Goal: Task Accomplishment & Management: Use online tool/utility

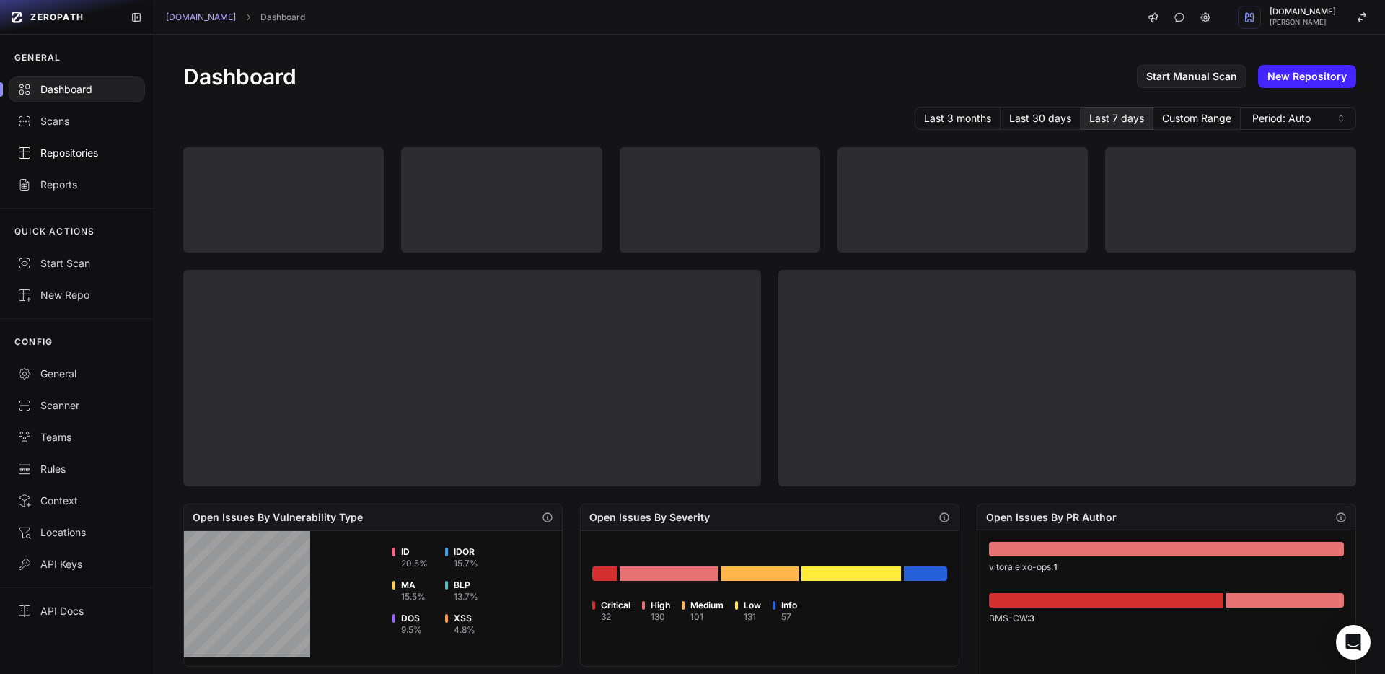
click at [87, 154] on div "Repositories" at bounding box center [76, 153] width 119 height 14
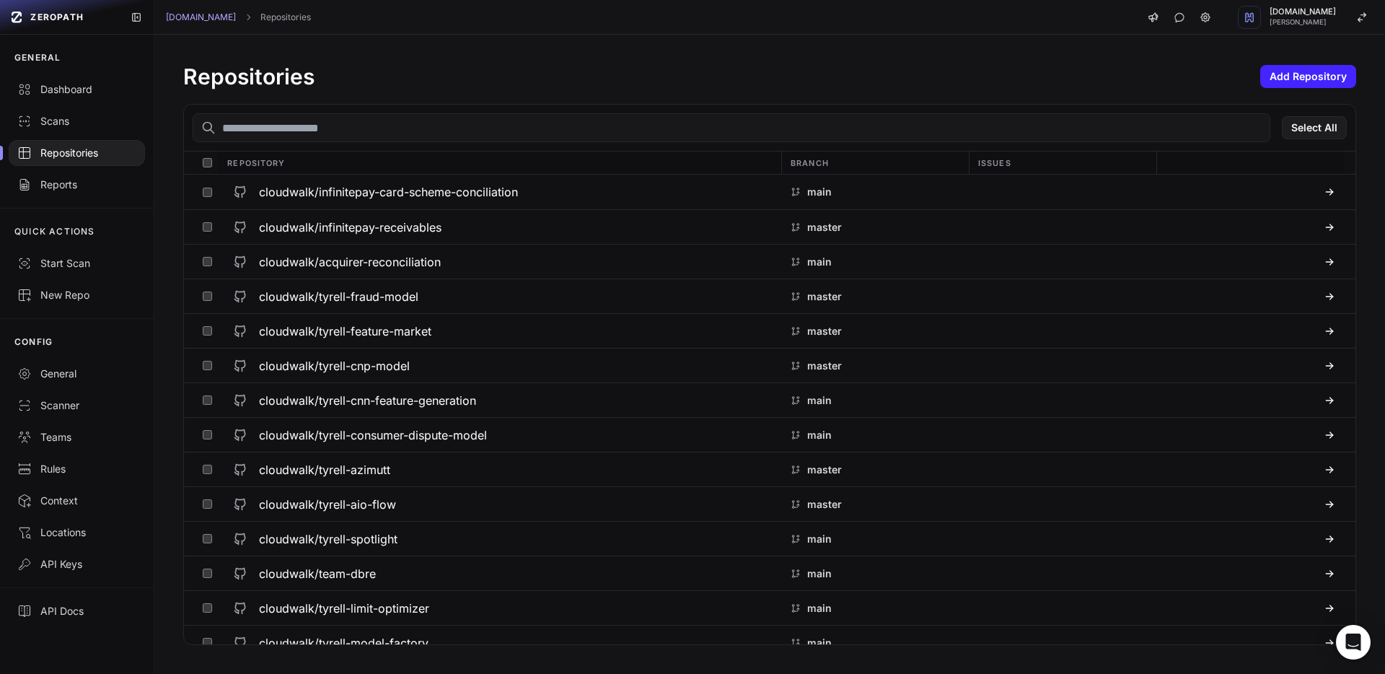
click at [319, 137] on input "text" at bounding box center [731, 127] width 1077 height 29
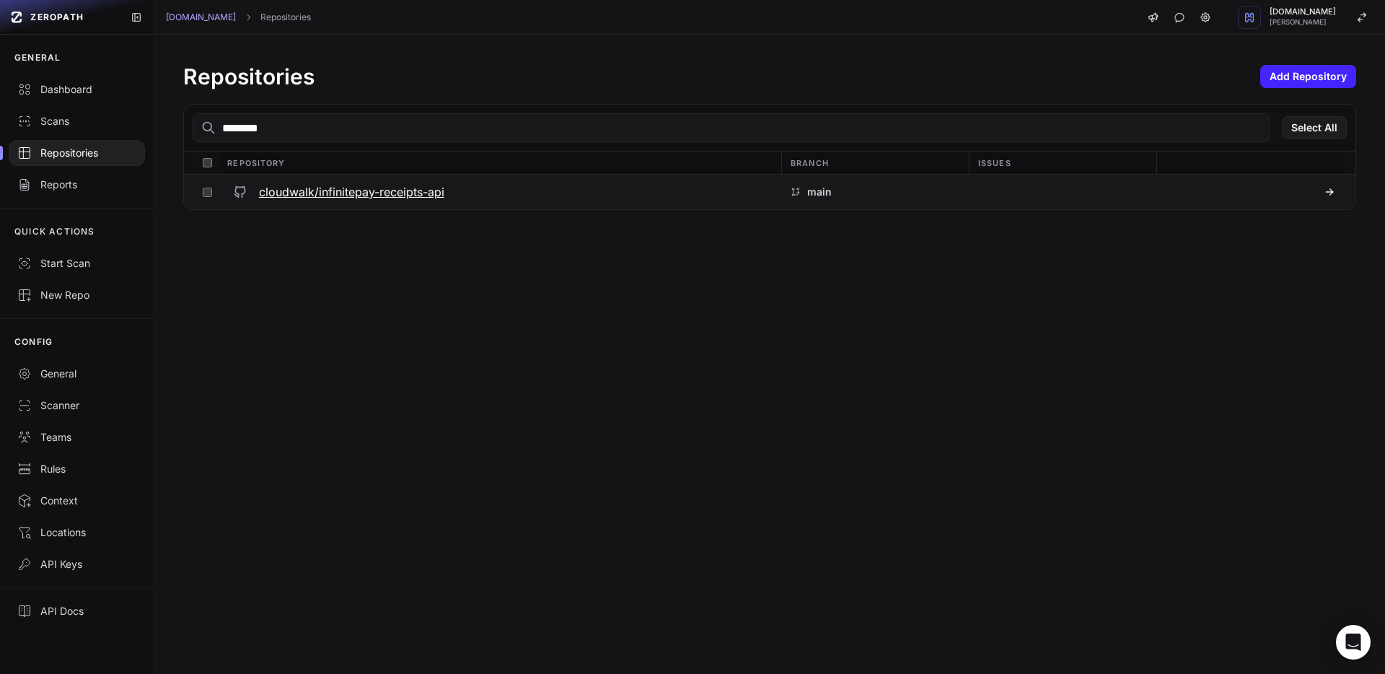
type input "********"
click at [368, 191] on h3 "cloudwalk/infinitepay-receipts-api" at bounding box center [351, 191] width 185 height 17
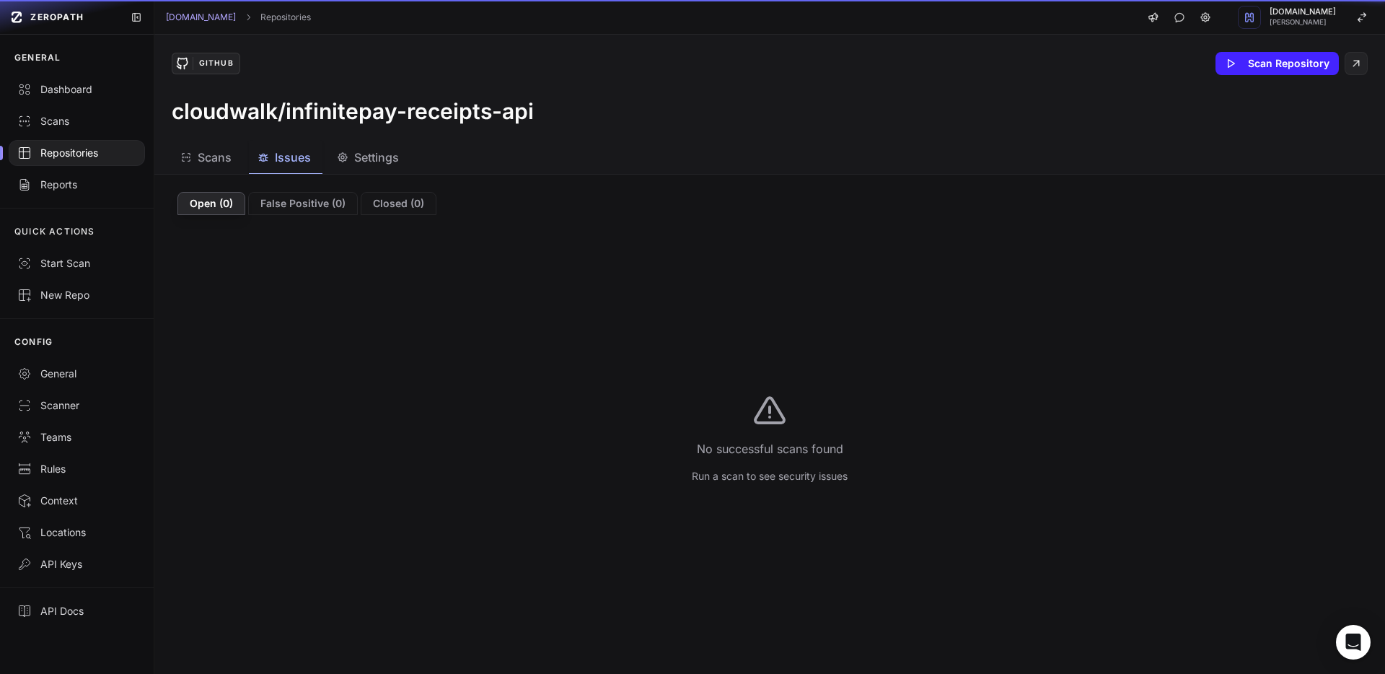
click at [295, 161] on span "Issues" at bounding box center [293, 157] width 36 height 17
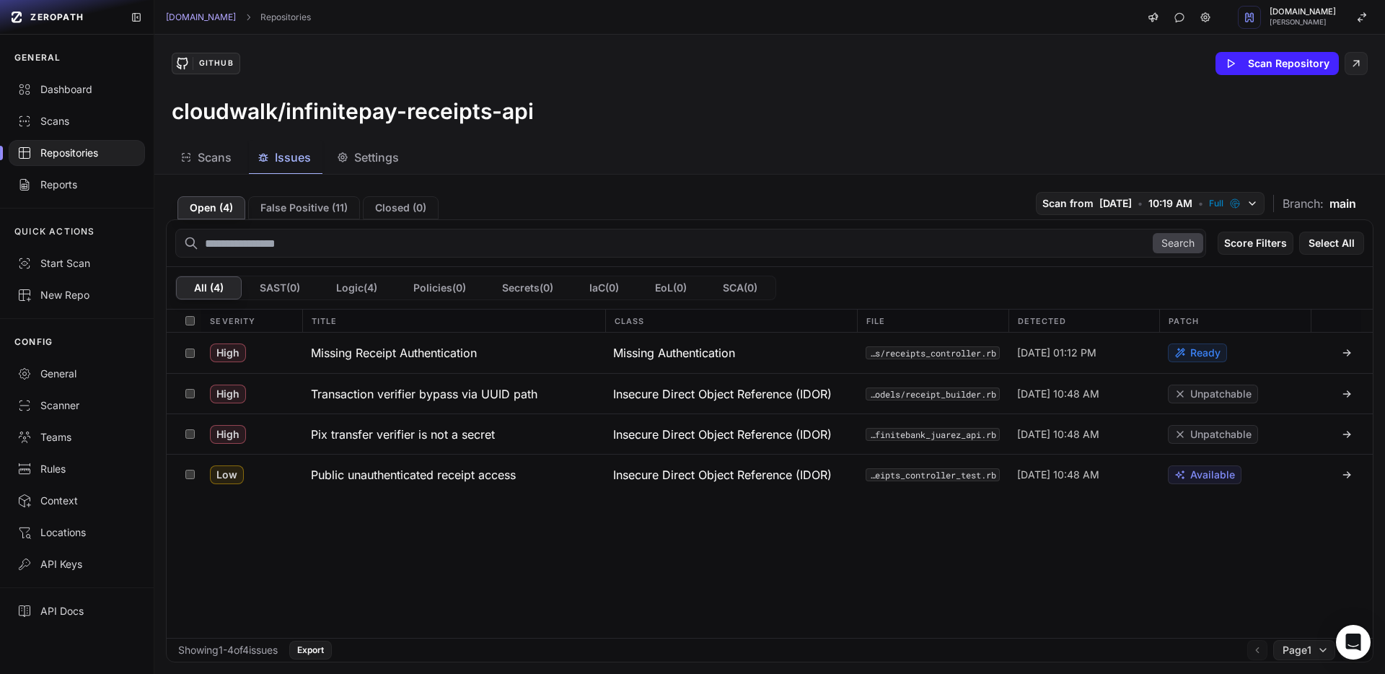
click at [89, 149] on div "Repositories" at bounding box center [76, 153] width 119 height 14
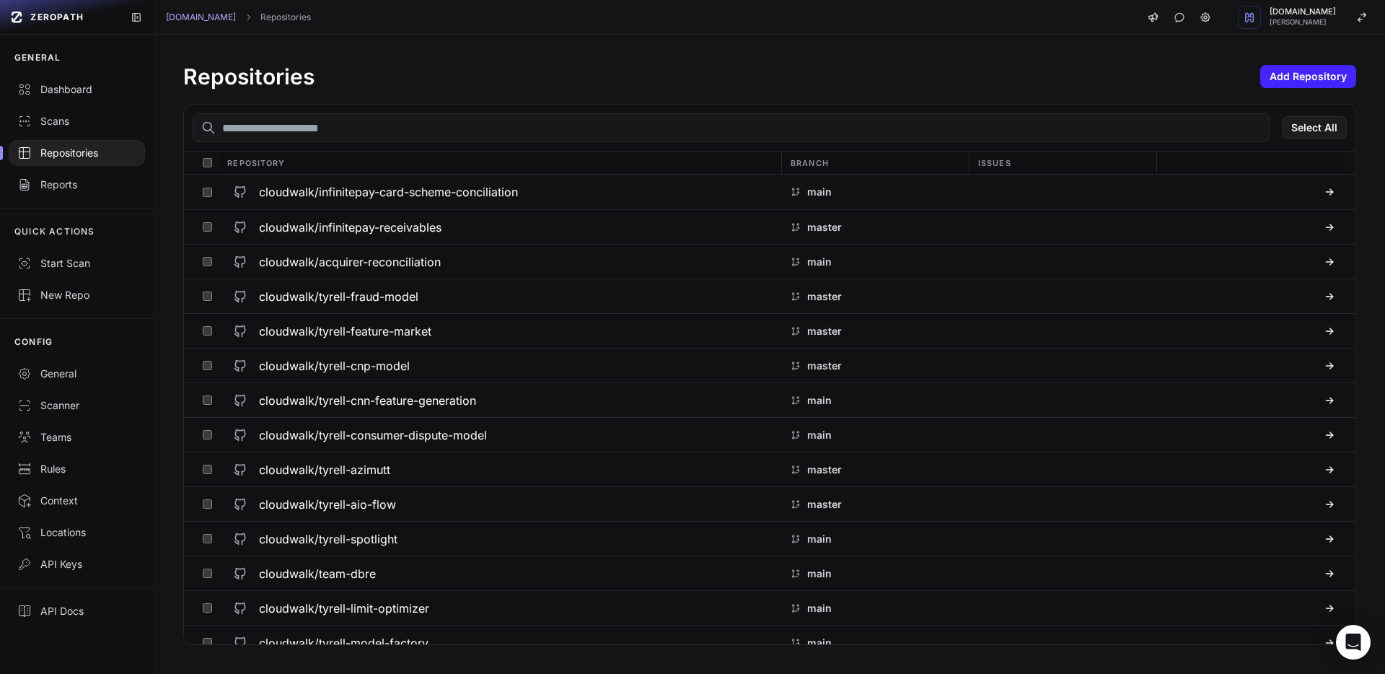
click at [296, 131] on input "text" at bounding box center [731, 127] width 1077 height 29
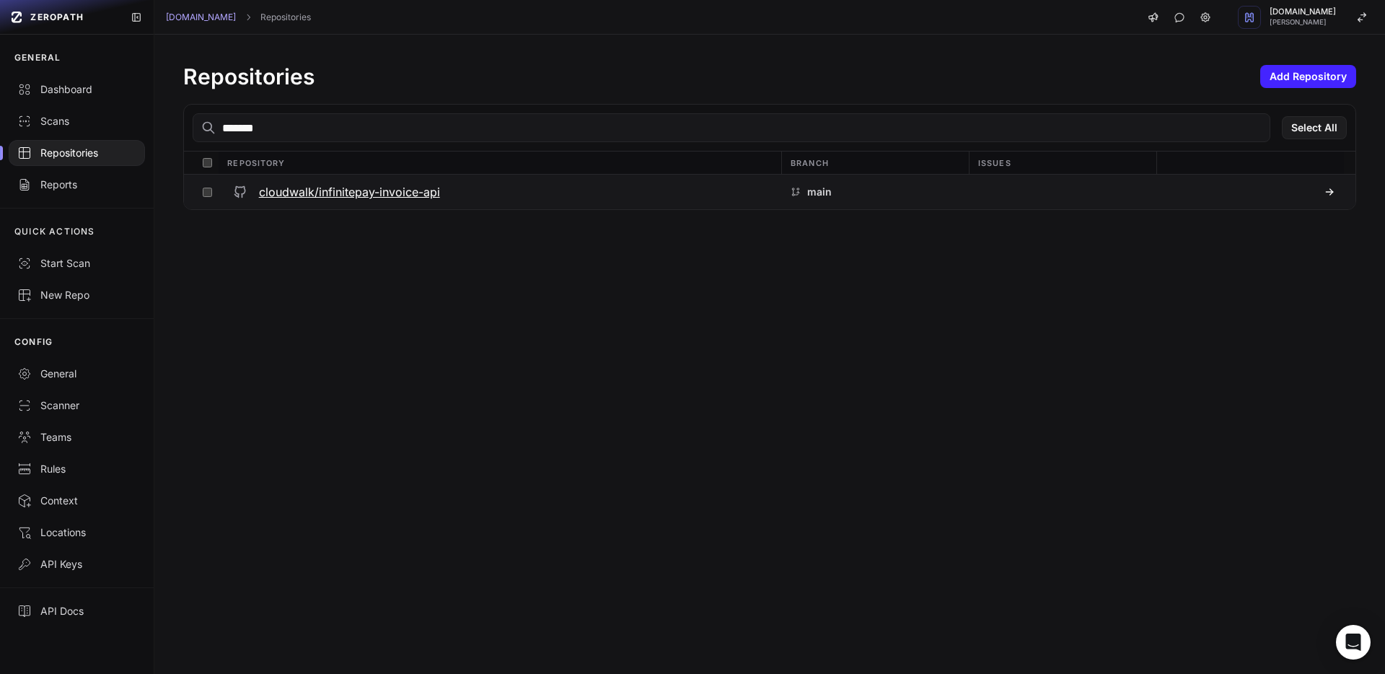
type input "*******"
click at [376, 198] on h3 "cloudwalk/infinitepay-invoice-api" at bounding box center [349, 191] width 181 height 17
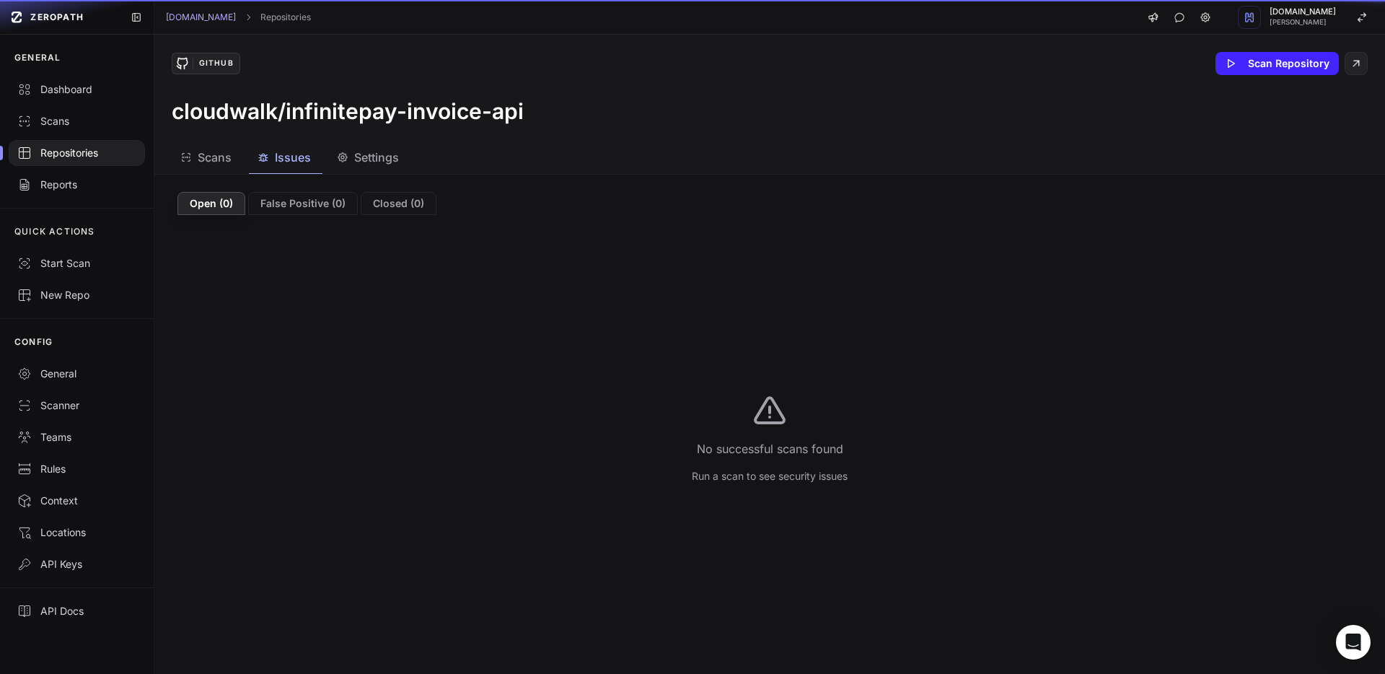
click at [310, 155] on span "Issues" at bounding box center [293, 157] width 36 height 17
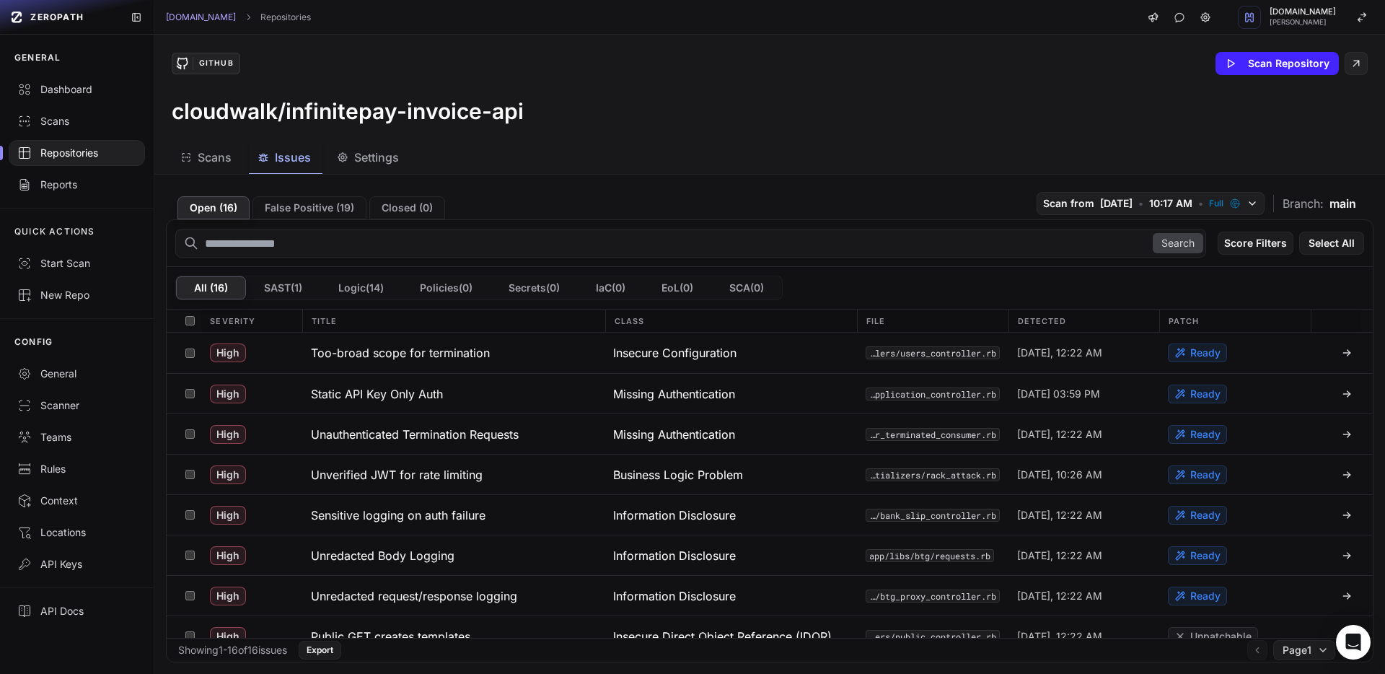
click at [95, 159] on div "Repositories" at bounding box center [76, 153] width 119 height 14
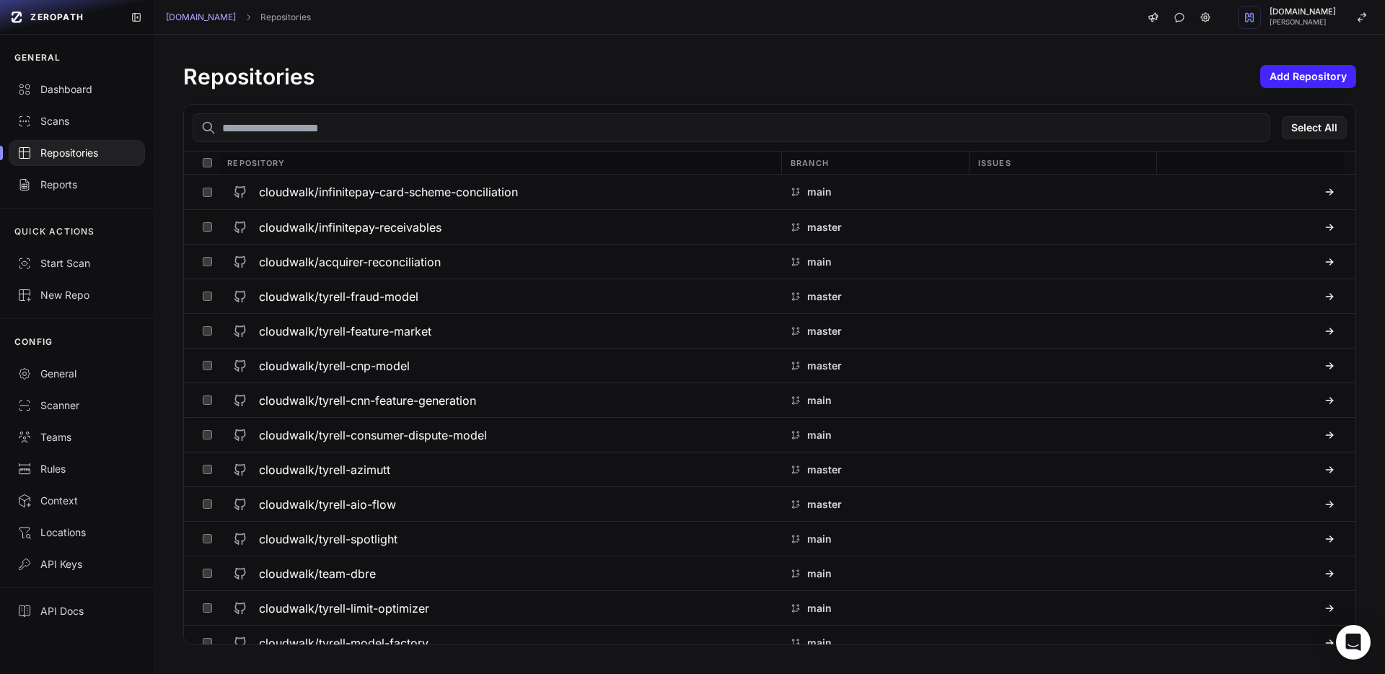
click at [387, 133] on input "text" at bounding box center [731, 127] width 1077 height 29
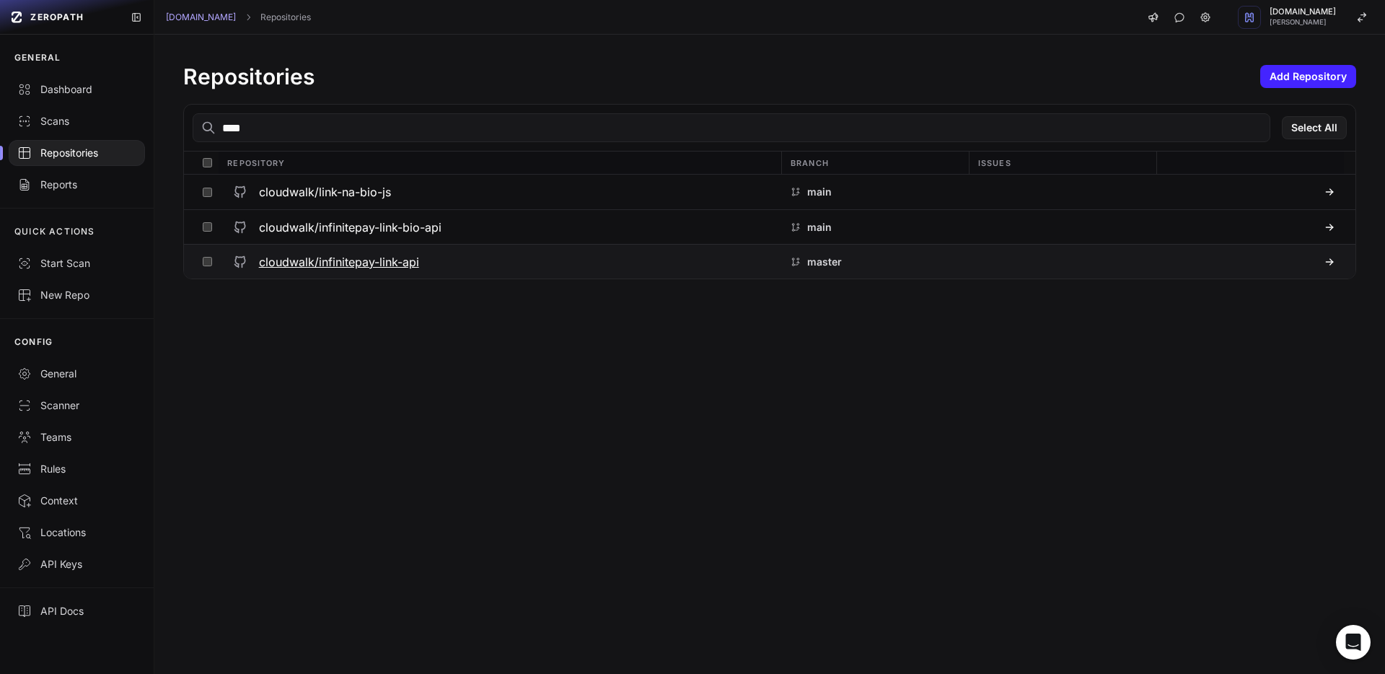
type input "****"
click at [410, 263] on h3 "cloudwalk/infinitepay-link-api" at bounding box center [339, 261] width 160 height 17
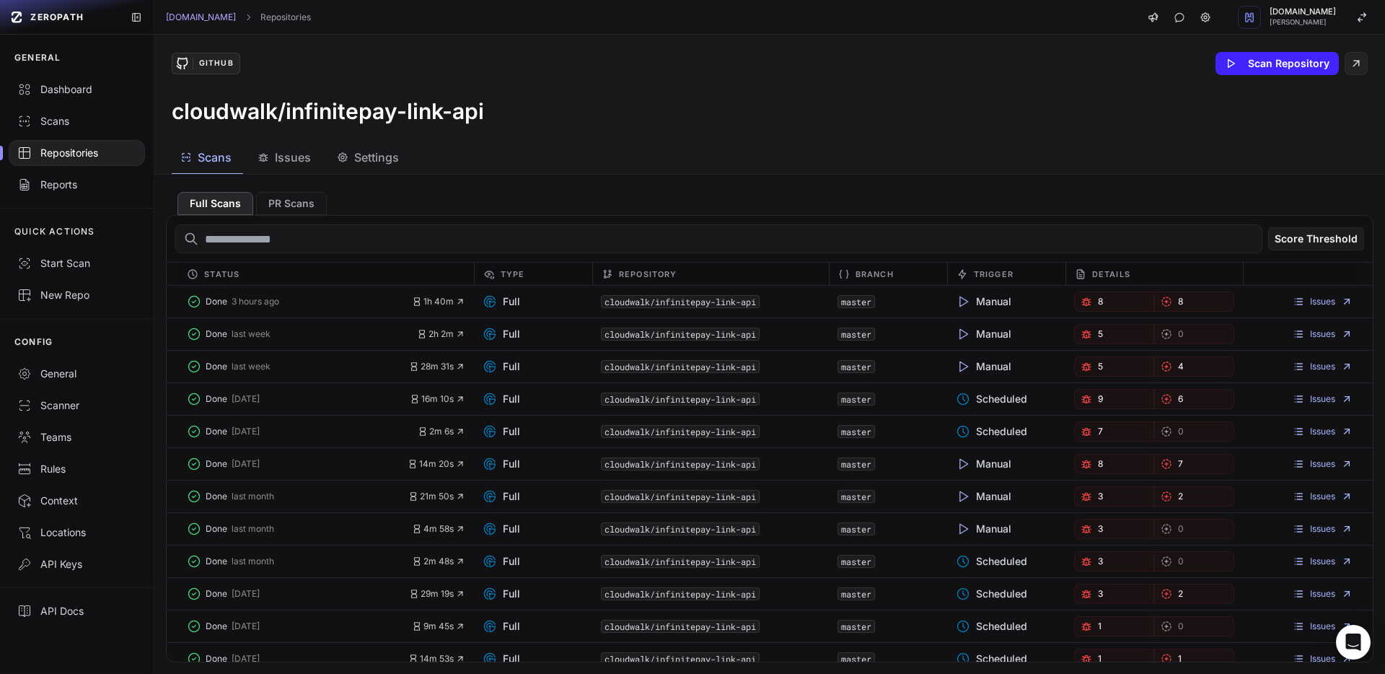
click at [285, 151] on span "Issues" at bounding box center [293, 157] width 36 height 17
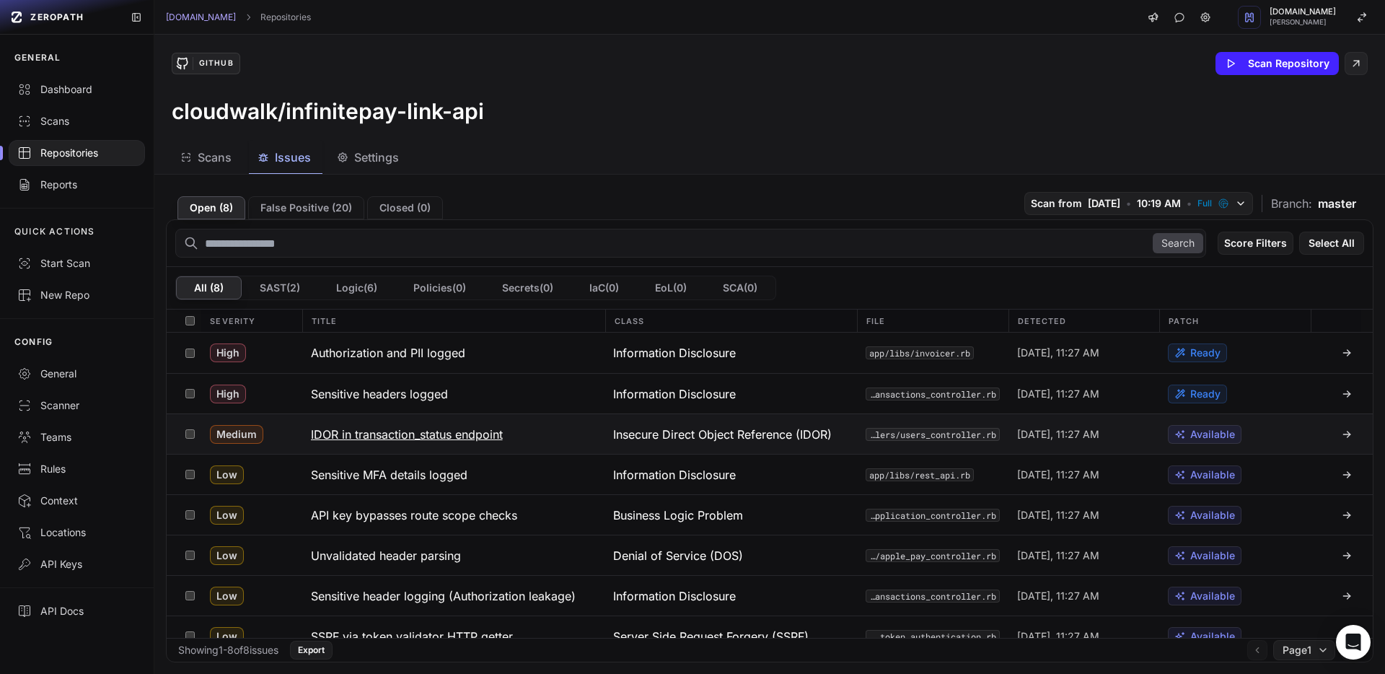
click at [1067, 434] on span "Today, 11:27 AM" at bounding box center [1058, 434] width 82 height 14
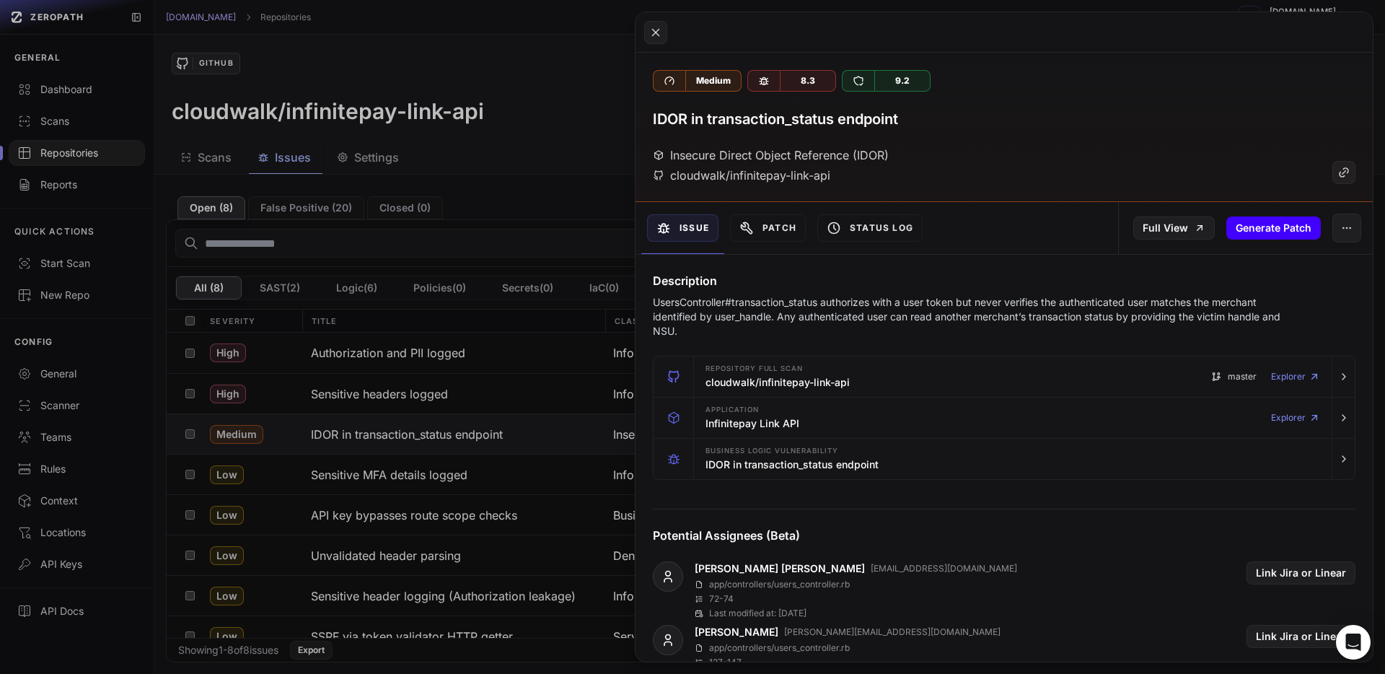
click at [1277, 231] on button "Generate Patch" at bounding box center [1273, 227] width 94 height 23
click at [1261, 237] on button "Approve Patch" at bounding box center [1274, 227] width 92 height 23
click at [503, 242] on button at bounding box center [692, 337] width 1385 height 674
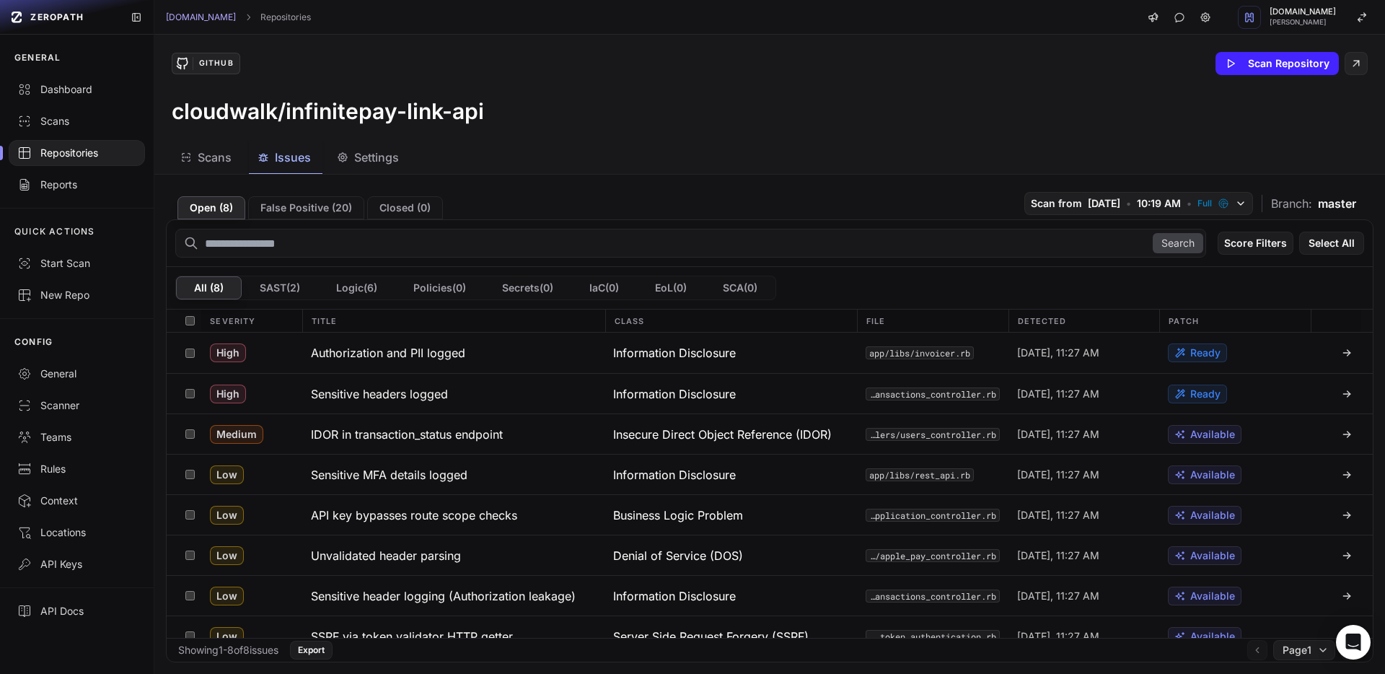
click at [109, 146] on div "Repositories" at bounding box center [76, 153] width 119 height 14
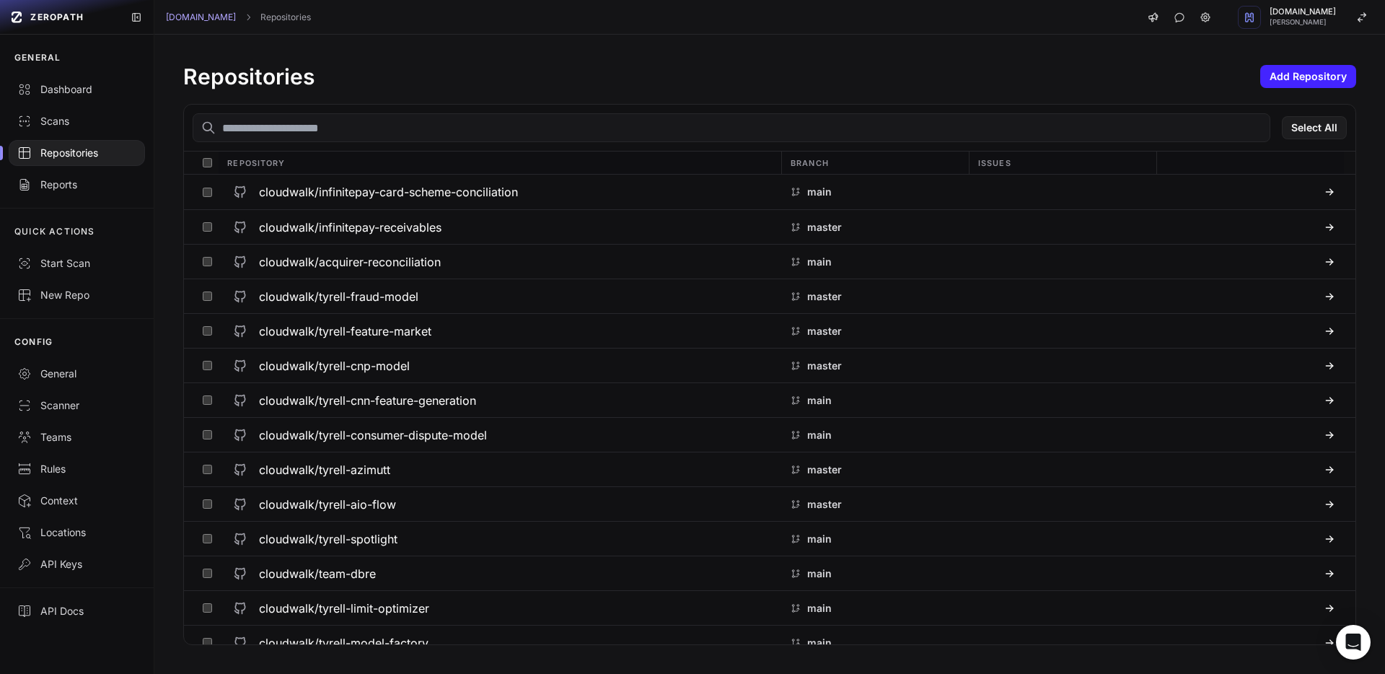
click at [301, 125] on input "text" at bounding box center [731, 127] width 1077 height 29
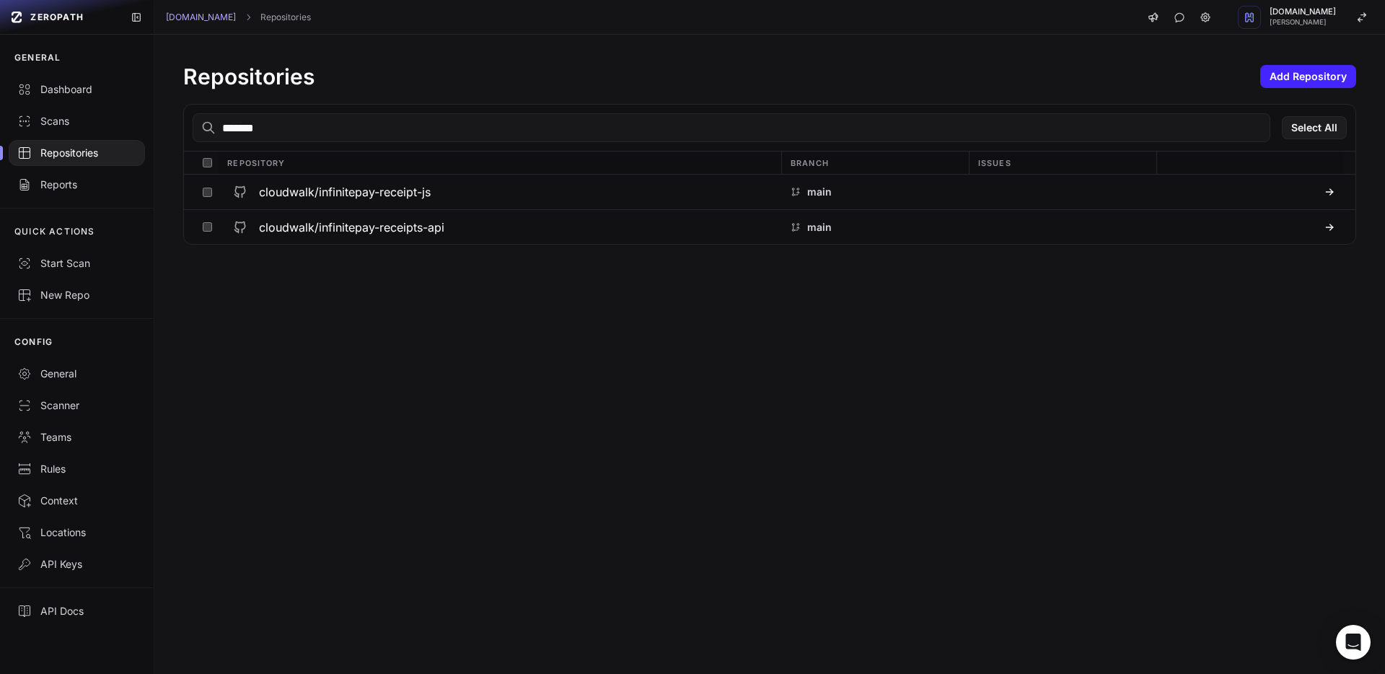
type input "********"
click at [330, 188] on h3 "cloudwalk/infinitepay-receipts-api" at bounding box center [351, 191] width 185 height 17
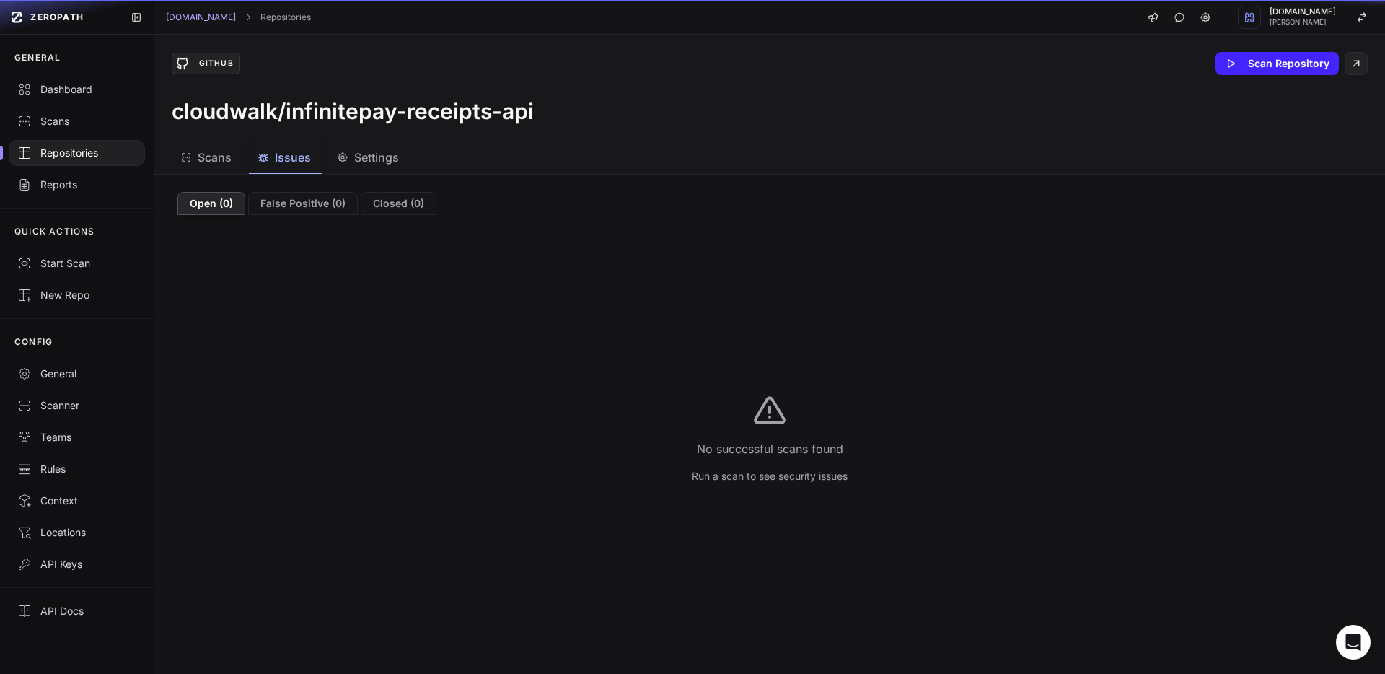
click at [306, 153] on span "Issues" at bounding box center [293, 157] width 36 height 17
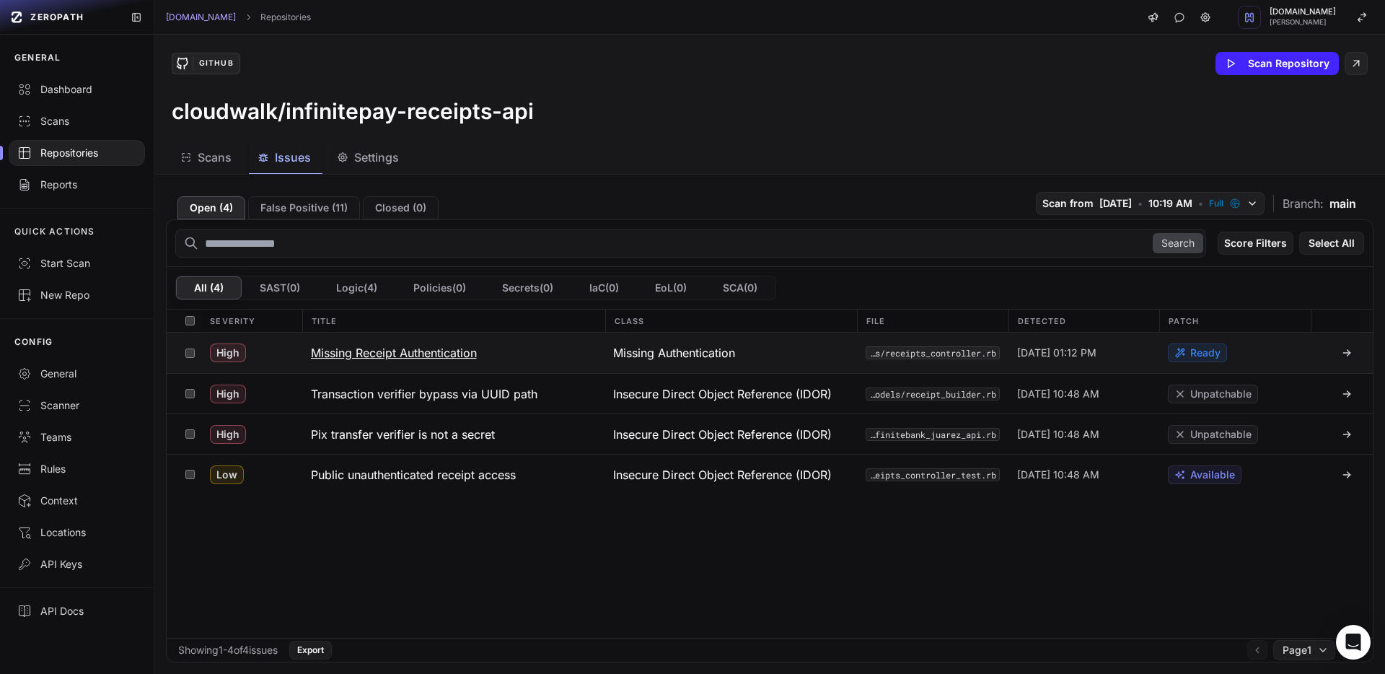
click at [365, 340] on button "Missing Receipt Authentication" at bounding box center [453, 352] width 303 height 40
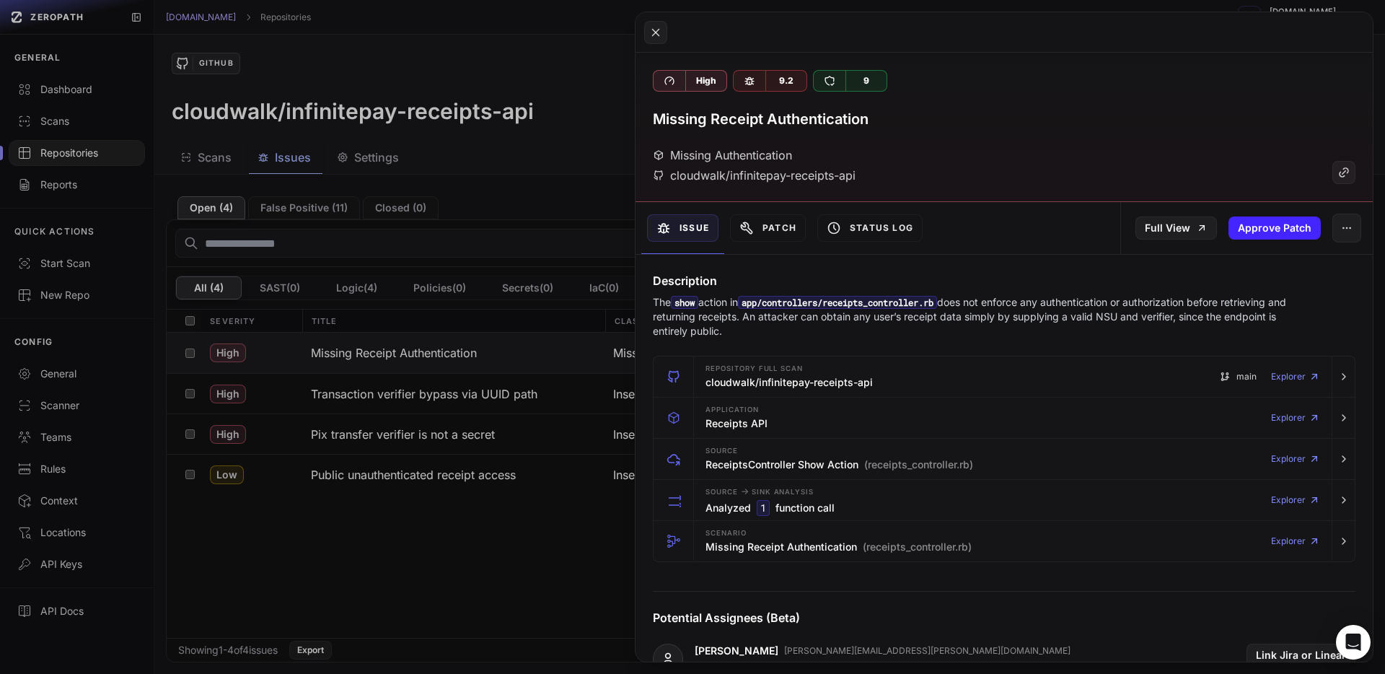
click at [766, 177] on div "cloudwalk/infinitepay-receipts-api" at bounding box center [754, 175] width 203 height 17
click at [389, 169] on button at bounding box center [692, 337] width 1385 height 674
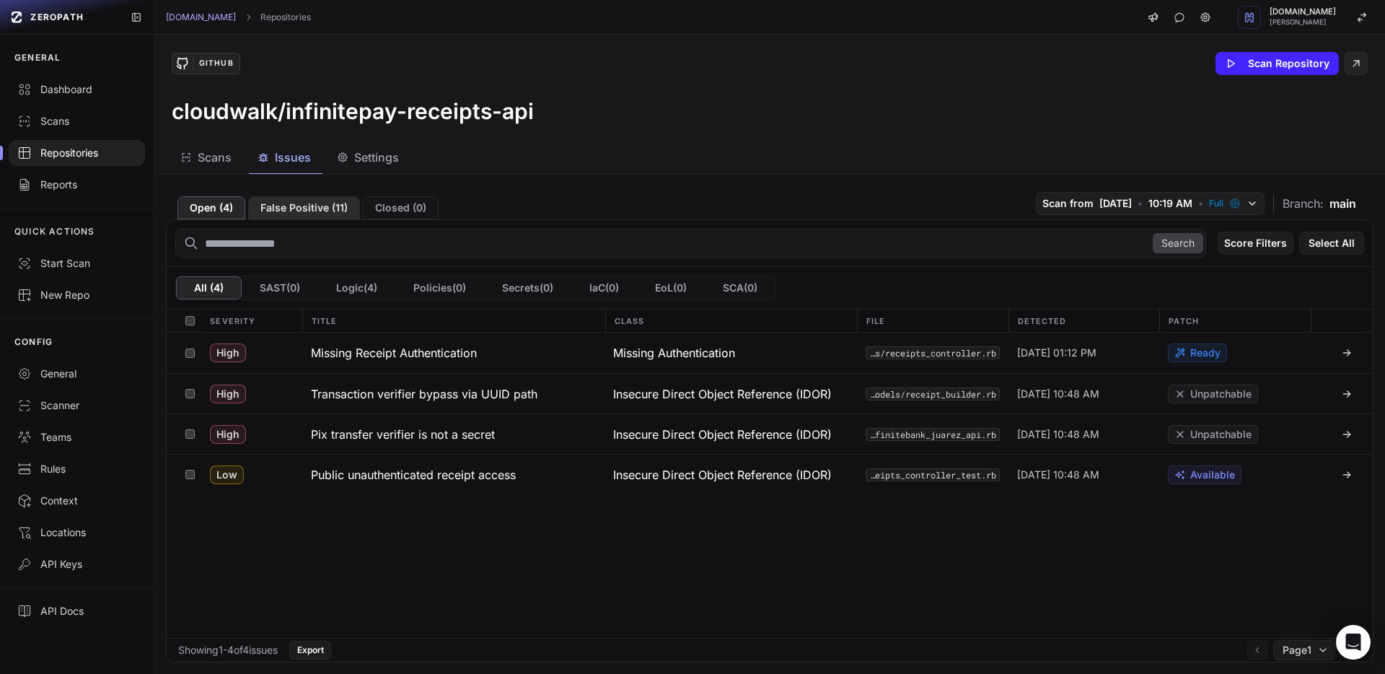
click at [325, 211] on button "False Positive ( 11 )" at bounding box center [304, 207] width 112 height 23
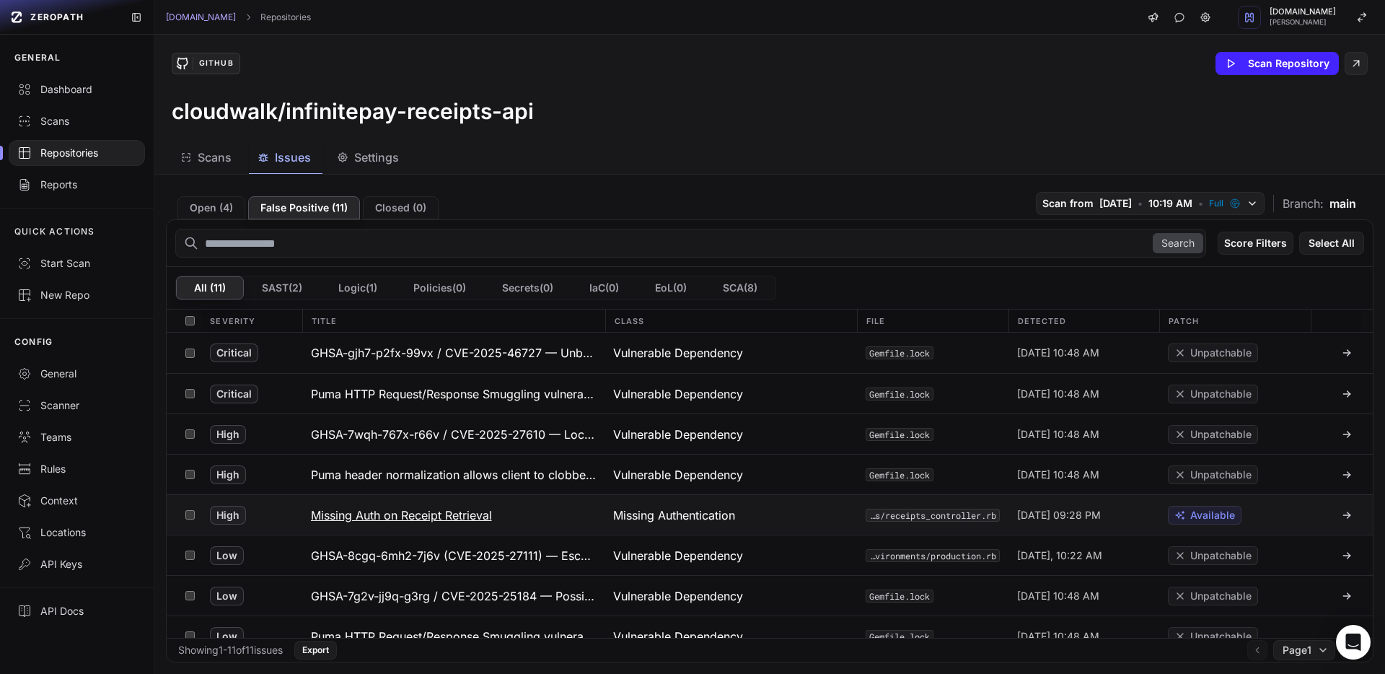
click at [449, 516] on h3 "Missing Auth on Receipt Retrieval" at bounding box center [401, 514] width 181 height 17
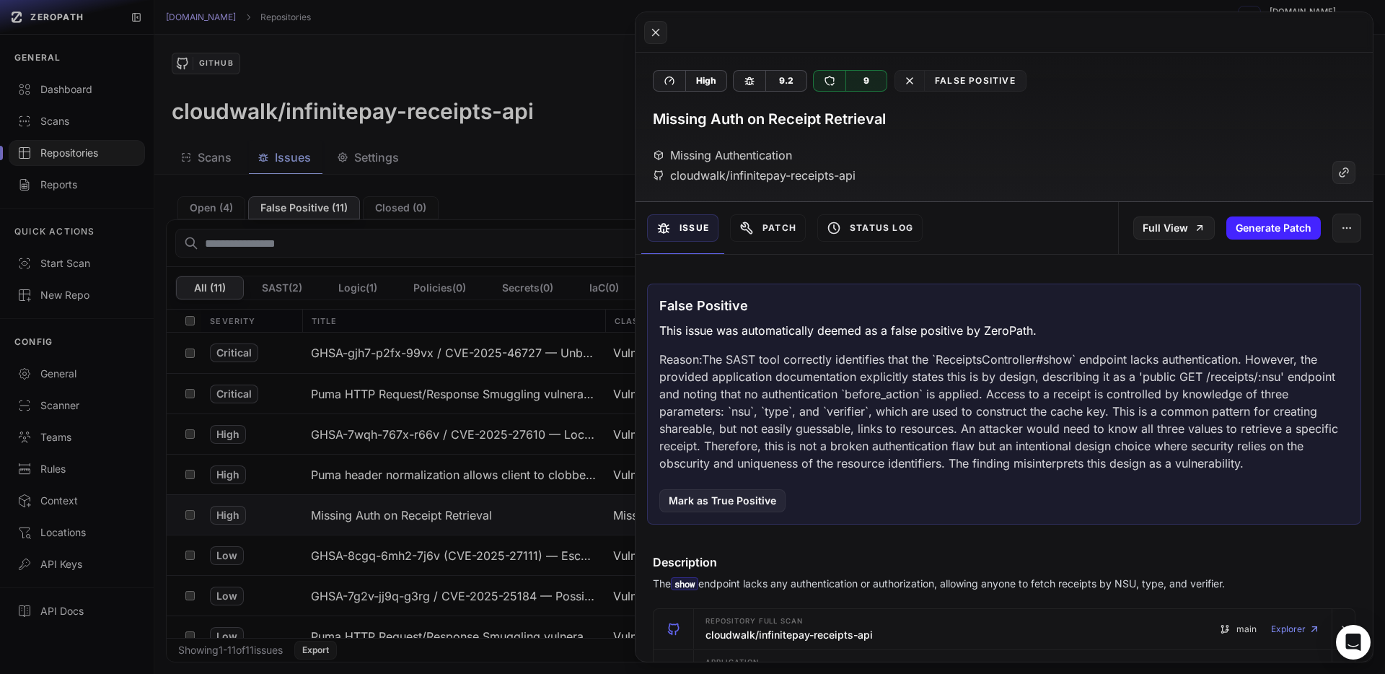
click at [74, 442] on button at bounding box center [692, 337] width 1385 height 674
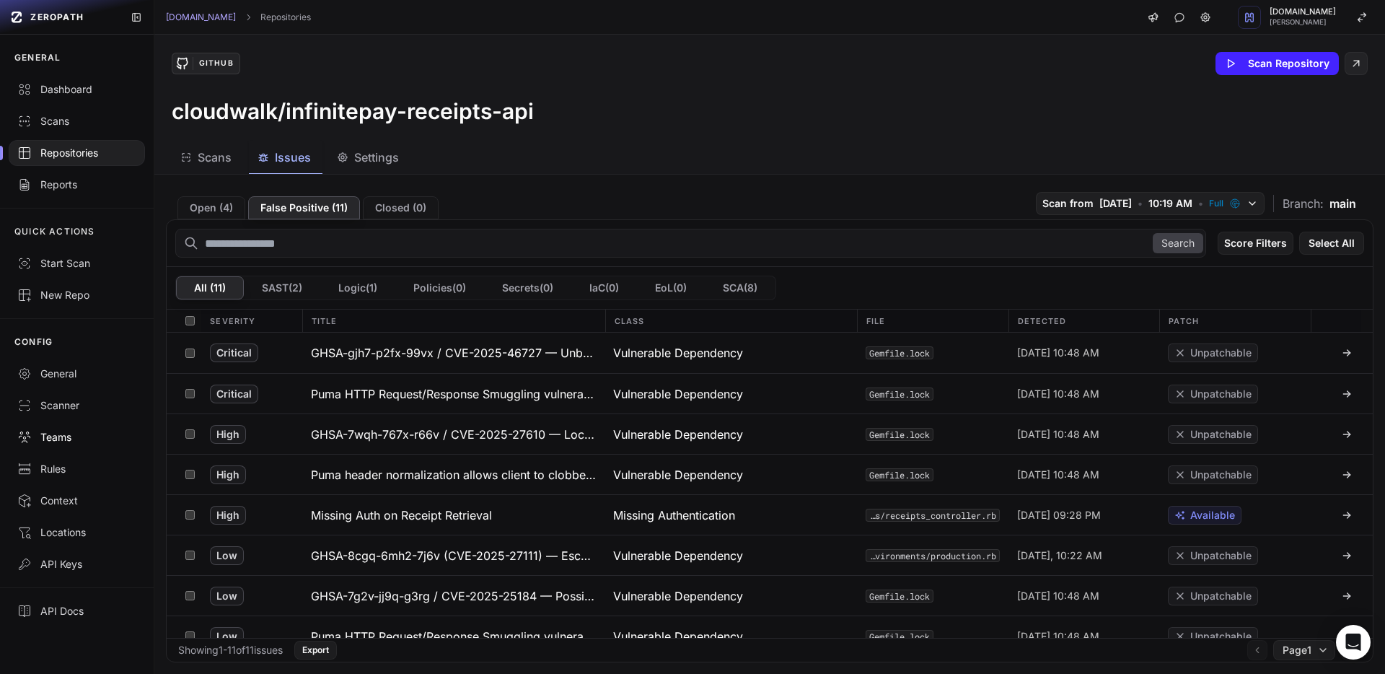
click at [64, 441] on div "Teams" at bounding box center [76, 437] width 119 height 14
click at [52, 431] on div "Teams" at bounding box center [76, 437] width 119 height 14
click at [60, 438] on div "Teams" at bounding box center [76, 437] width 119 height 14
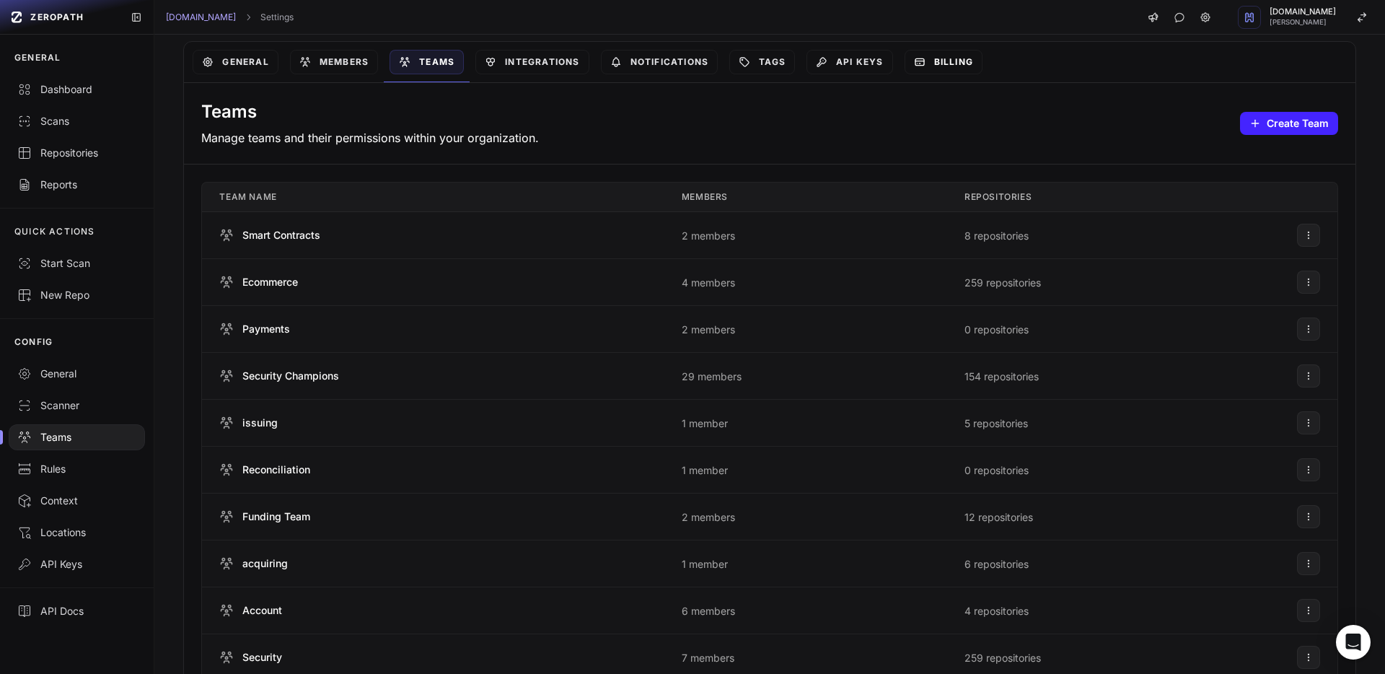
scroll to position [63, 0]
click at [285, 288] on span "Ecommerce" at bounding box center [270, 285] width 56 height 14
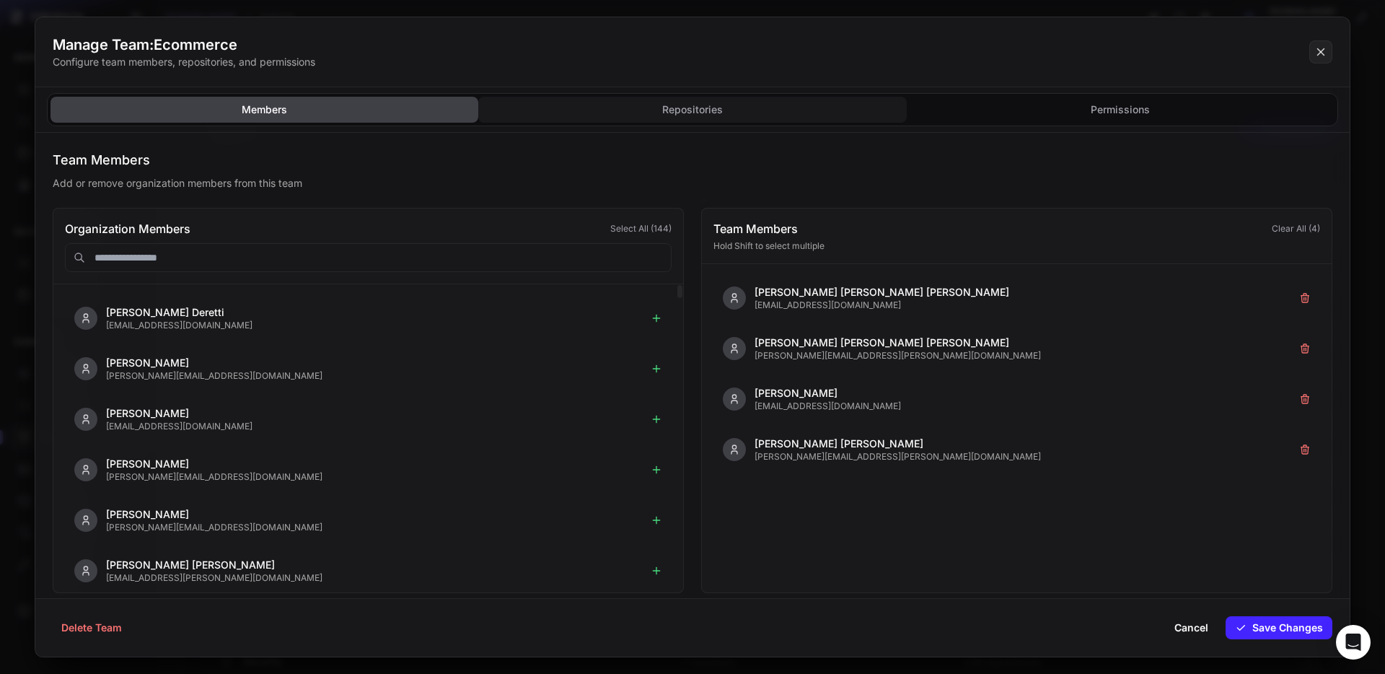
click at [907, 107] on button "Repositories" at bounding box center [1121, 110] width 428 height 26
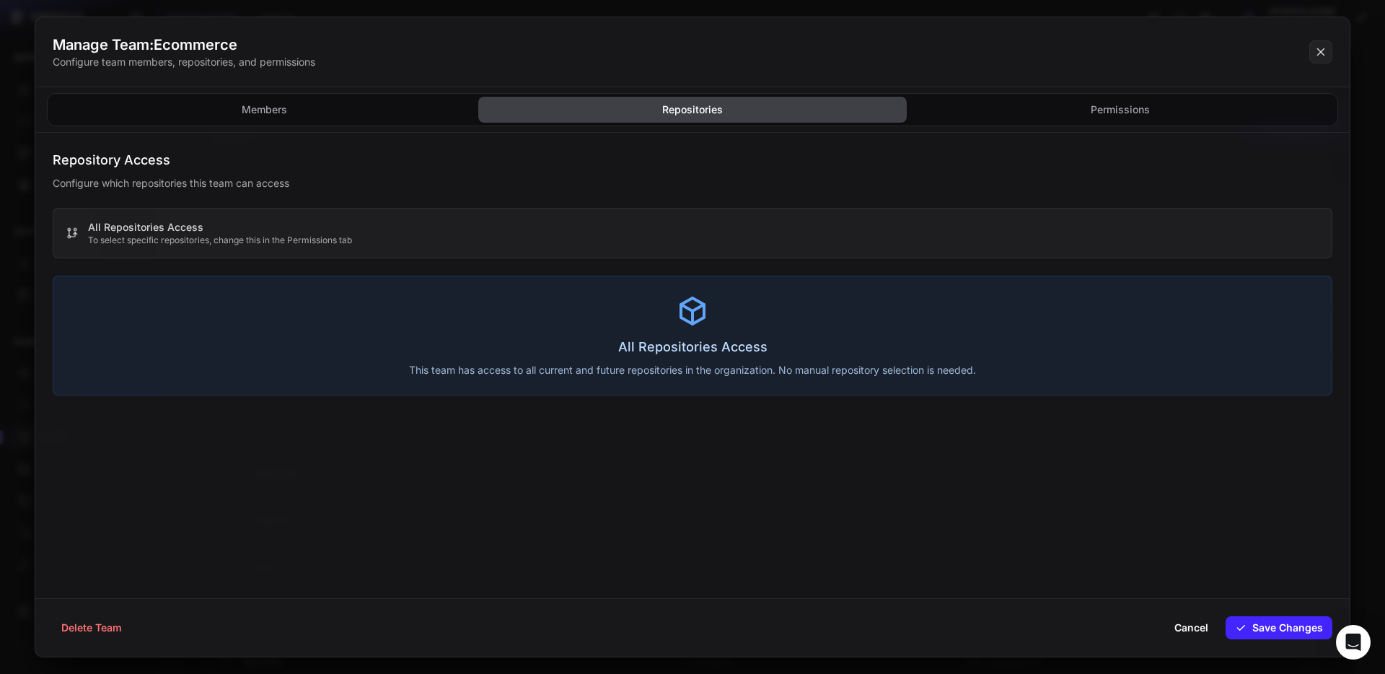
click at [242, 239] on p "To select specific repositories, change this in the Permissions tab" at bounding box center [220, 240] width 264 height 12
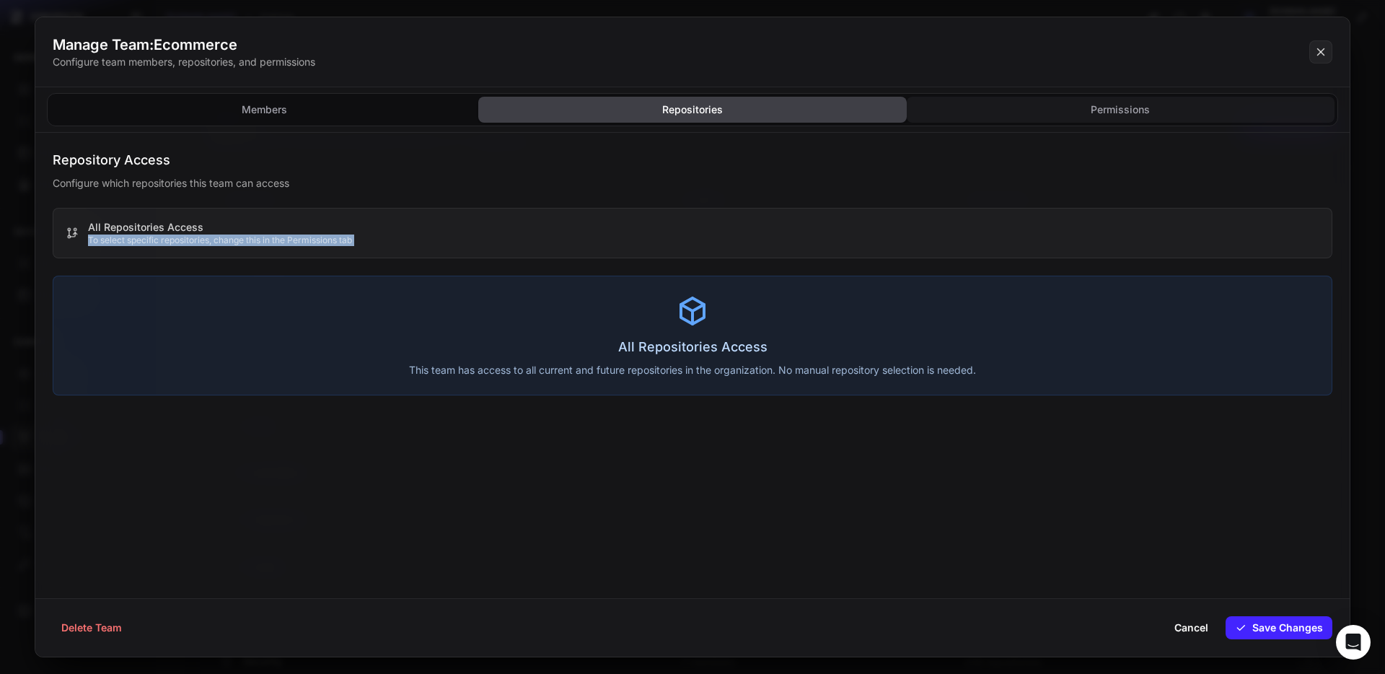
click at [1072, 105] on button "Permissions" at bounding box center [1121, 110] width 428 height 26
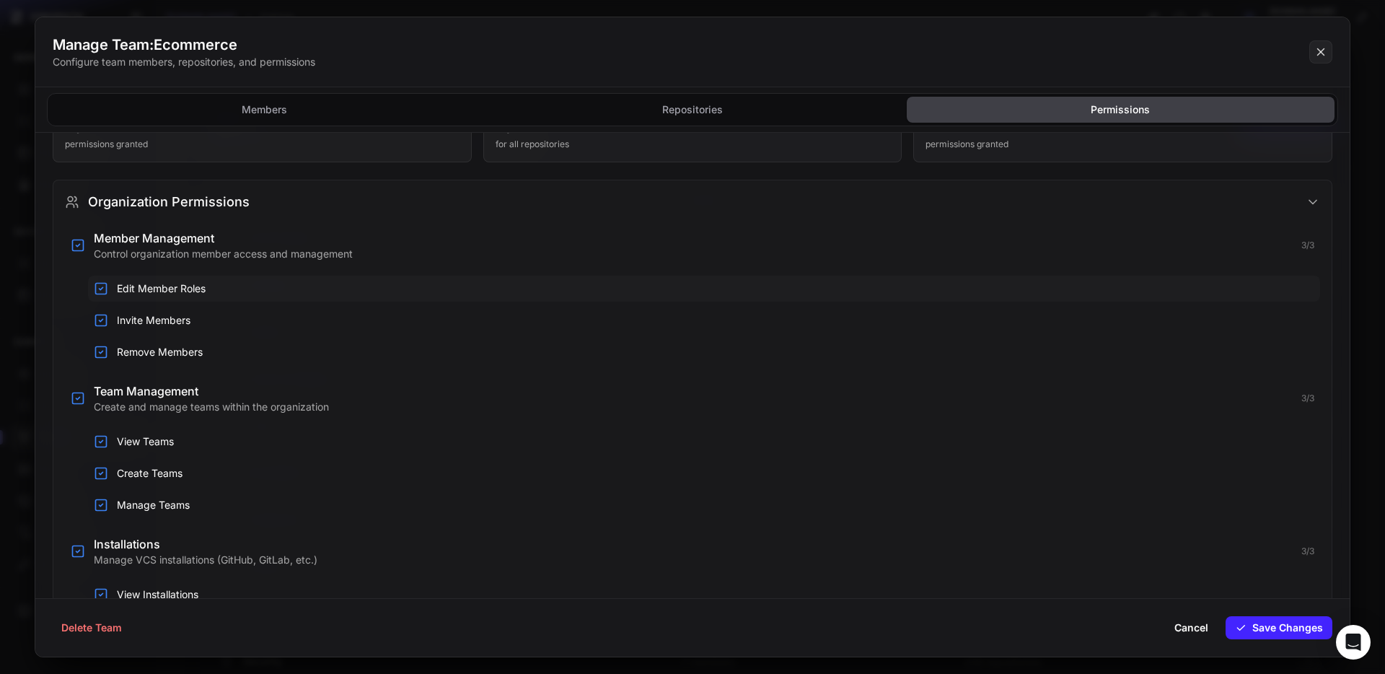
scroll to position [0, 0]
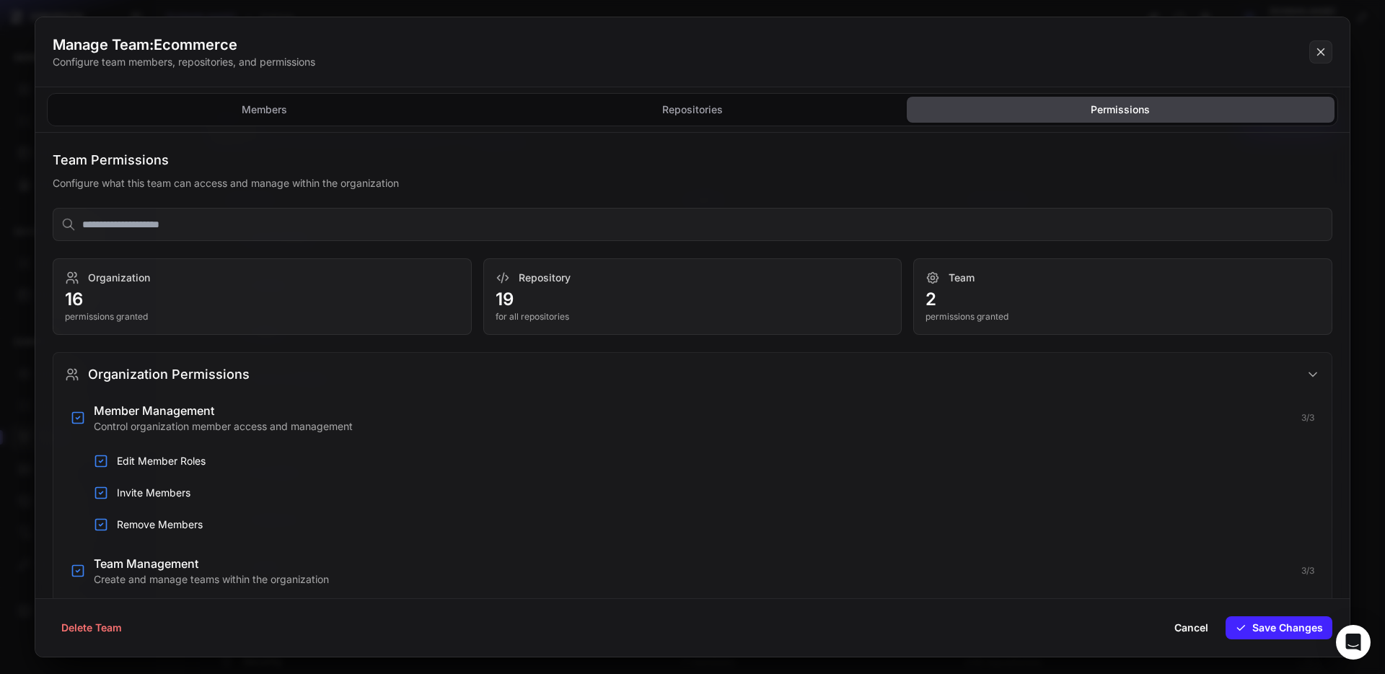
click at [502, 299] on p "19" at bounding box center [692, 299] width 395 height 23
click at [84, 315] on p "permissions granted" at bounding box center [262, 317] width 395 height 12
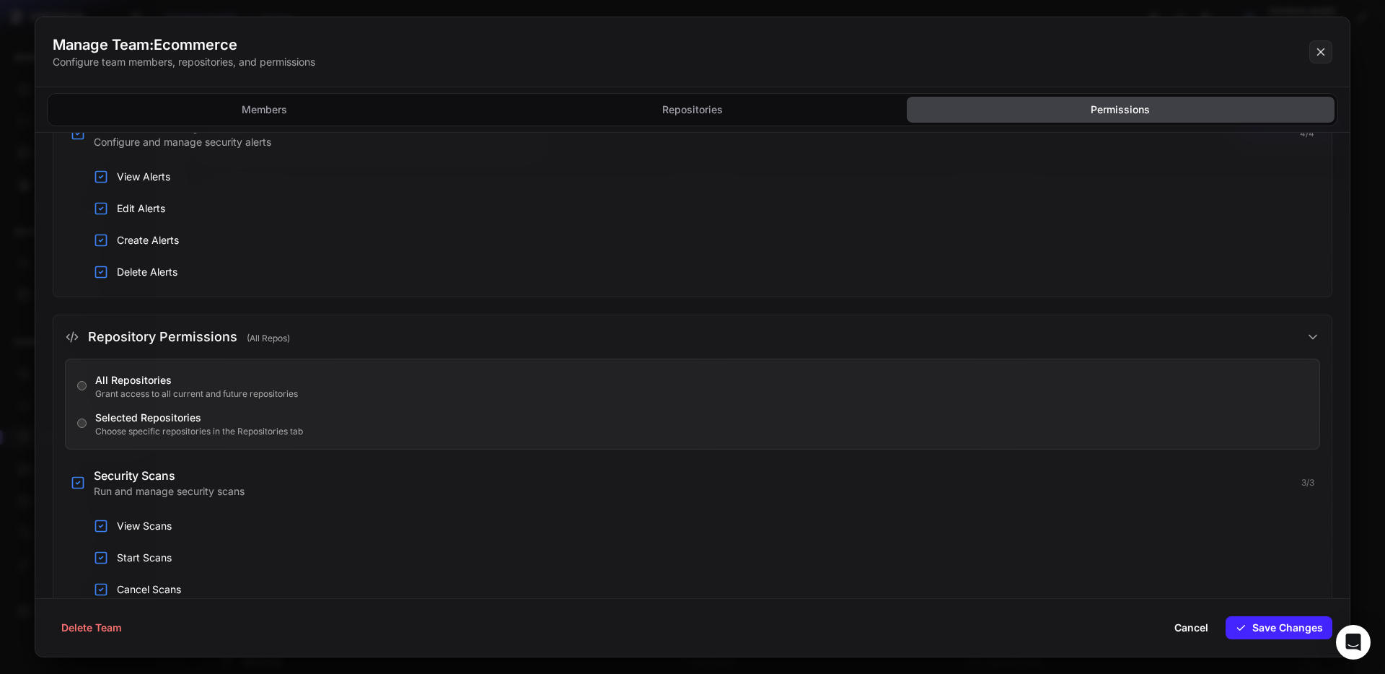
scroll to position [993, 0]
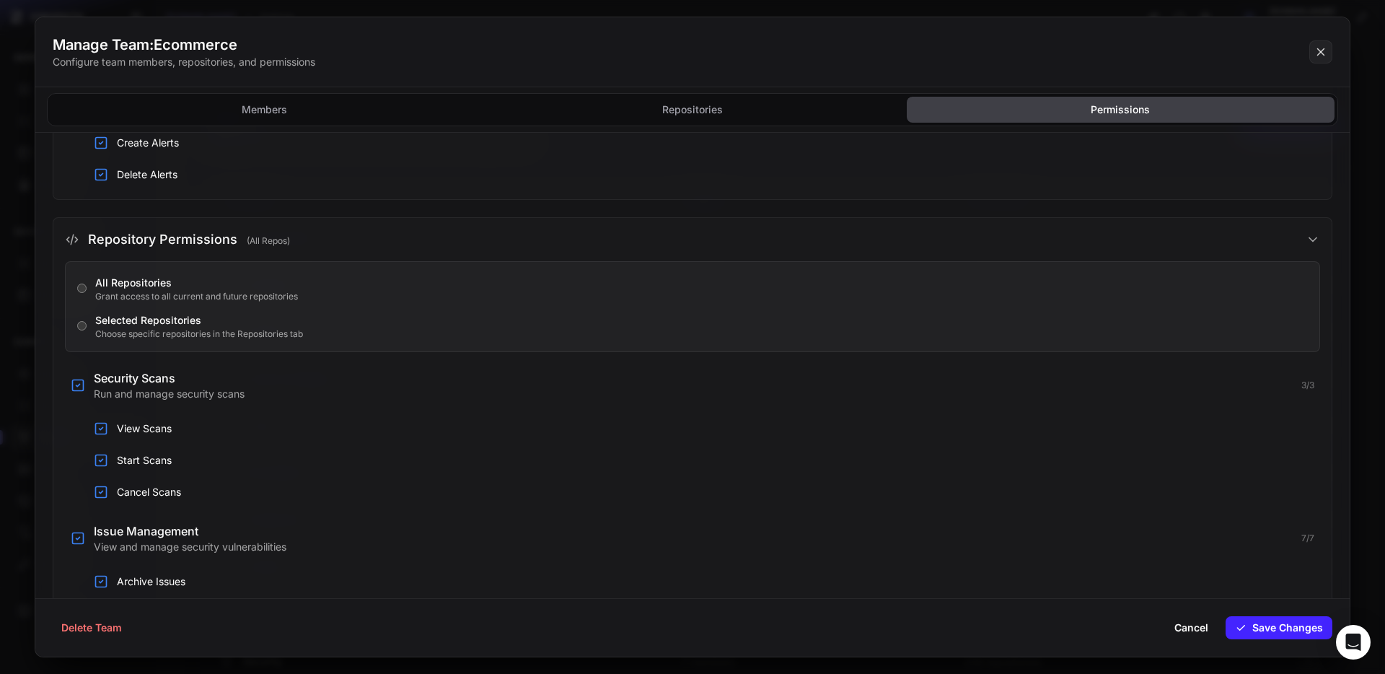
click at [152, 324] on span "Selected Repositories" at bounding box center [148, 320] width 106 height 12
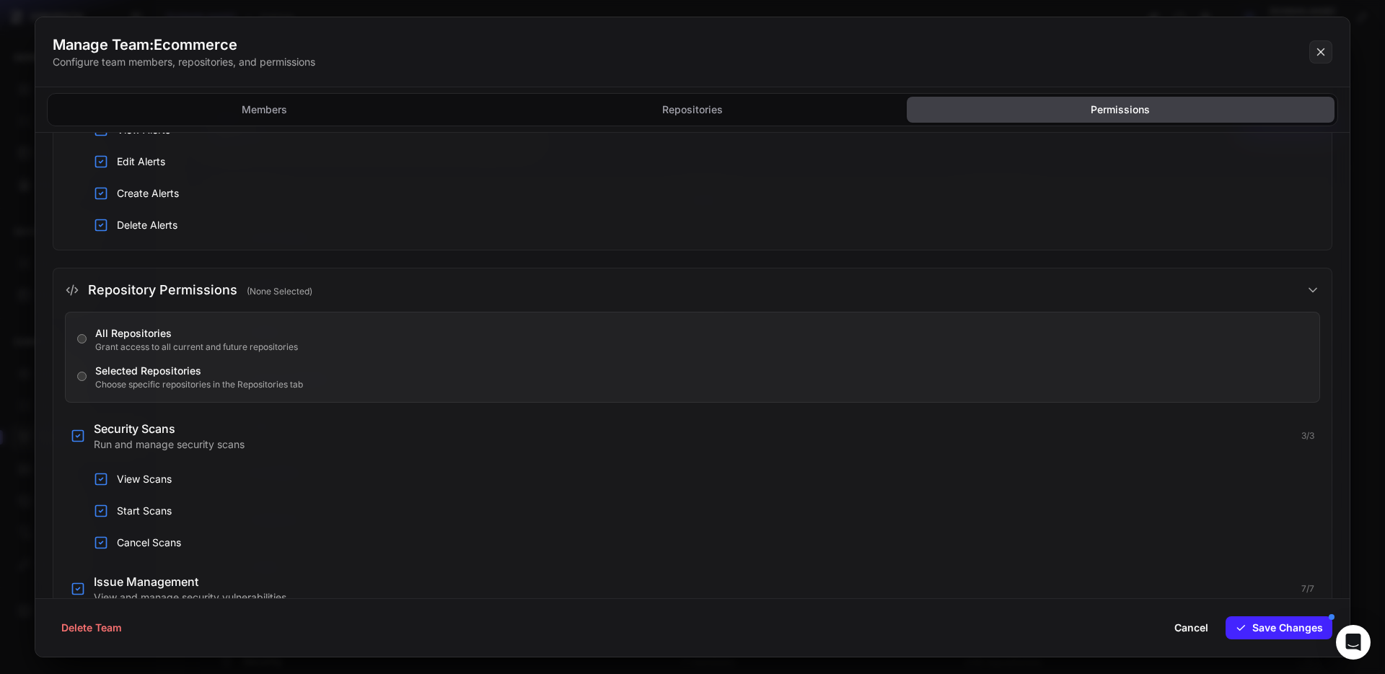
scroll to position [1044, 0]
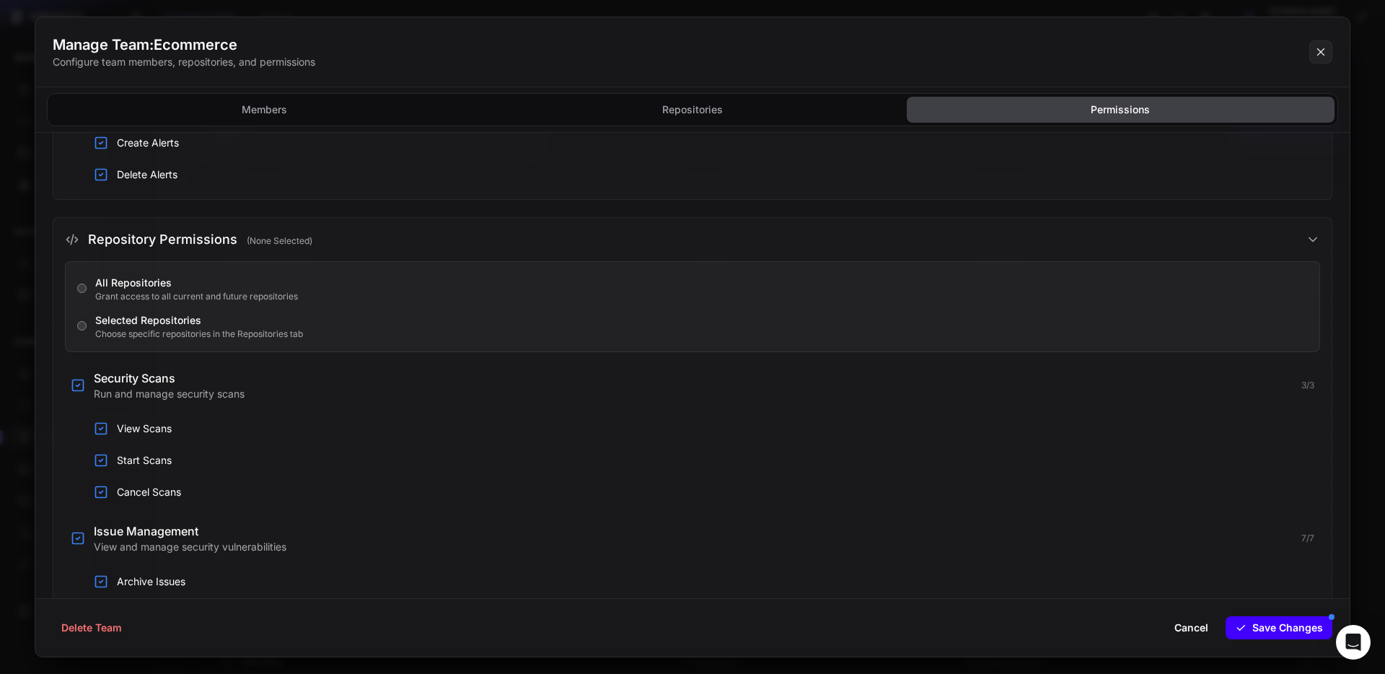
click at [1261, 620] on button "Save Changes" at bounding box center [1278, 627] width 107 height 23
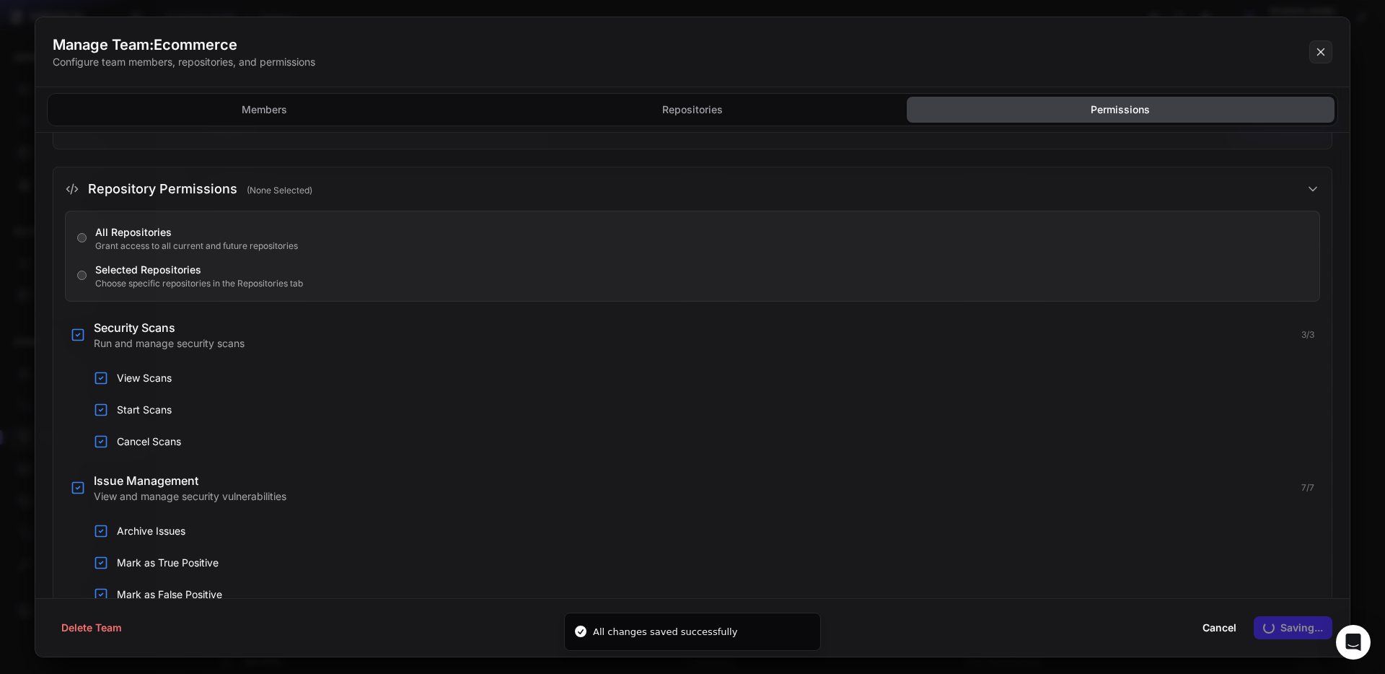
scroll to position [993, 0]
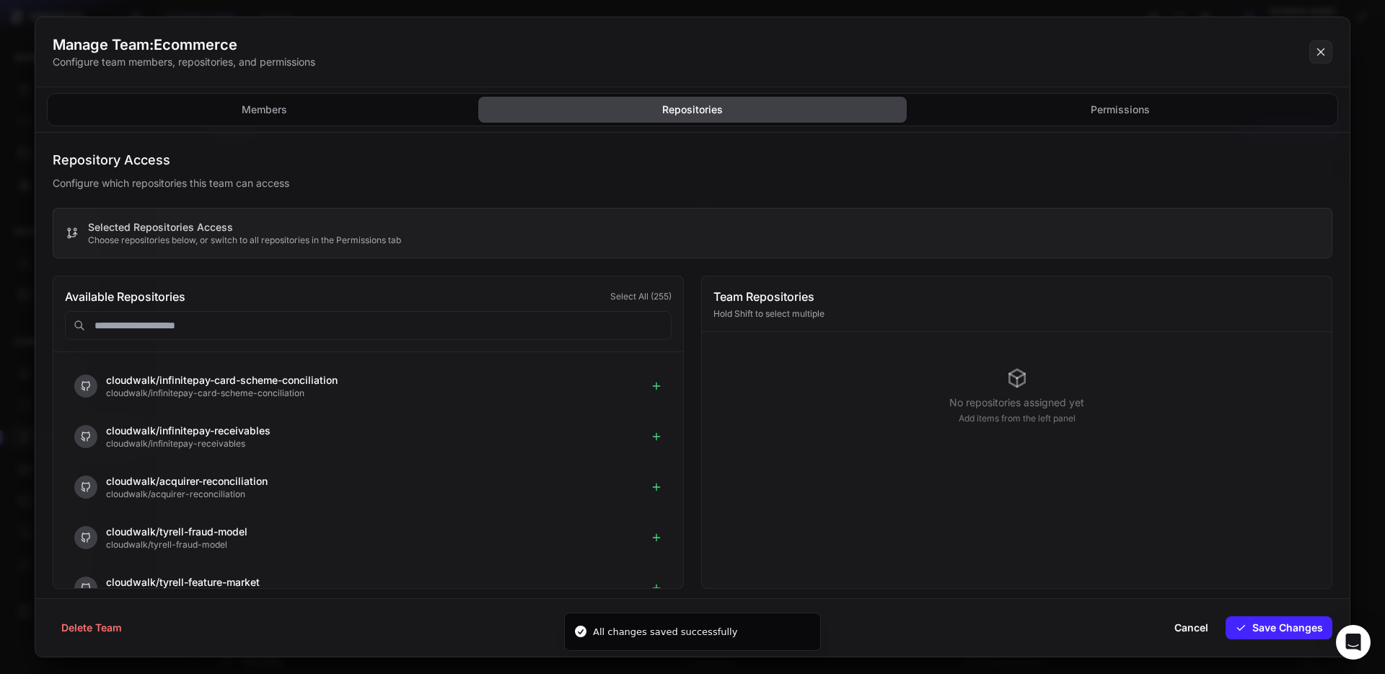
click at [907, 110] on button "Repositories" at bounding box center [1121, 110] width 428 height 26
click at [271, 326] on input "text" at bounding box center [368, 325] width 607 height 29
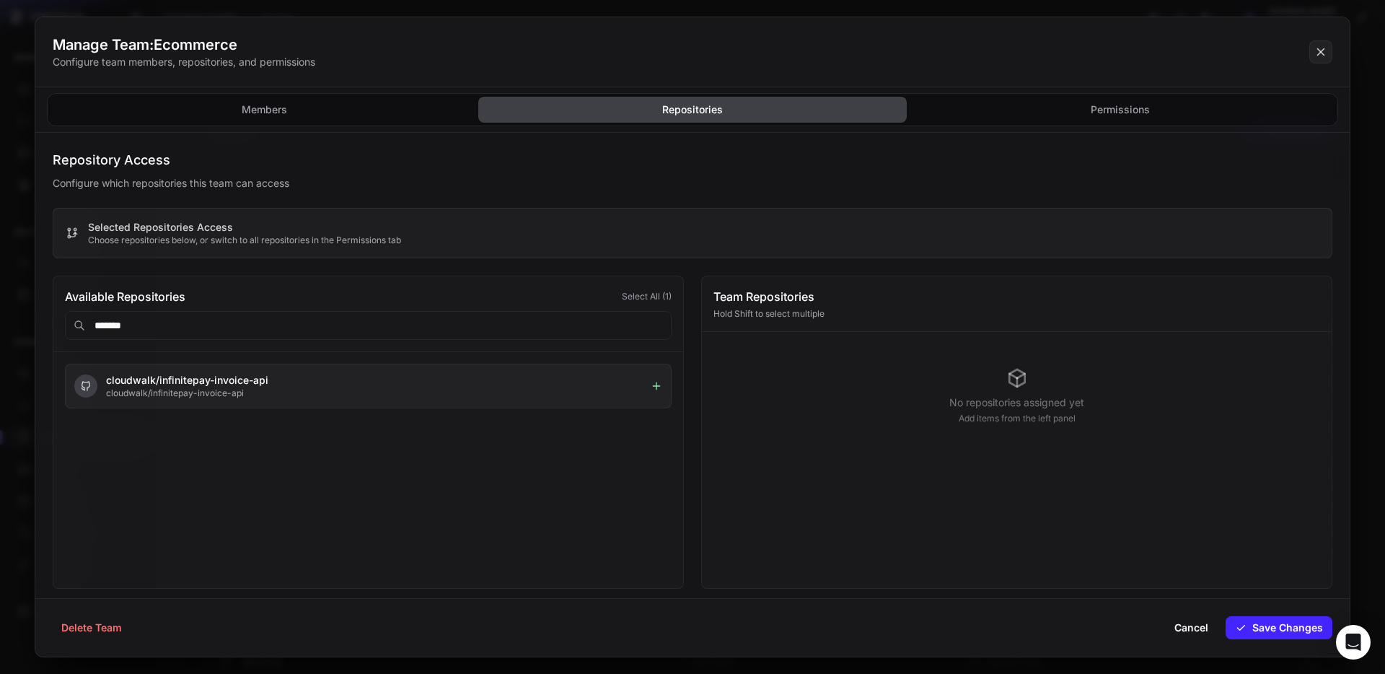
click at [657, 386] on icon at bounding box center [656, 386] width 6 height 0
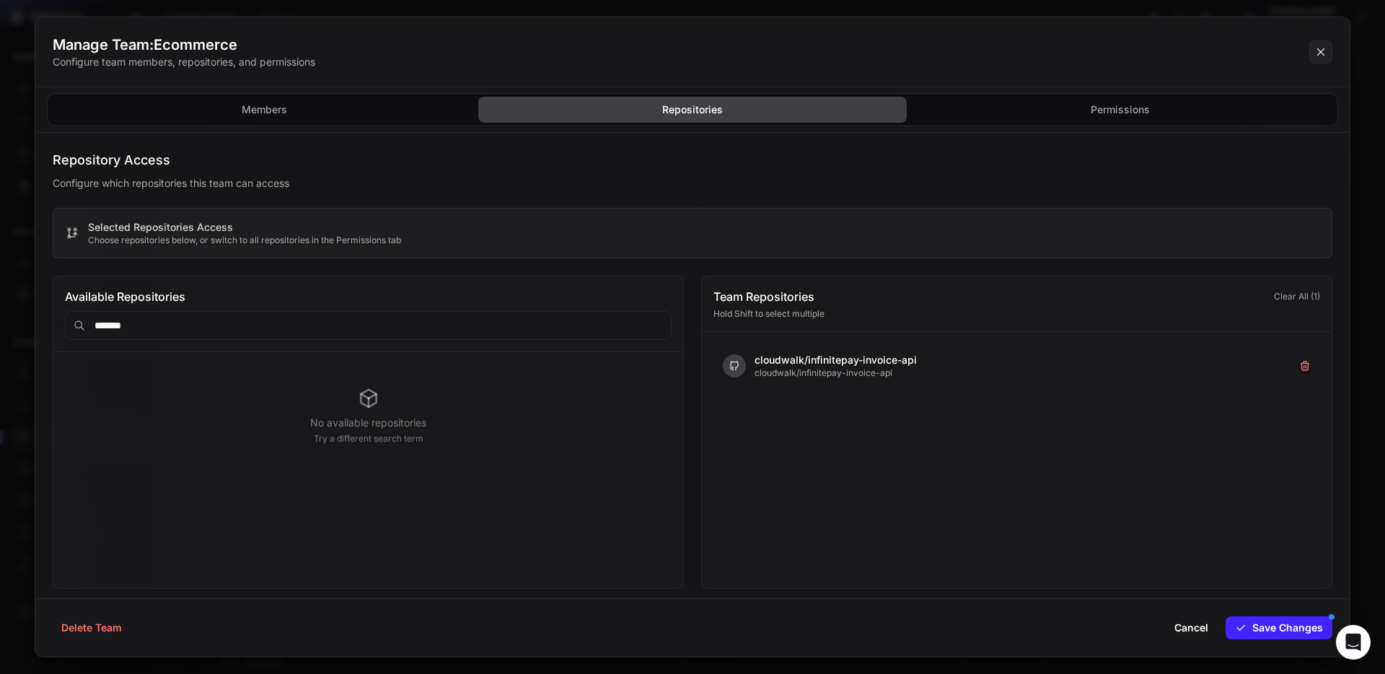
click at [271, 330] on input "*******" at bounding box center [368, 325] width 607 height 29
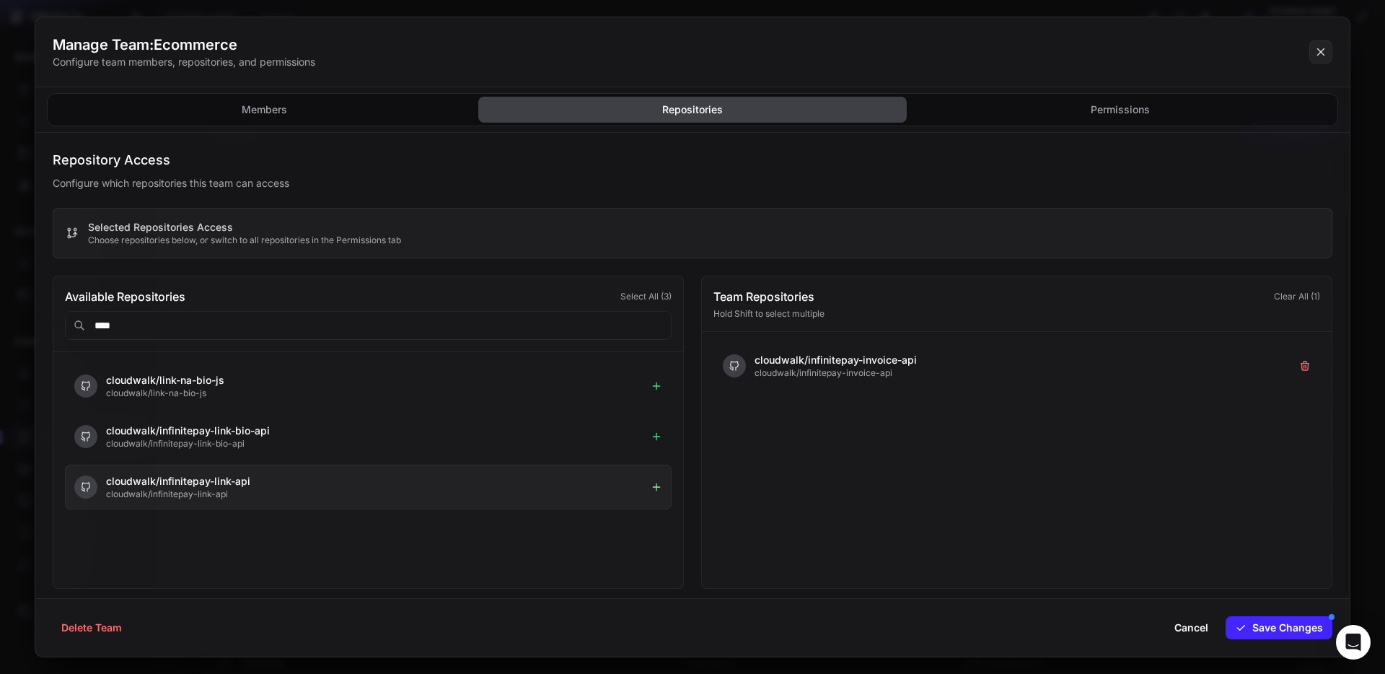
click at [654, 488] on icon at bounding box center [657, 487] width 12 height 12
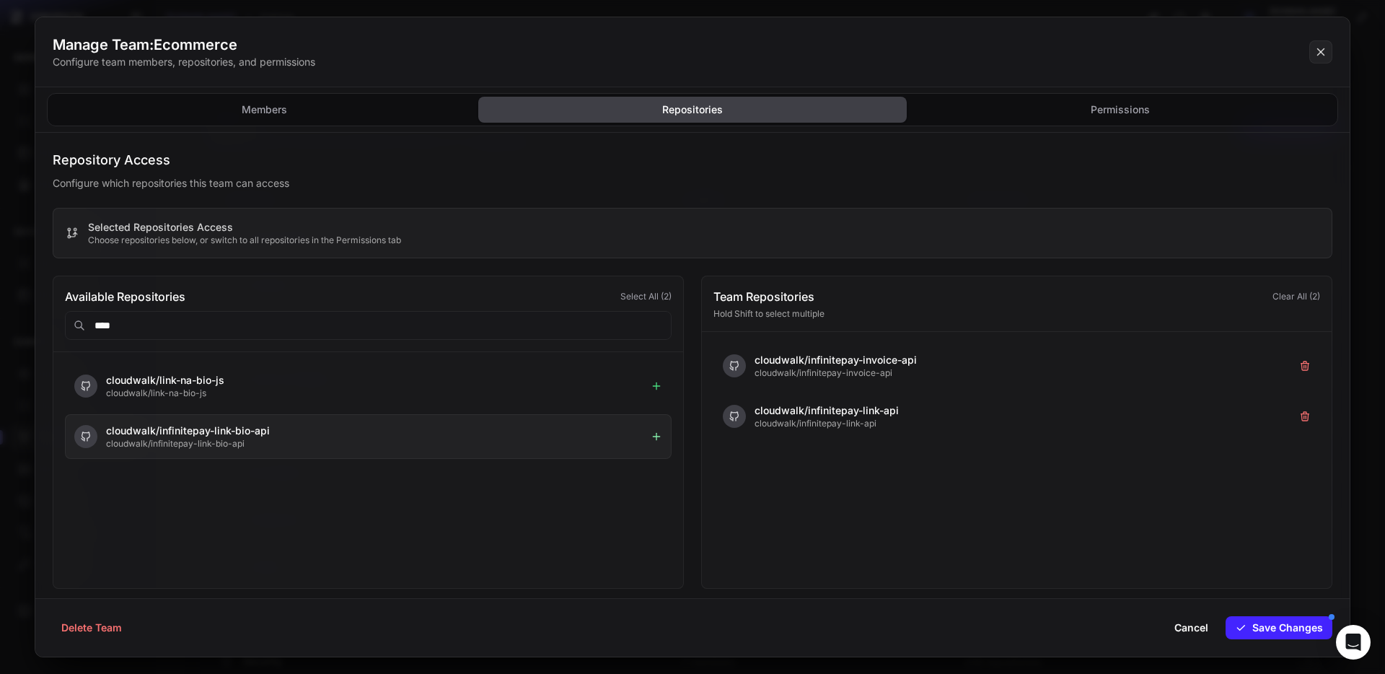
click at [656, 440] on icon at bounding box center [657, 437] width 12 height 12
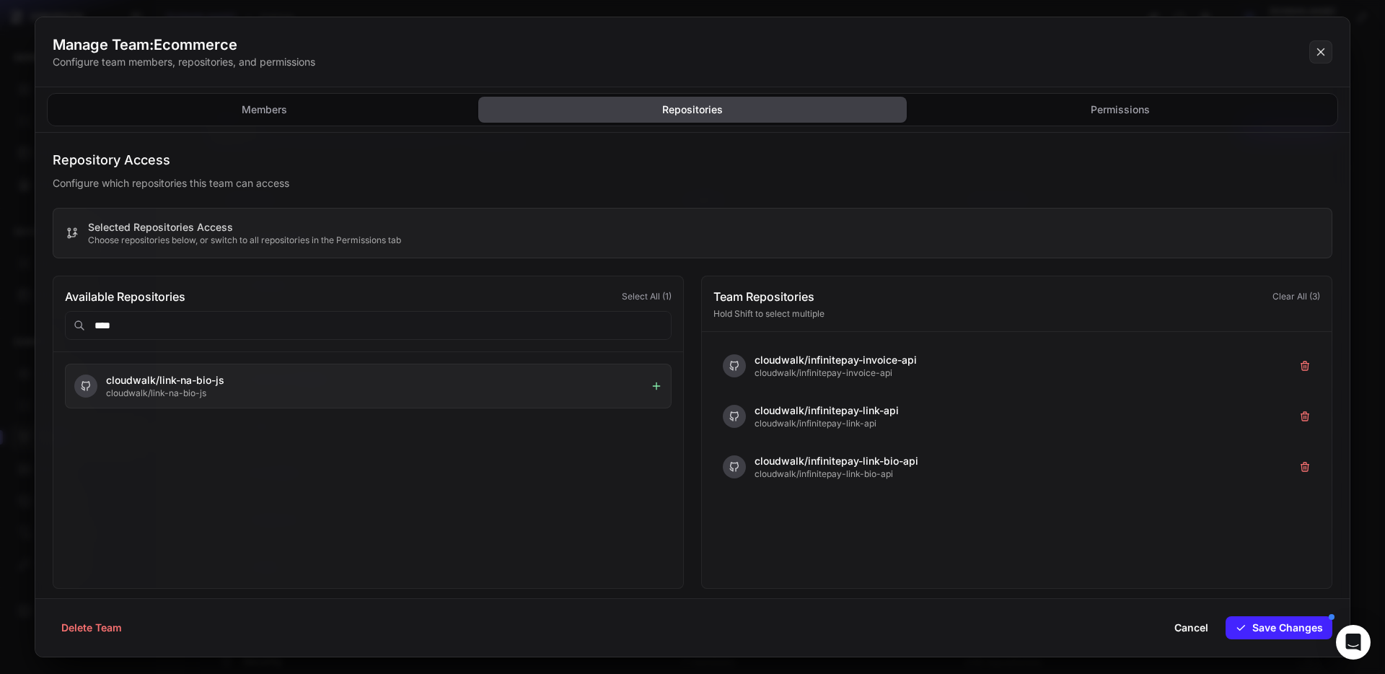
click at [655, 389] on icon at bounding box center [657, 386] width 12 height 12
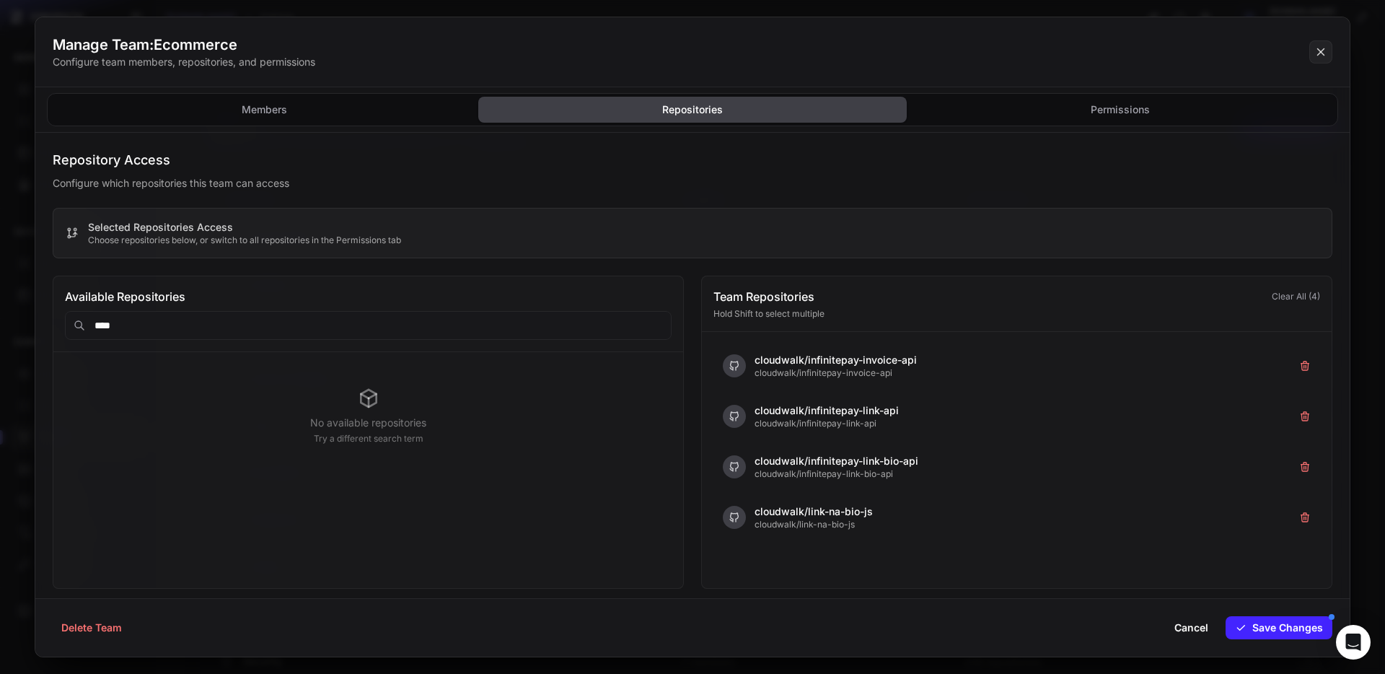
click at [280, 323] on input "****" at bounding box center [368, 325] width 607 height 29
click at [280, 323] on input "*****" at bounding box center [368, 325] width 607 height 29
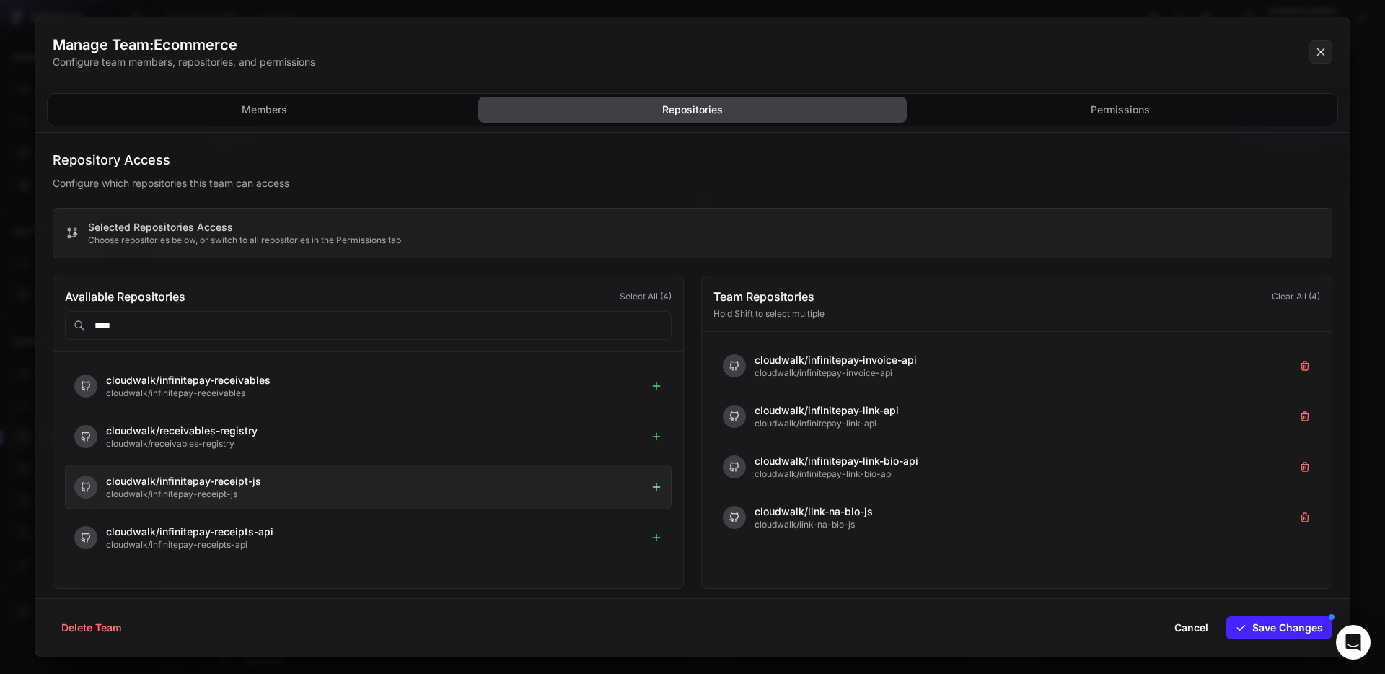
click at [658, 489] on icon at bounding box center [657, 487] width 12 height 12
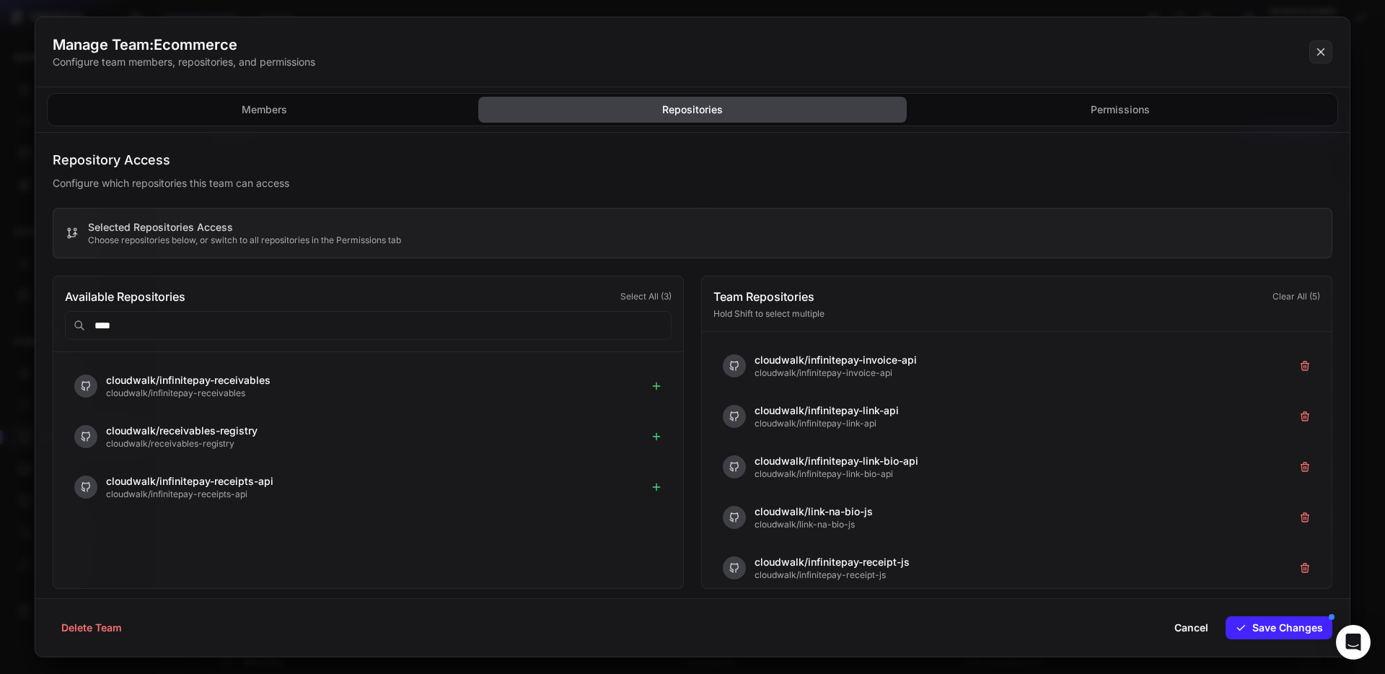
click at [462, 328] on input "****" at bounding box center [368, 325] width 607 height 29
click at [652, 490] on icon at bounding box center [657, 487] width 12 height 12
click at [265, 344] on div "Available Repositories Select All ( 2 ) ****" at bounding box center [368, 314] width 630 height 76
click at [265, 330] on input "****" at bounding box center [368, 325] width 607 height 29
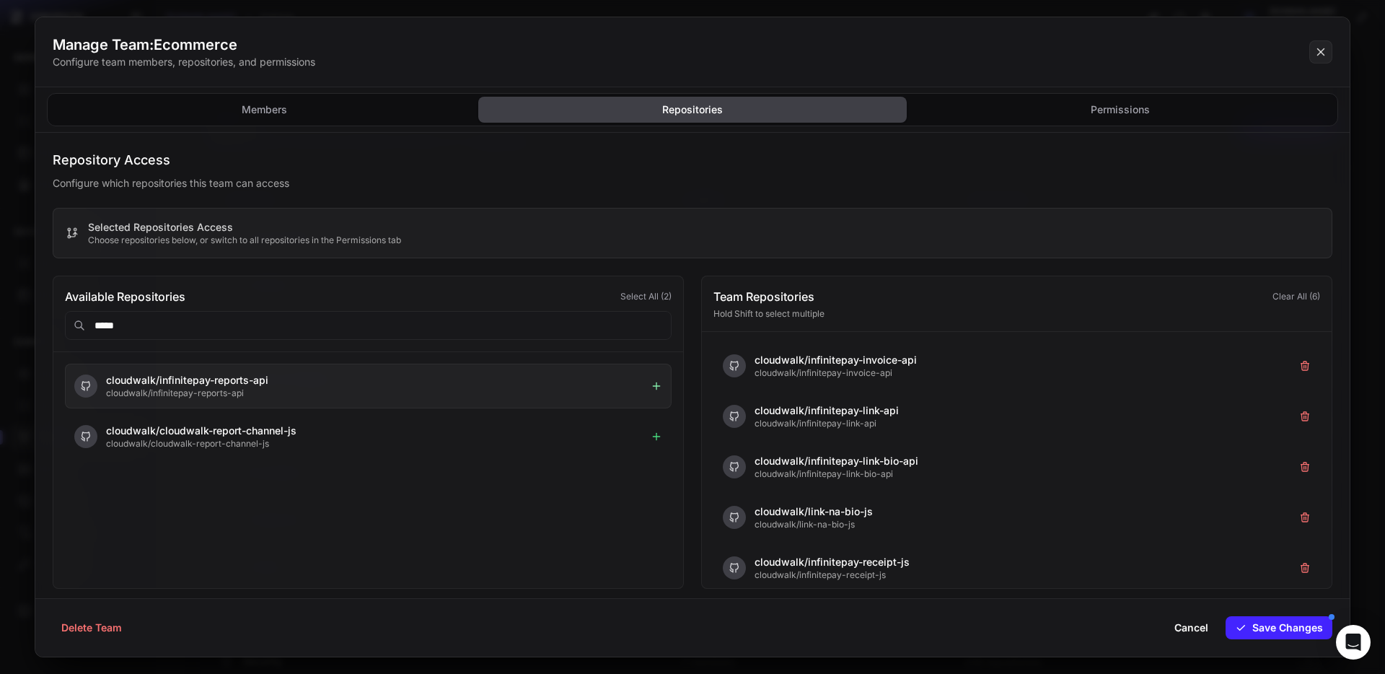
click at [652, 384] on icon at bounding box center [657, 386] width 12 height 12
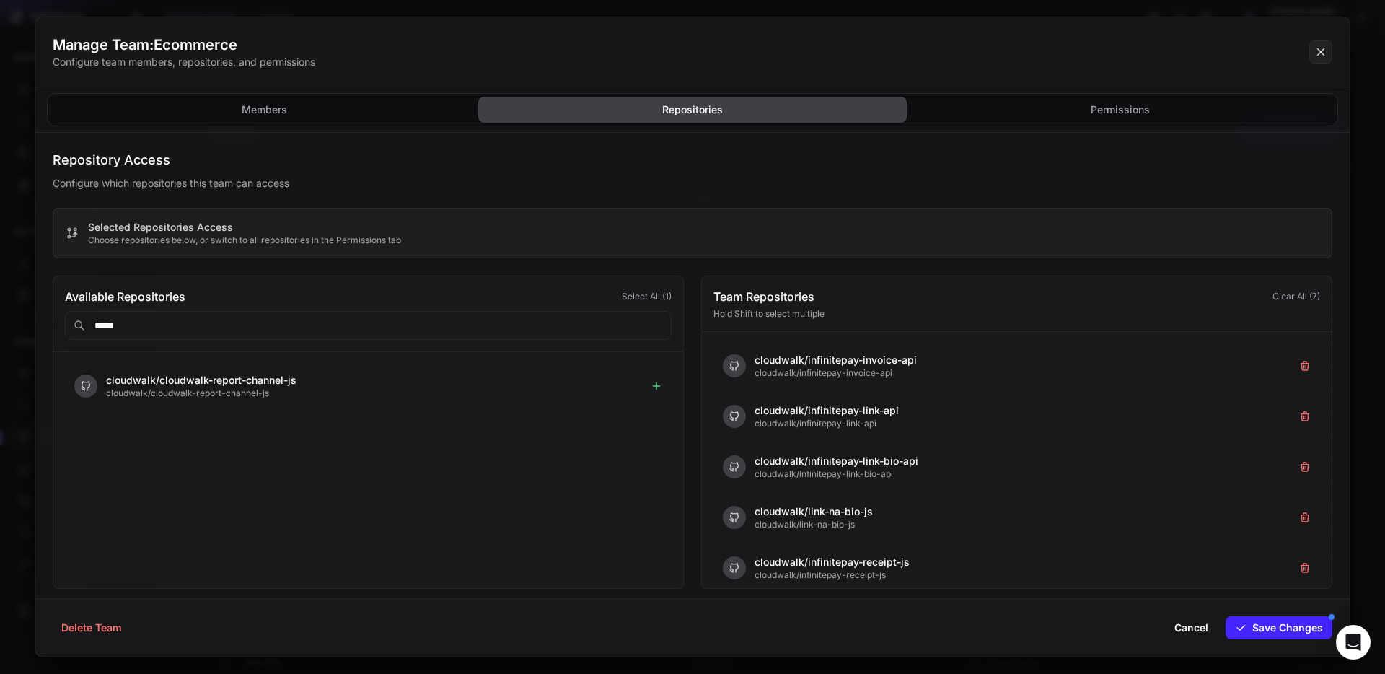
click at [406, 322] on input "*****" at bounding box center [368, 325] width 607 height 29
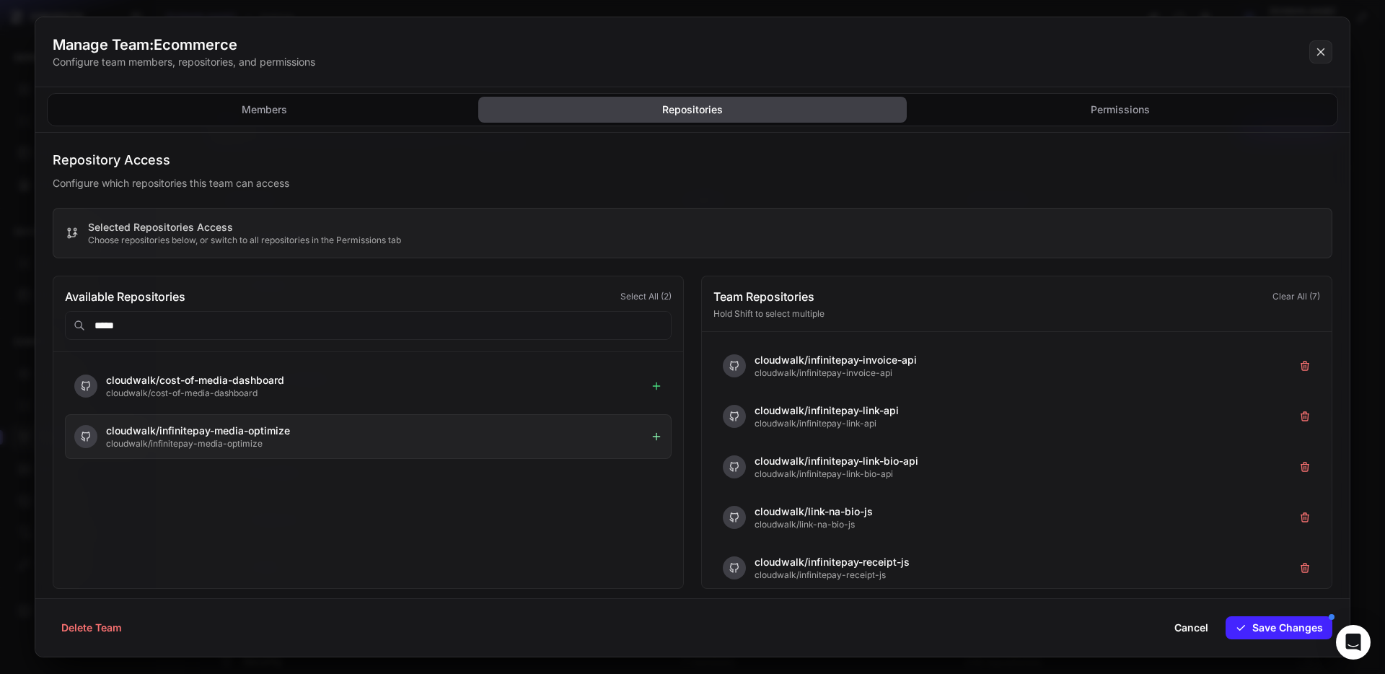
click at [656, 435] on icon at bounding box center [656, 436] width 0 height 6
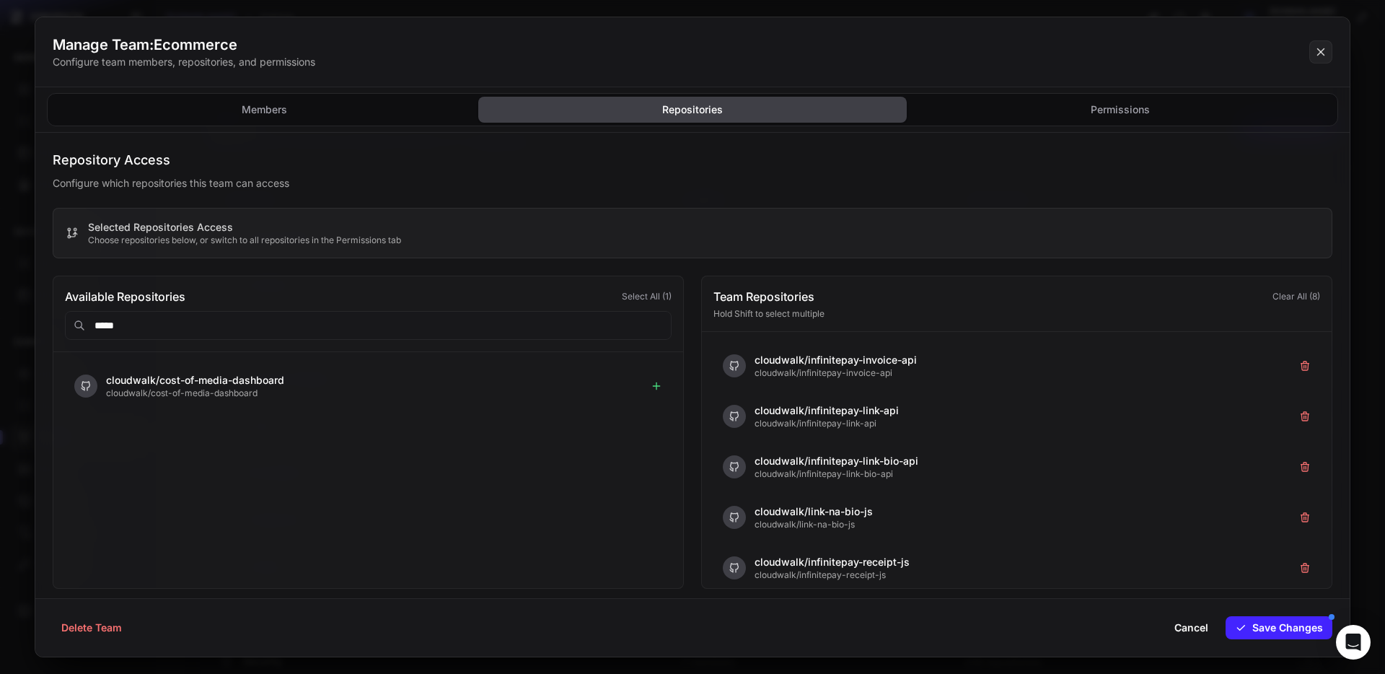
click at [292, 333] on input "*****" at bounding box center [368, 325] width 607 height 29
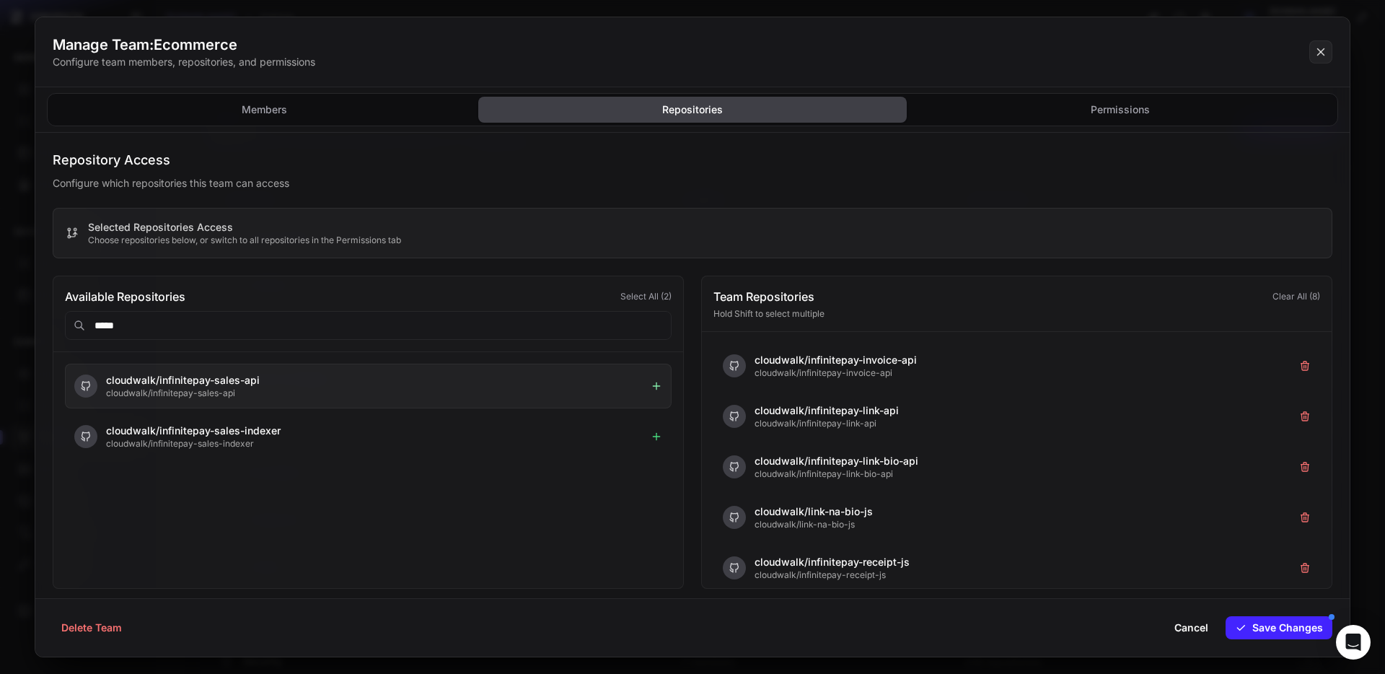
click at [656, 386] on icon at bounding box center [656, 386] width 6 height 0
click at [653, 385] on icon at bounding box center [657, 386] width 12 height 12
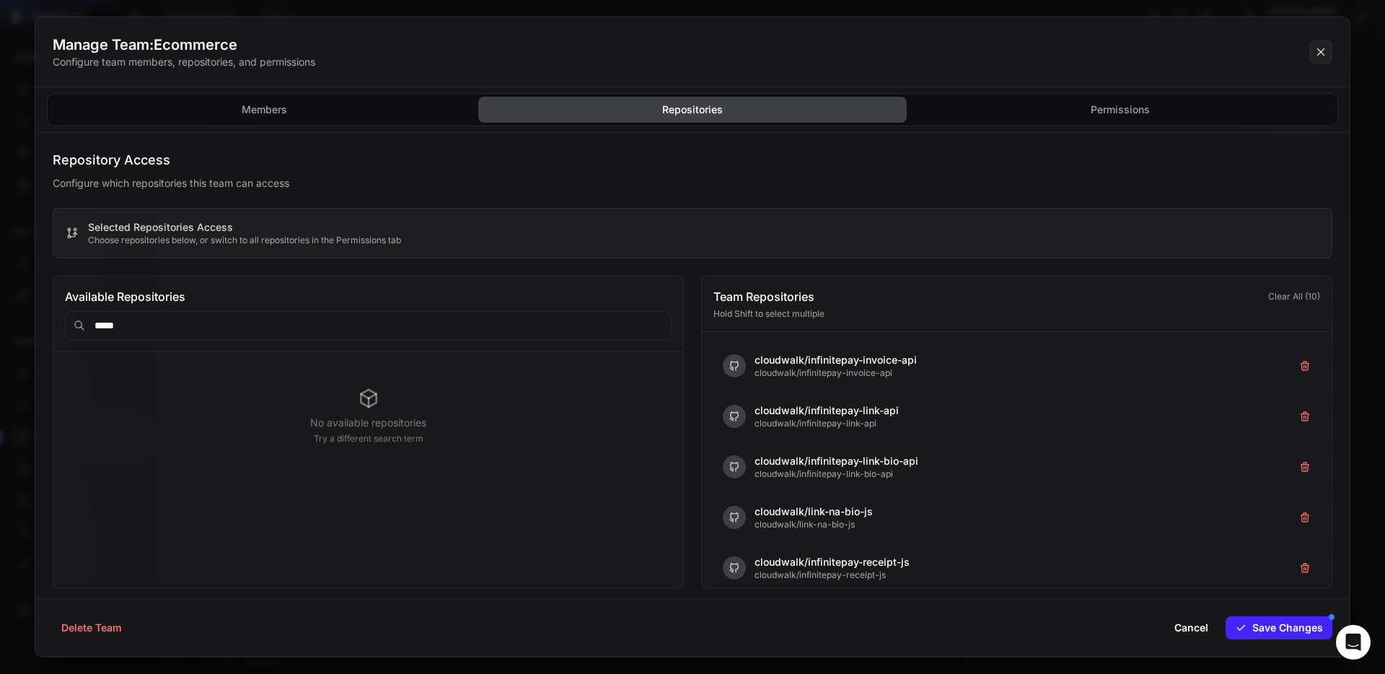
click at [487, 326] on input "*****" at bounding box center [368, 325] width 607 height 29
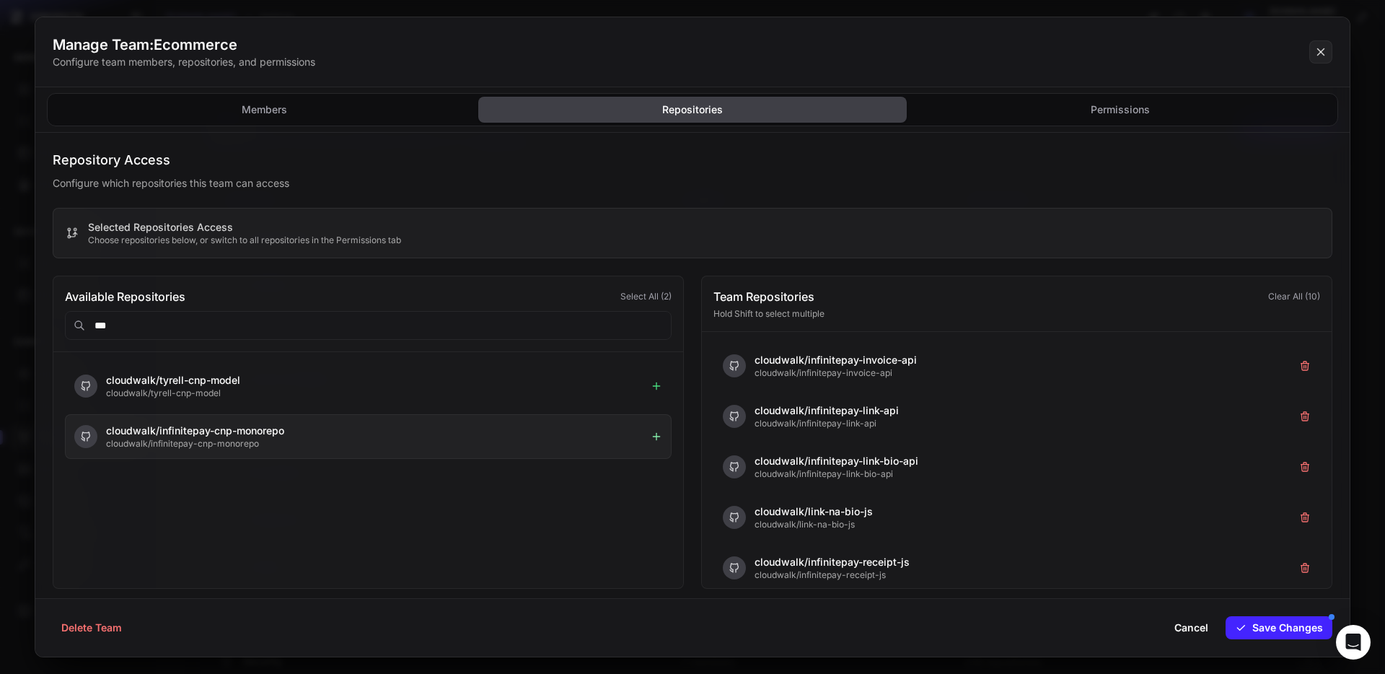
type input "***"
click at [654, 434] on icon at bounding box center [657, 437] width 12 height 12
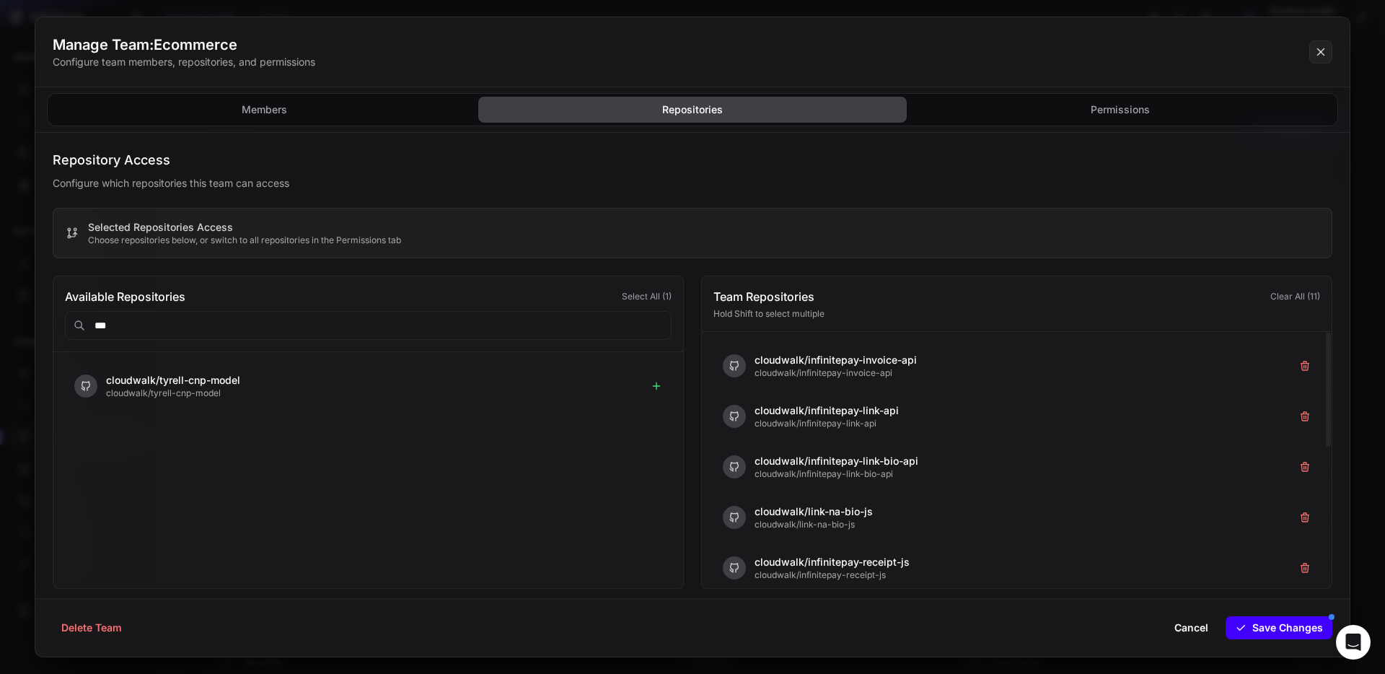
click at [1251, 621] on button "Save Changes" at bounding box center [1278, 627] width 107 height 23
click at [1321, 58] on icon at bounding box center [1320, 51] width 13 height 17
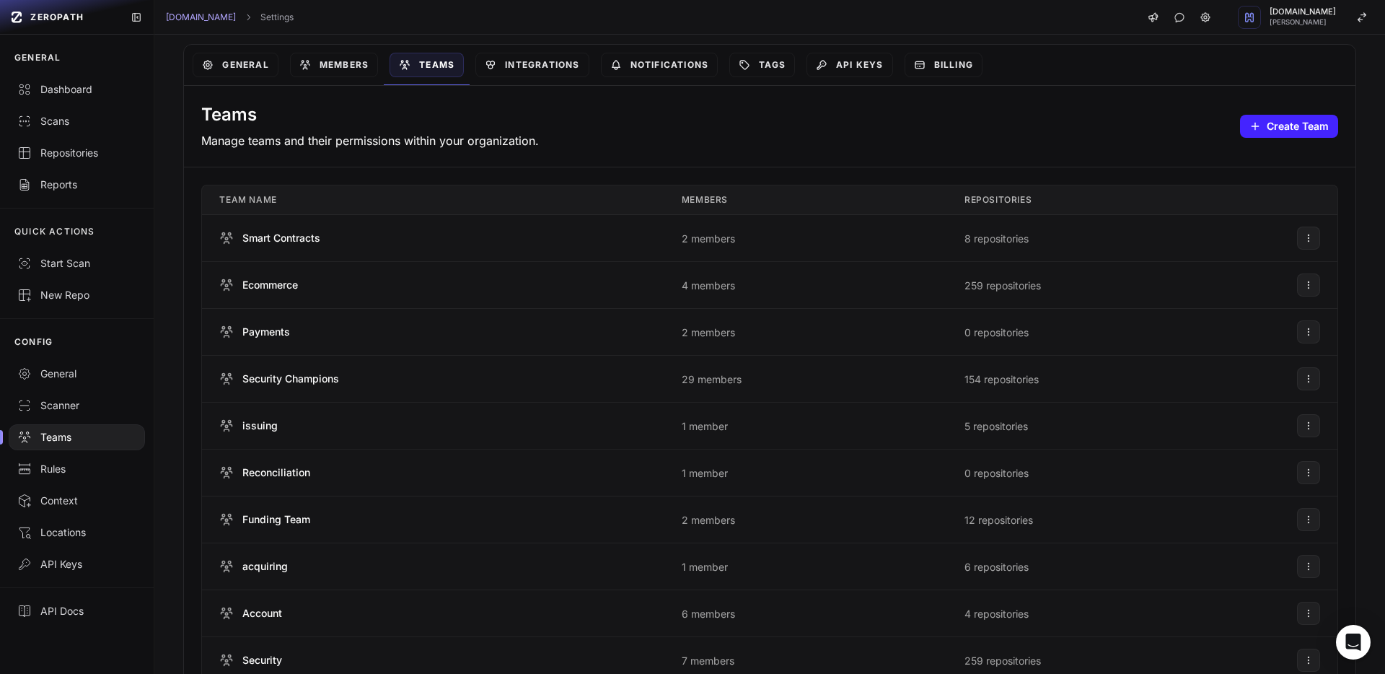
click at [96, 446] on div at bounding box center [77, 437] width 136 height 26
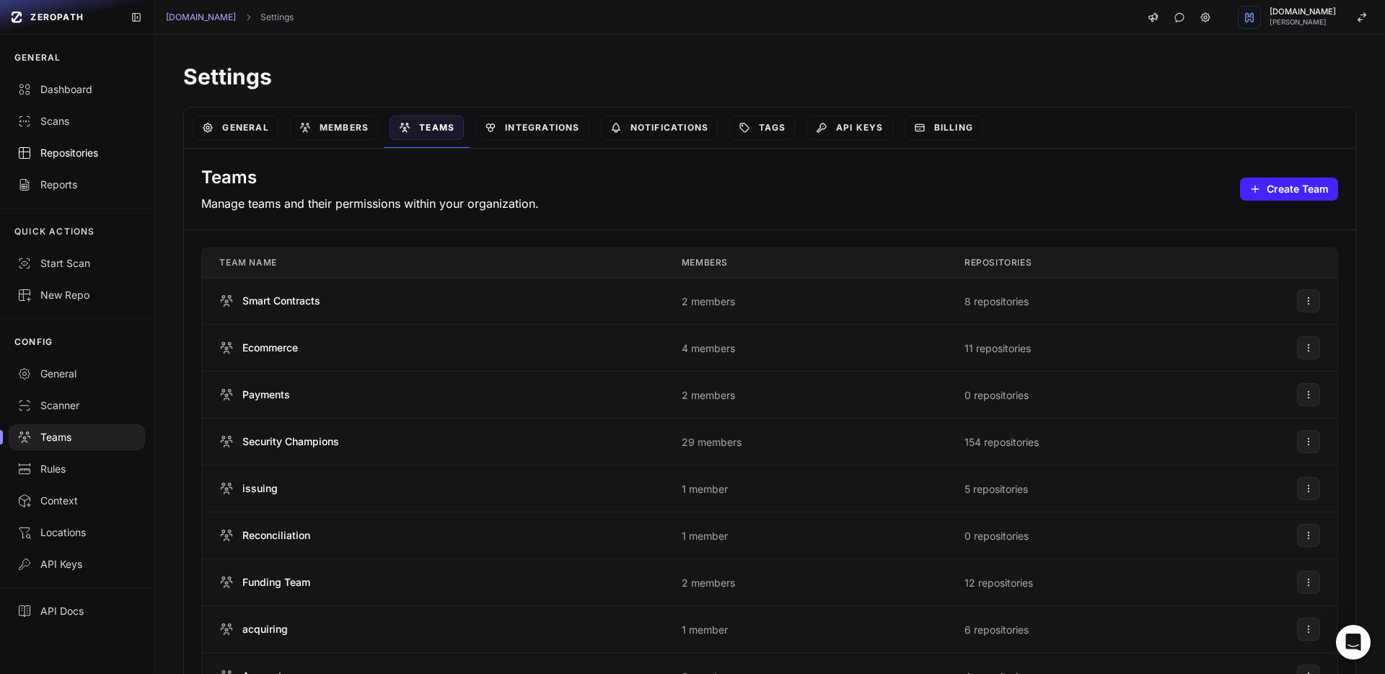
click at [69, 158] on div "Repositories" at bounding box center [76, 153] width 119 height 14
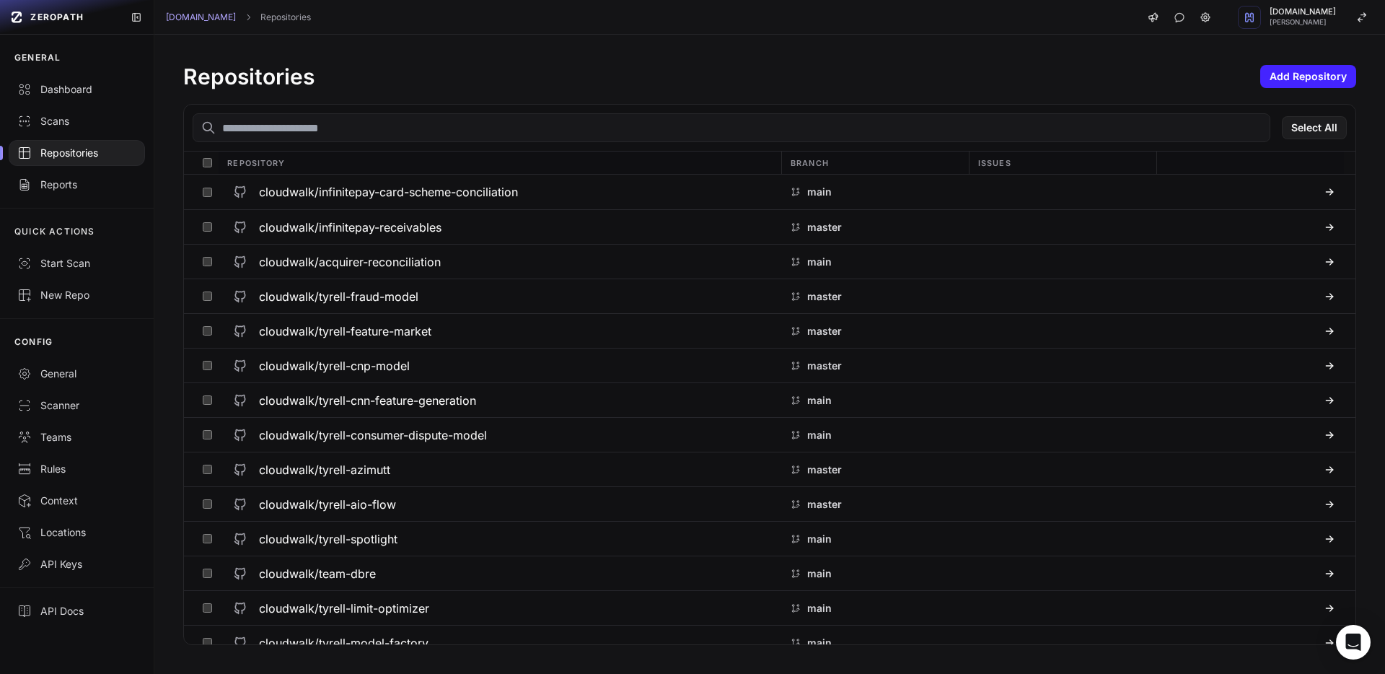
click at [351, 147] on div "Select All" at bounding box center [769, 128] width 1171 height 47
click at [353, 130] on input "text" at bounding box center [731, 127] width 1077 height 29
click at [76, 97] on link "Dashboard" at bounding box center [77, 90] width 154 height 32
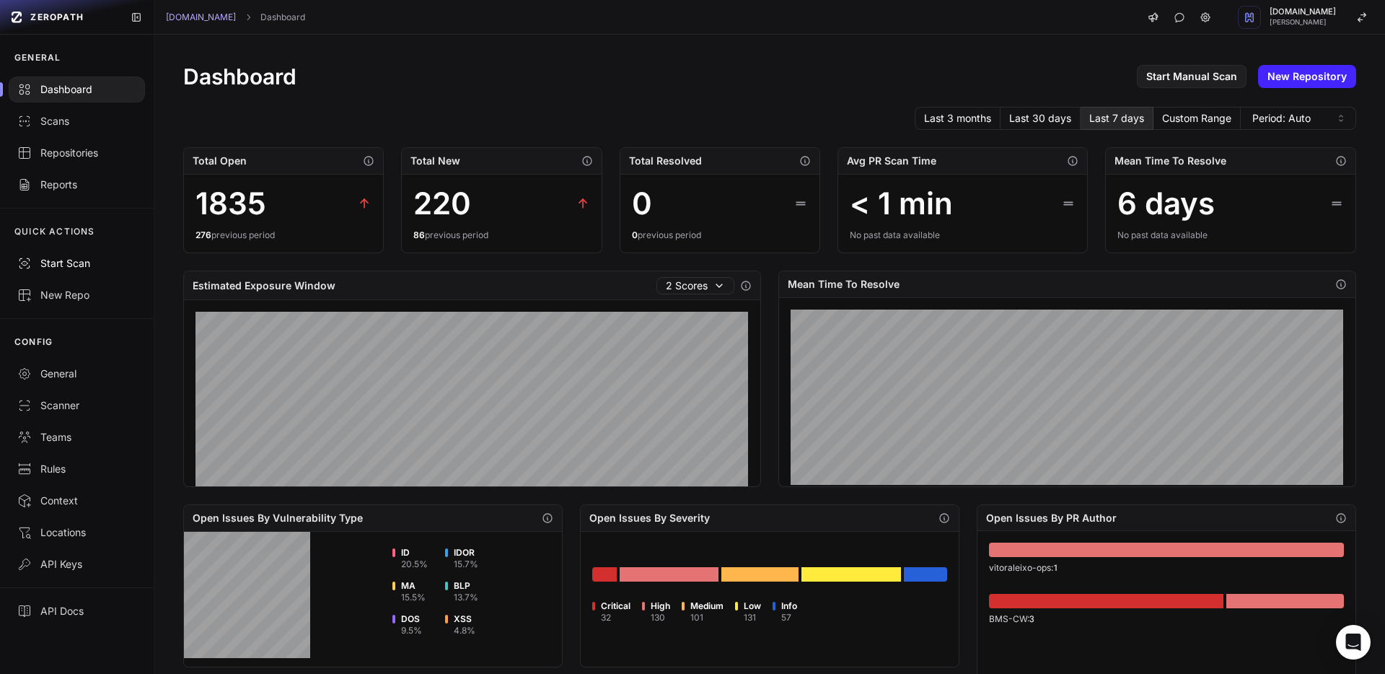
click at [89, 256] on div "Start Scan" at bounding box center [76, 263] width 119 height 14
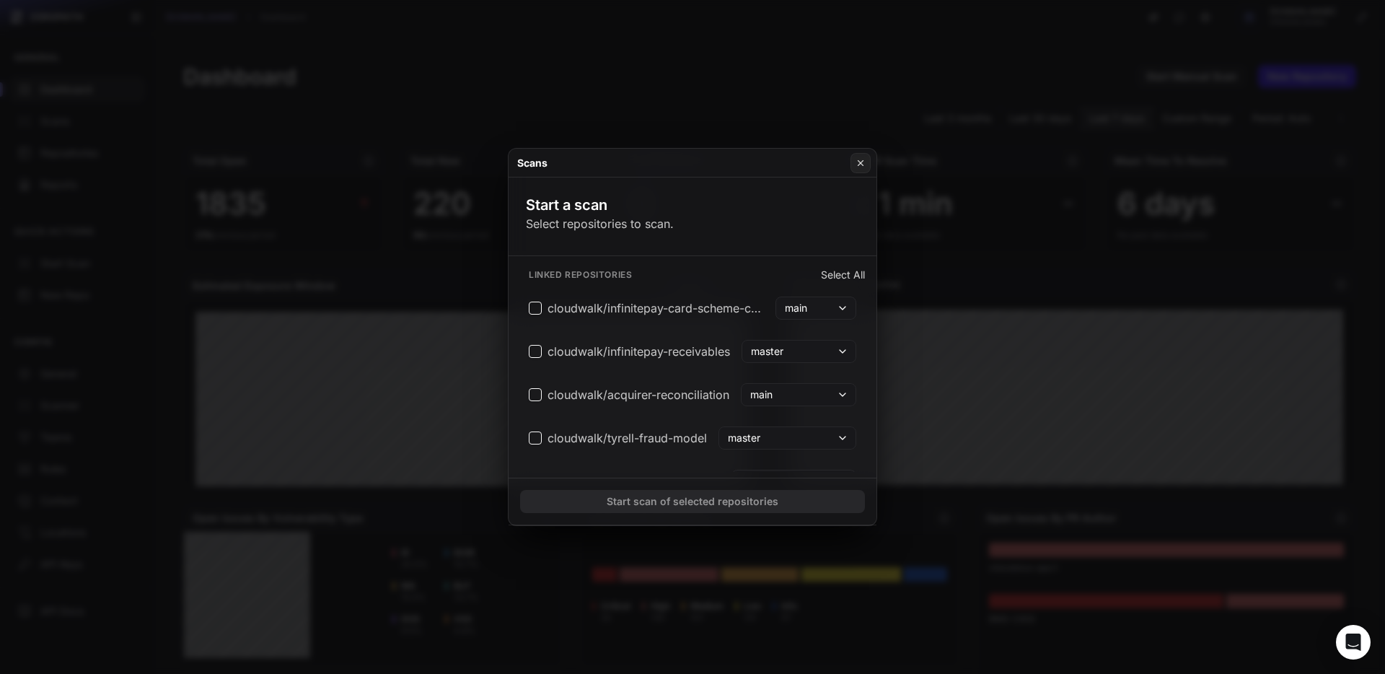
click at [850, 276] on button "Select All" at bounding box center [843, 275] width 44 height 14
click at [863, 162] on icon at bounding box center [860, 163] width 10 height 12
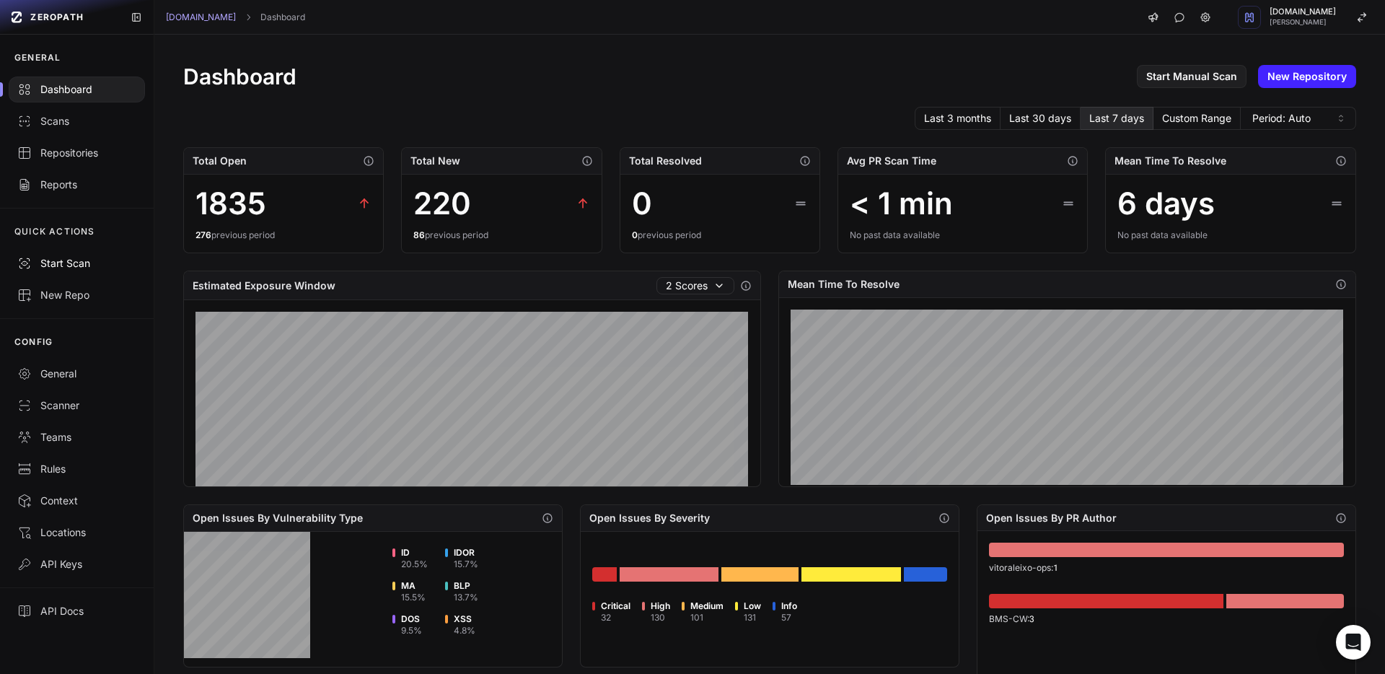
click at [74, 271] on button "Start Scan" at bounding box center [77, 263] width 154 height 32
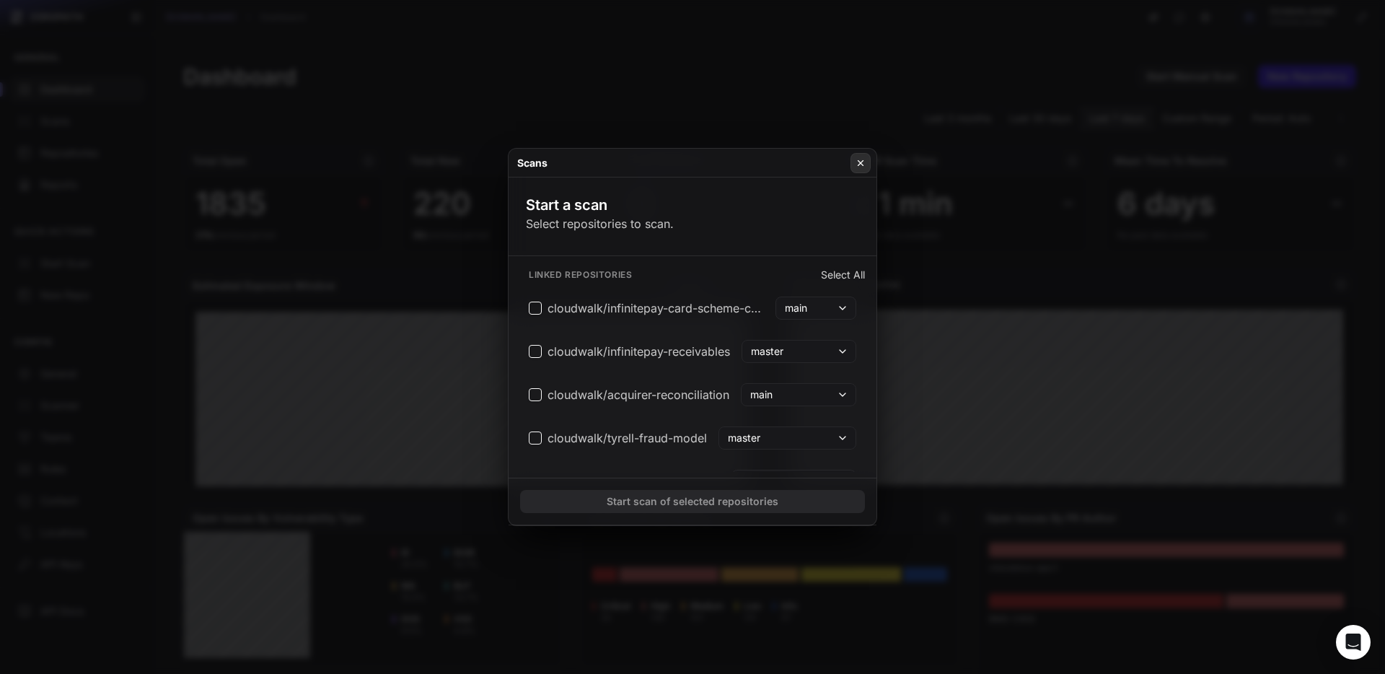
click at [858, 158] on icon at bounding box center [860, 163] width 10 height 12
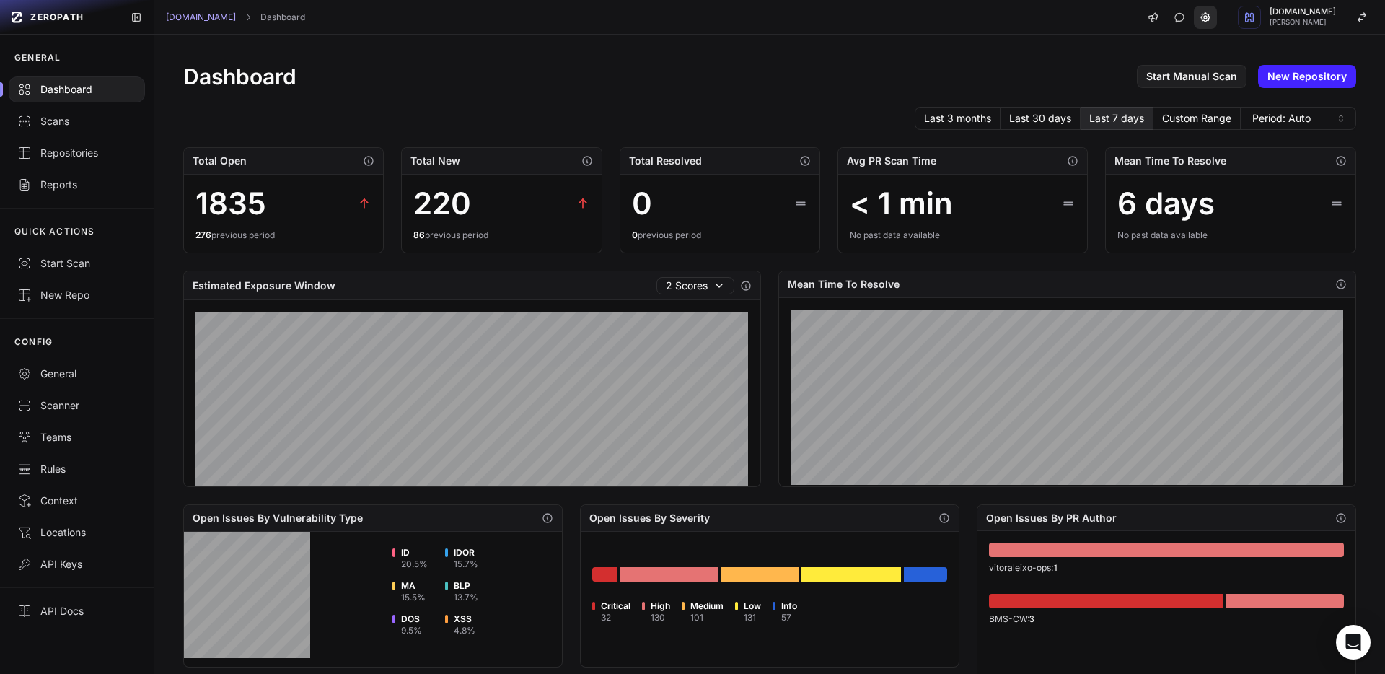
click at [1199, 20] on icon at bounding box center [1205, 18] width 12 height 12
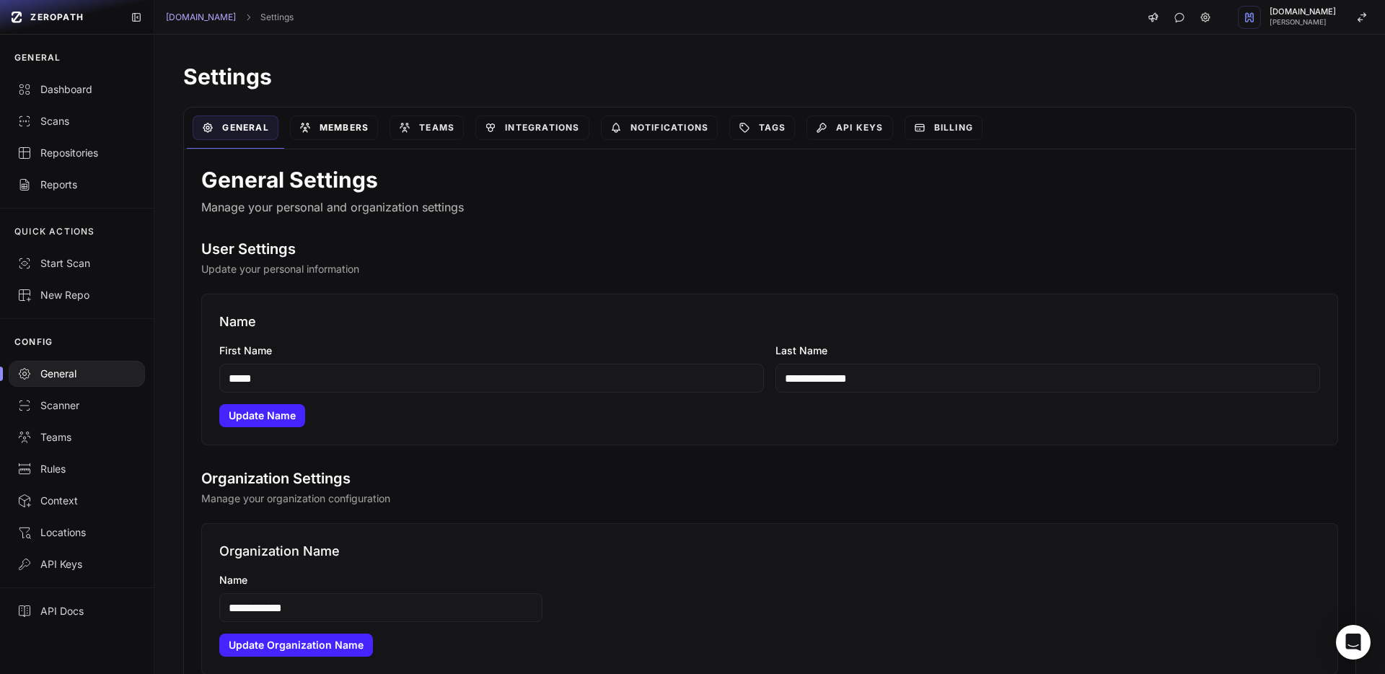
click at [351, 123] on link "Members" at bounding box center [334, 127] width 88 height 25
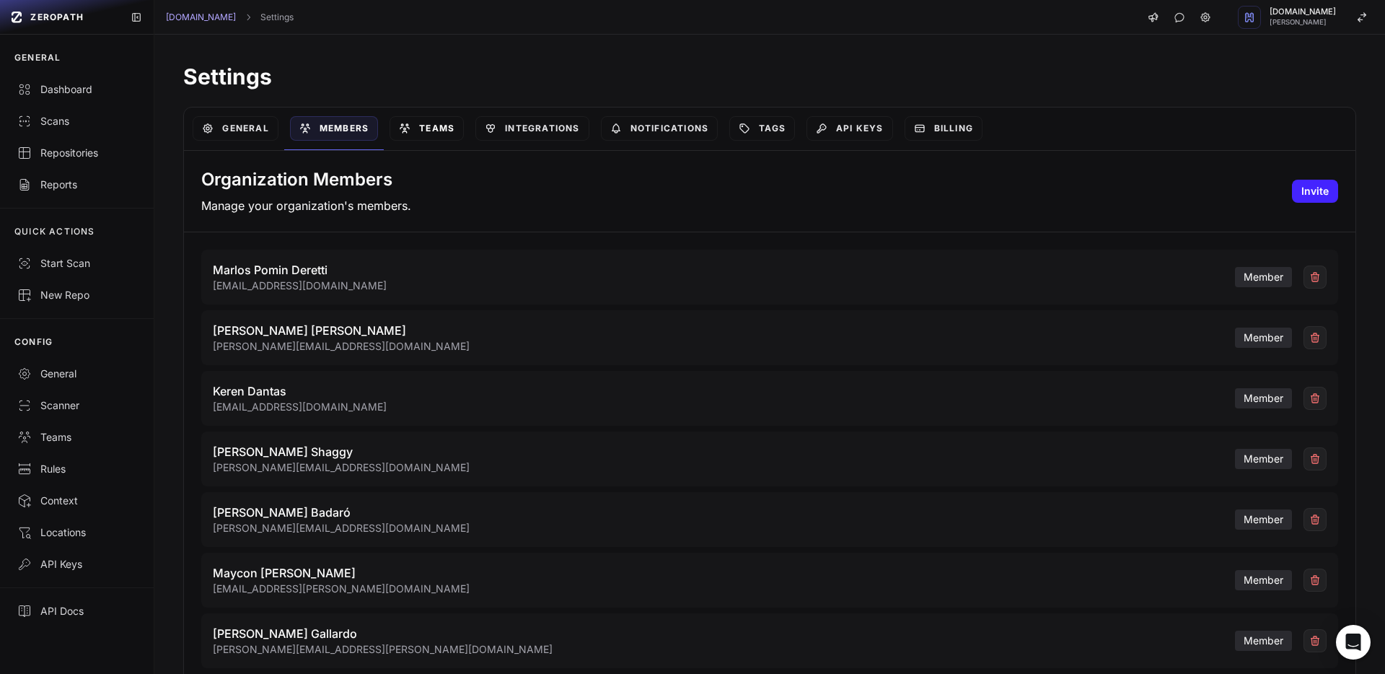
click at [433, 123] on link "Teams" at bounding box center [426, 128] width 74 height 25
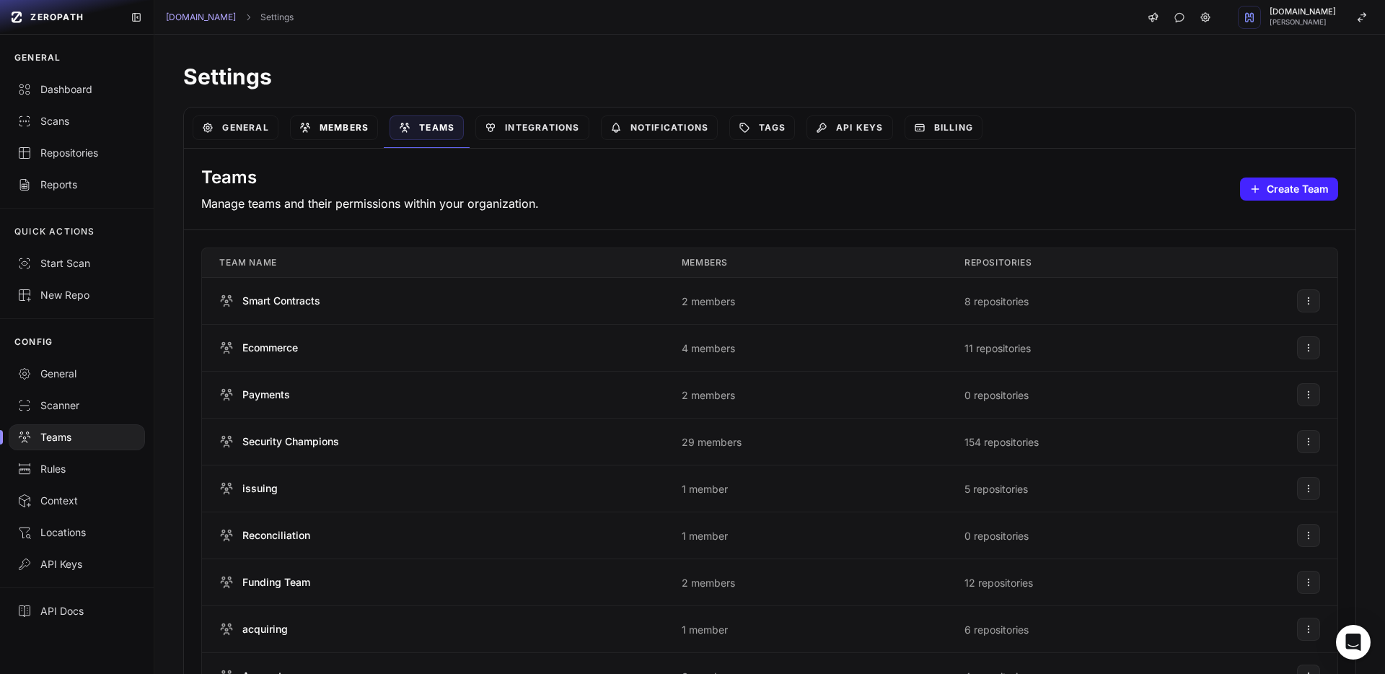
click at [345, 125] on link "Members" at bounding box center [334, 127] width 88 height 25
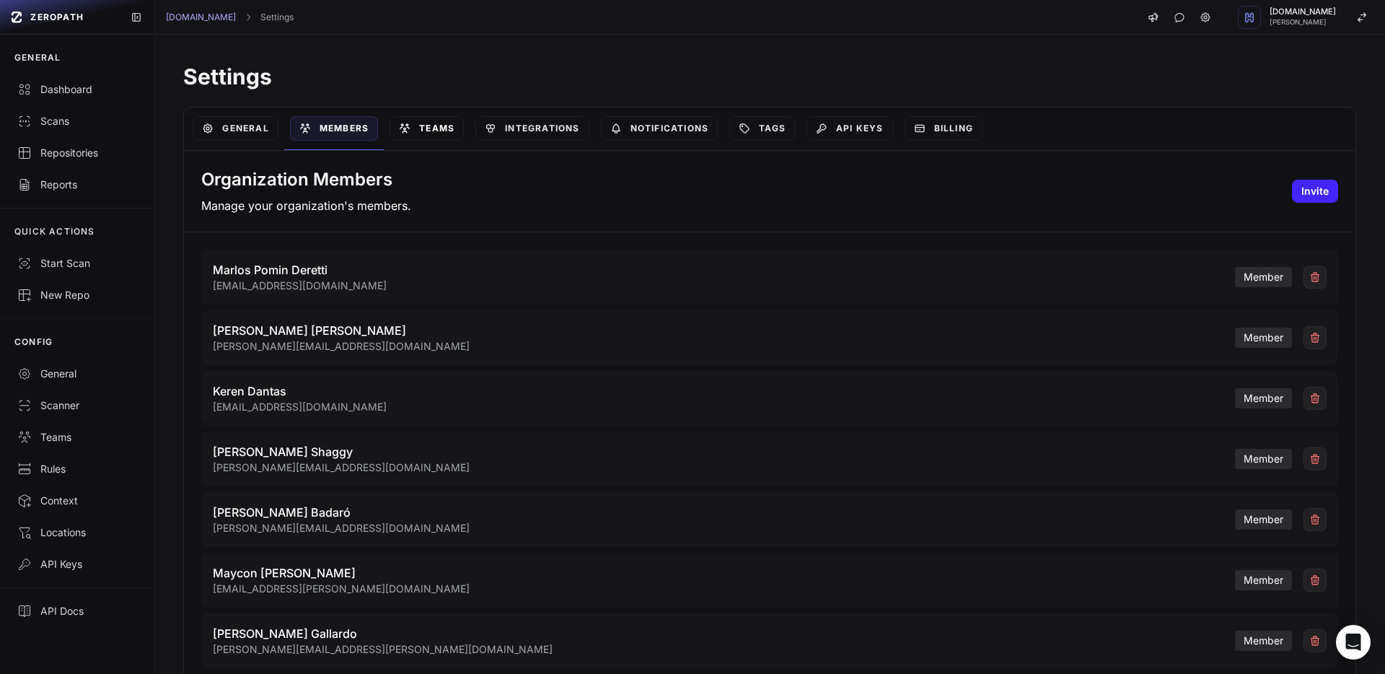
click at [439, 136] on link "Teams" at bounding box center [426, 128] width 74 height 25
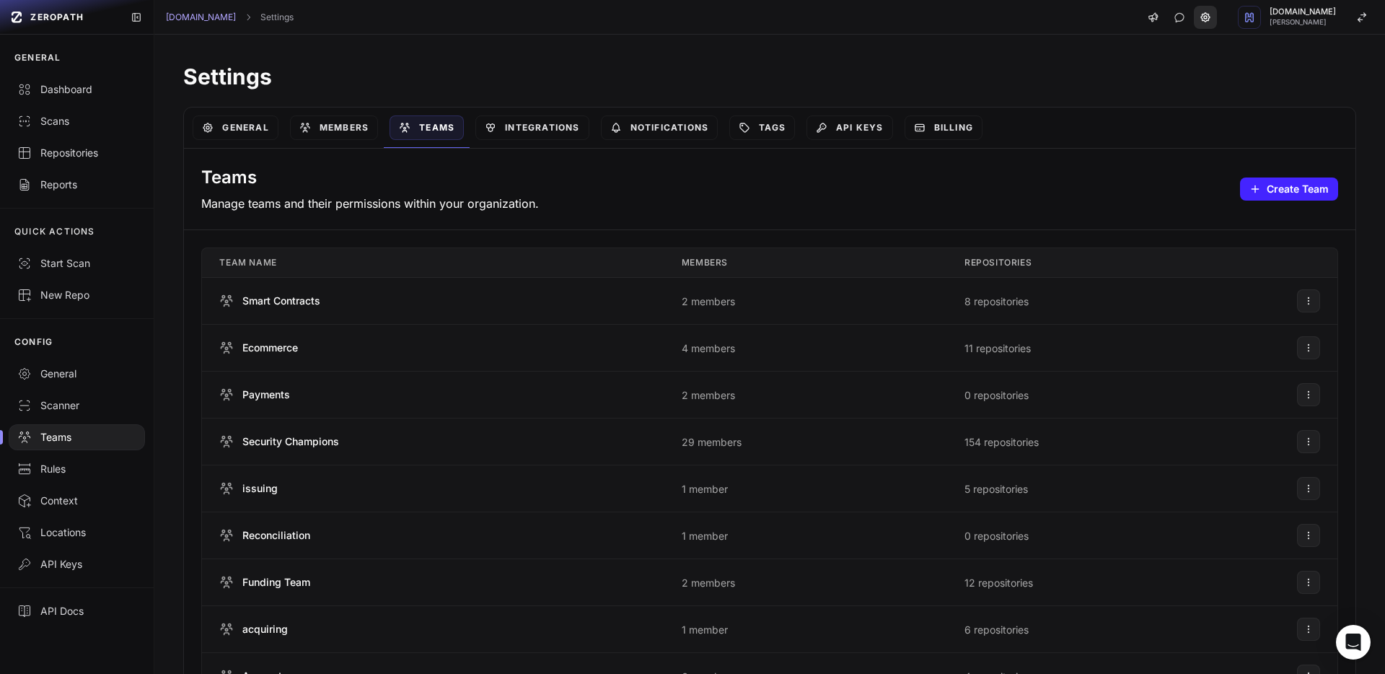
click at [1199, 19] on icon at bounding box center [1205, 18] width 12 height 12
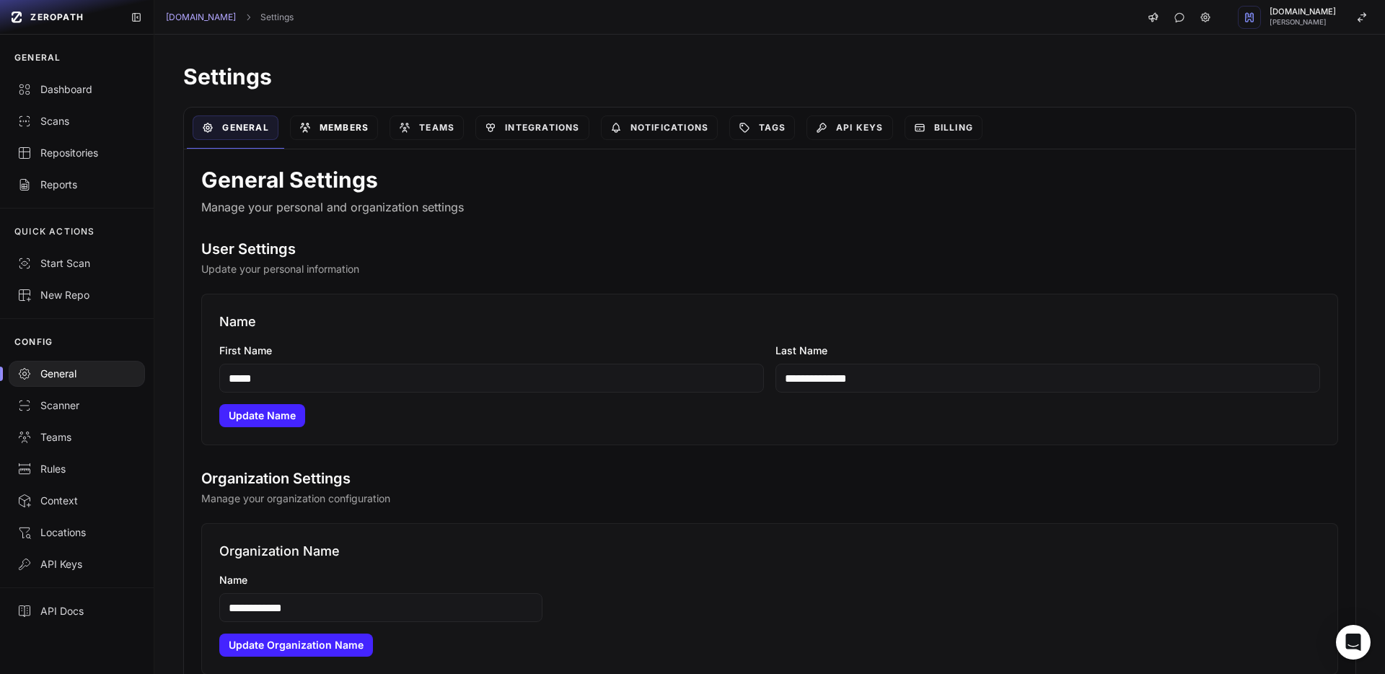
click at [340, 136] on link "Members" at bounding box center [334, 127] width 88 height 25
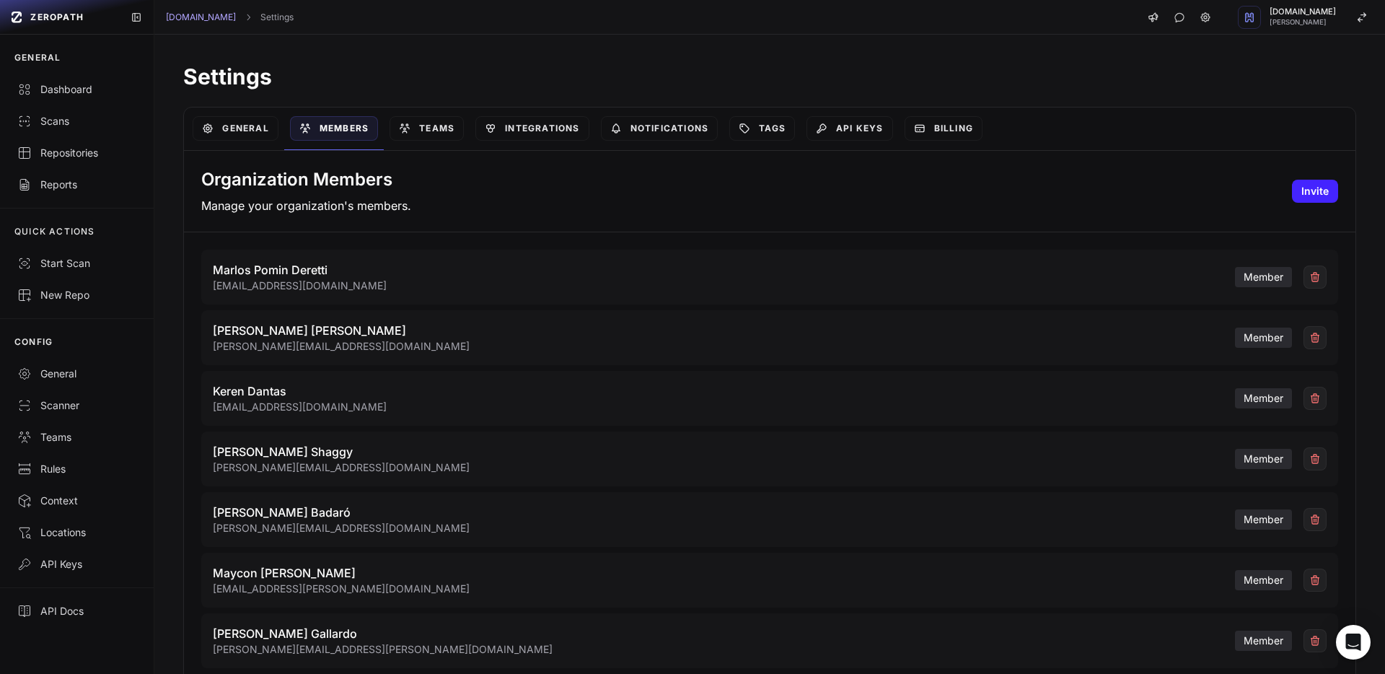
scroll to position [885, 0]
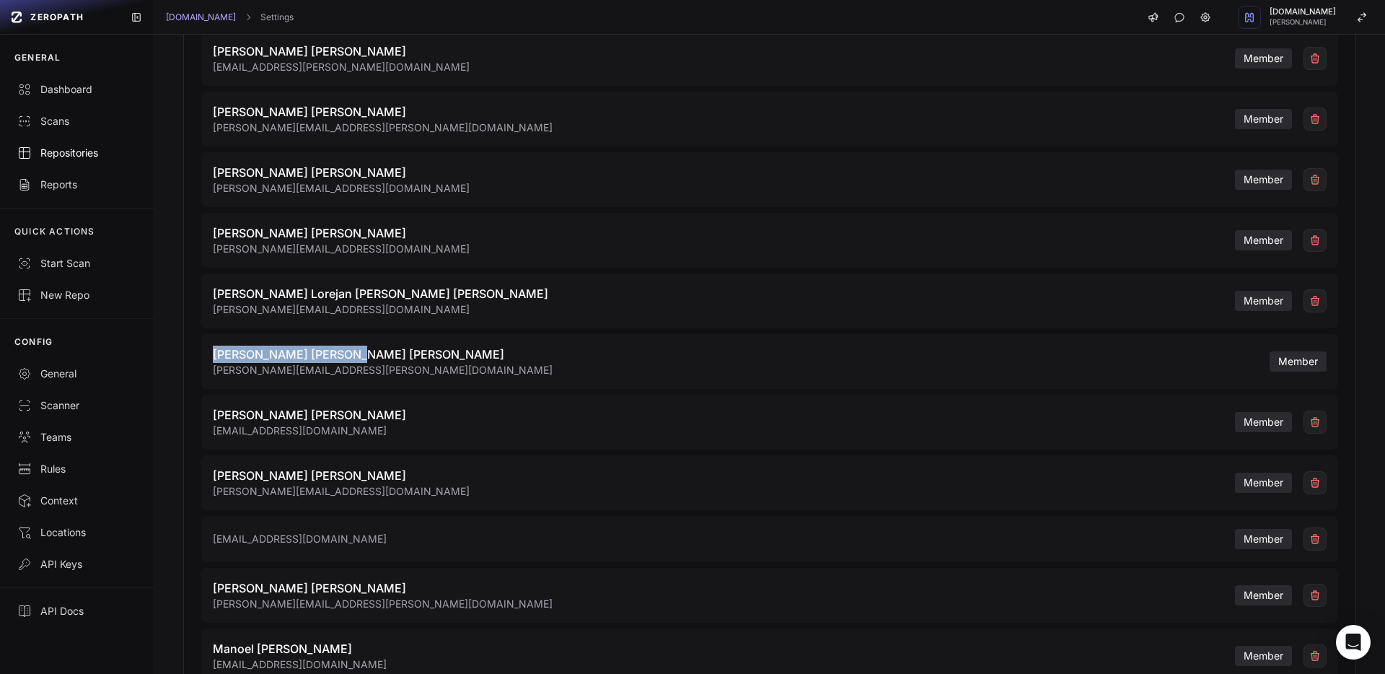
click at [105, 159] on div "Repositories" at bounding box center [76, 153] width 119 height 14
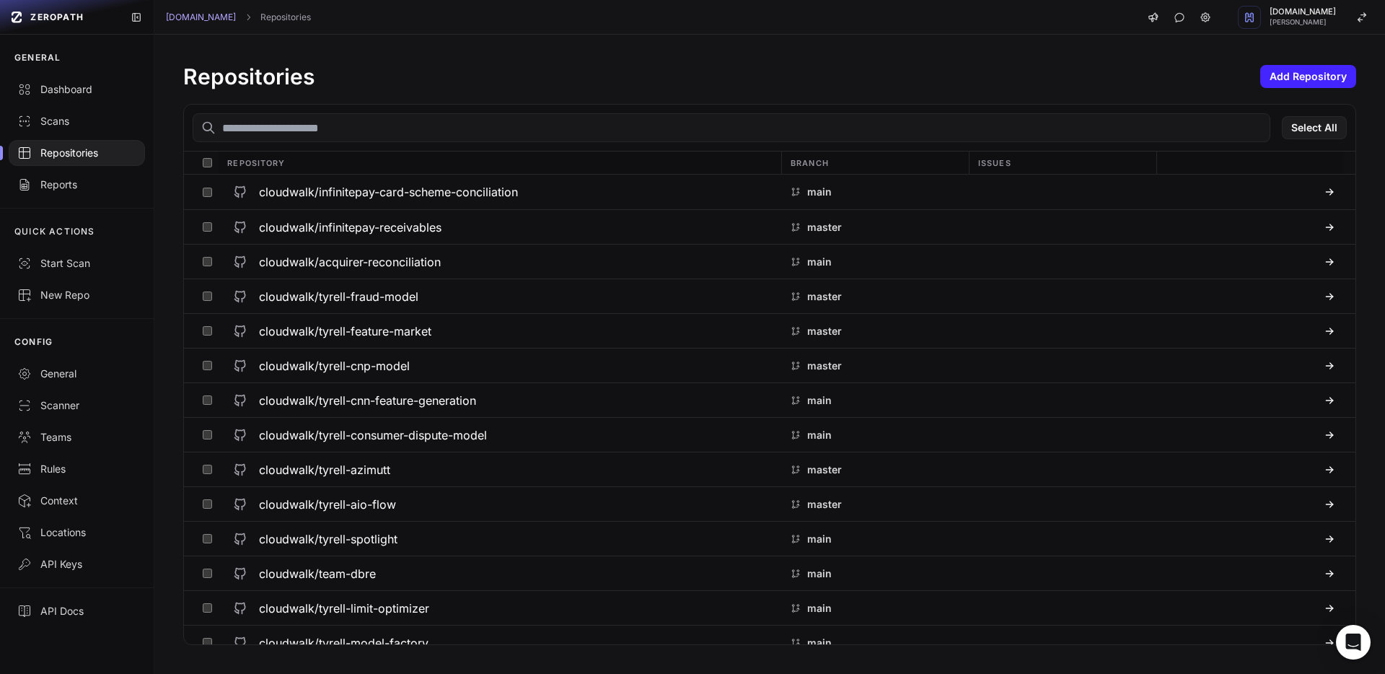
click at [426, 131] on input "text" at bounding box center [731, 127] width 1077 height 29
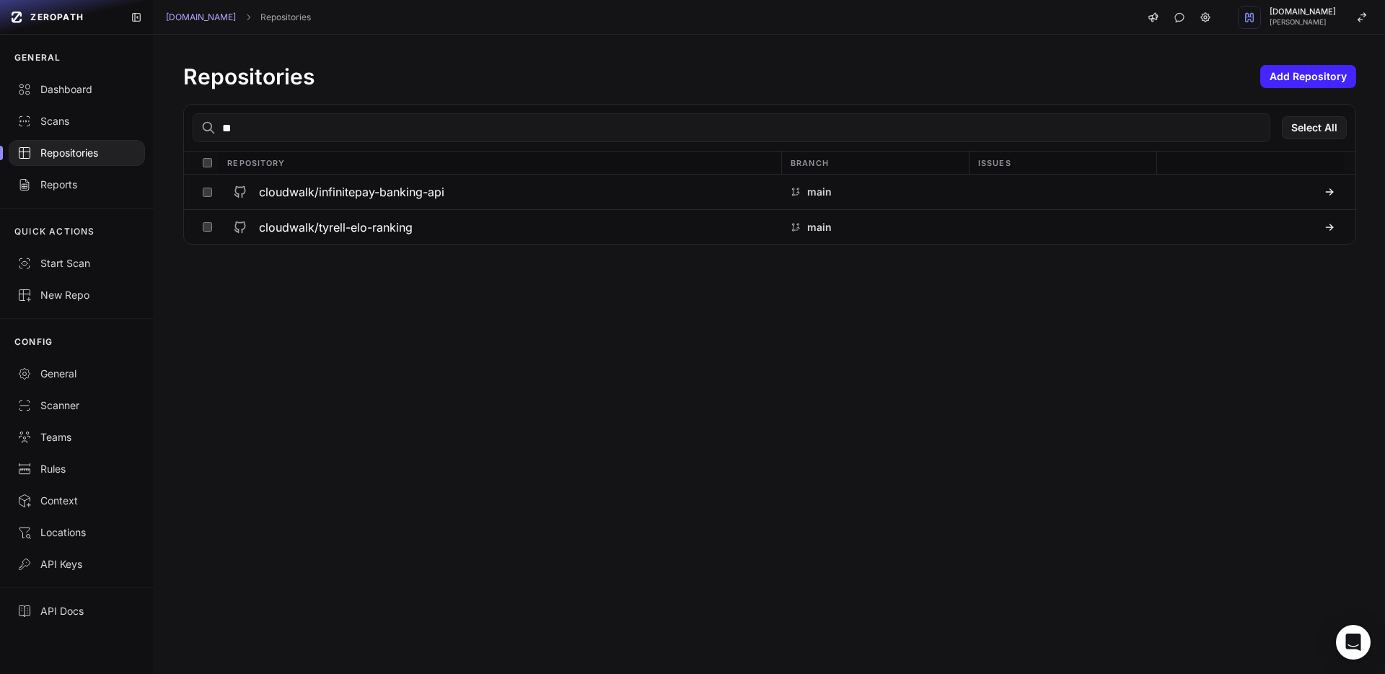
type input "*"
type input "****"
click at [428, 271] on div "cloudwalk/infinitepay-link-api" at bounding box center [499, 262] width 545 height 26
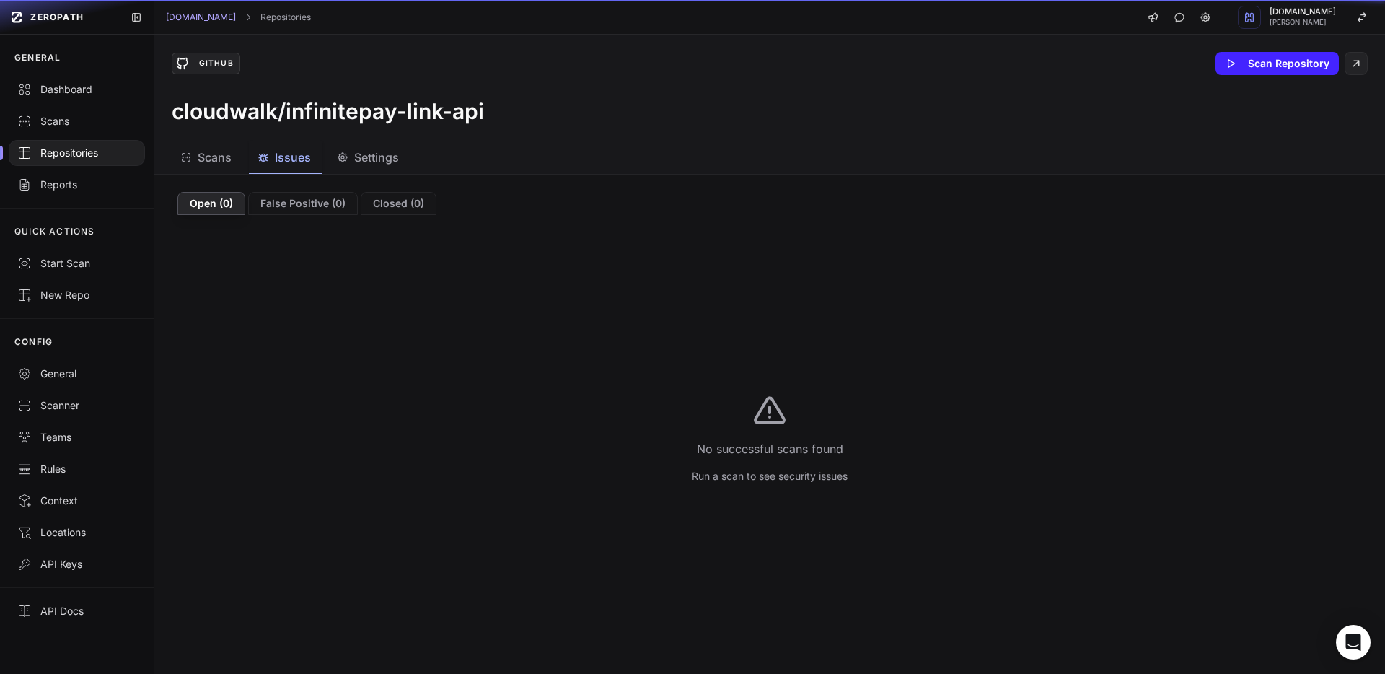
click at [302, 159] on span "Issues" at bounding box center [293, 157] width 36 height 17
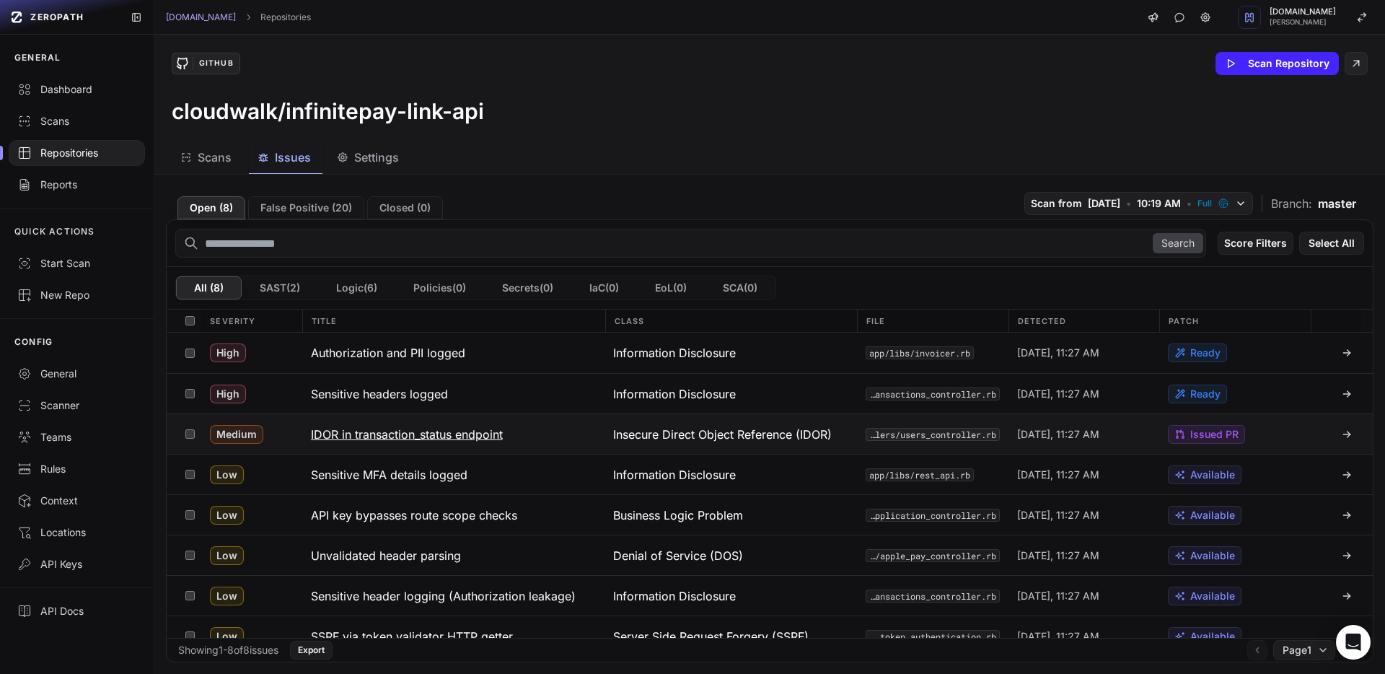
click at [1231, 435] on span "Issued PR" at bounding box center [1214, 434] width 48 height 14
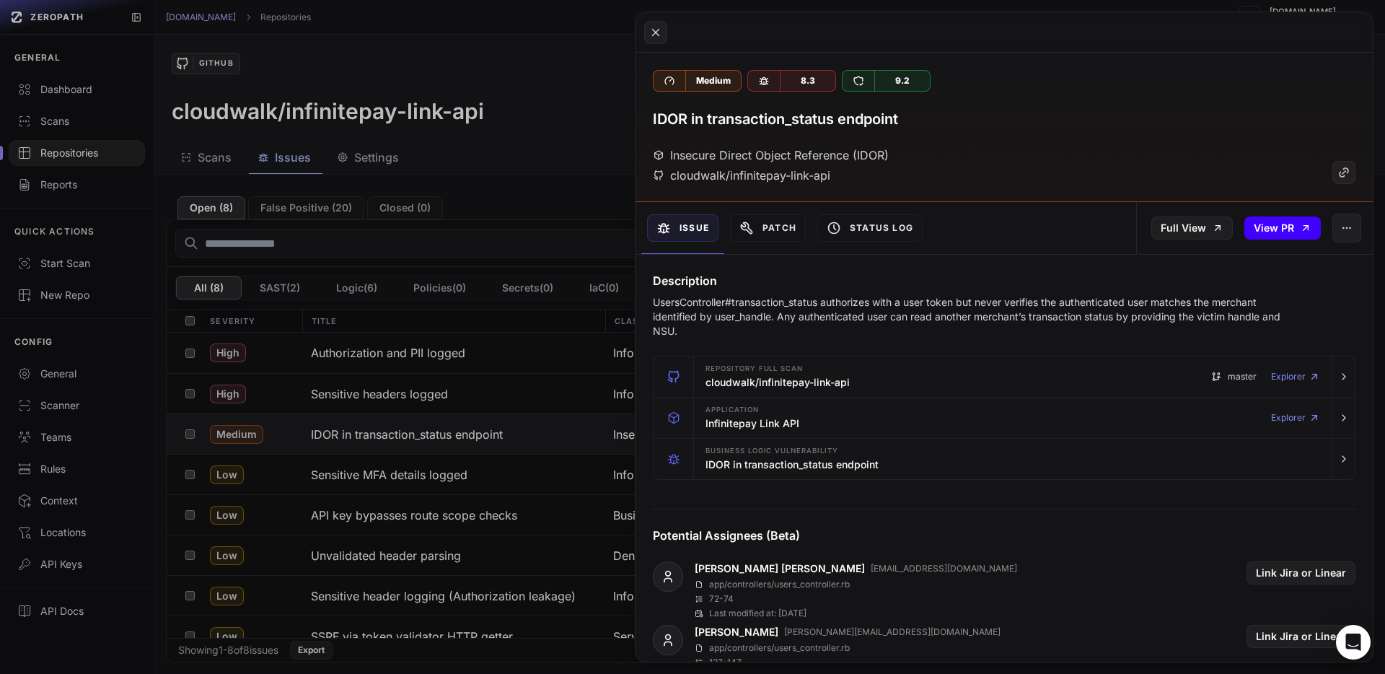
click at [1278, 229] on link "View PR" at bounding box center [1282, 227] width 76 height 23
click at [1342, 226] on icon "button" at bounding box center [1347, 228] width 12 height 12
click at [564, 224] on button at bounding box center [692, 337] width 1385 height 674
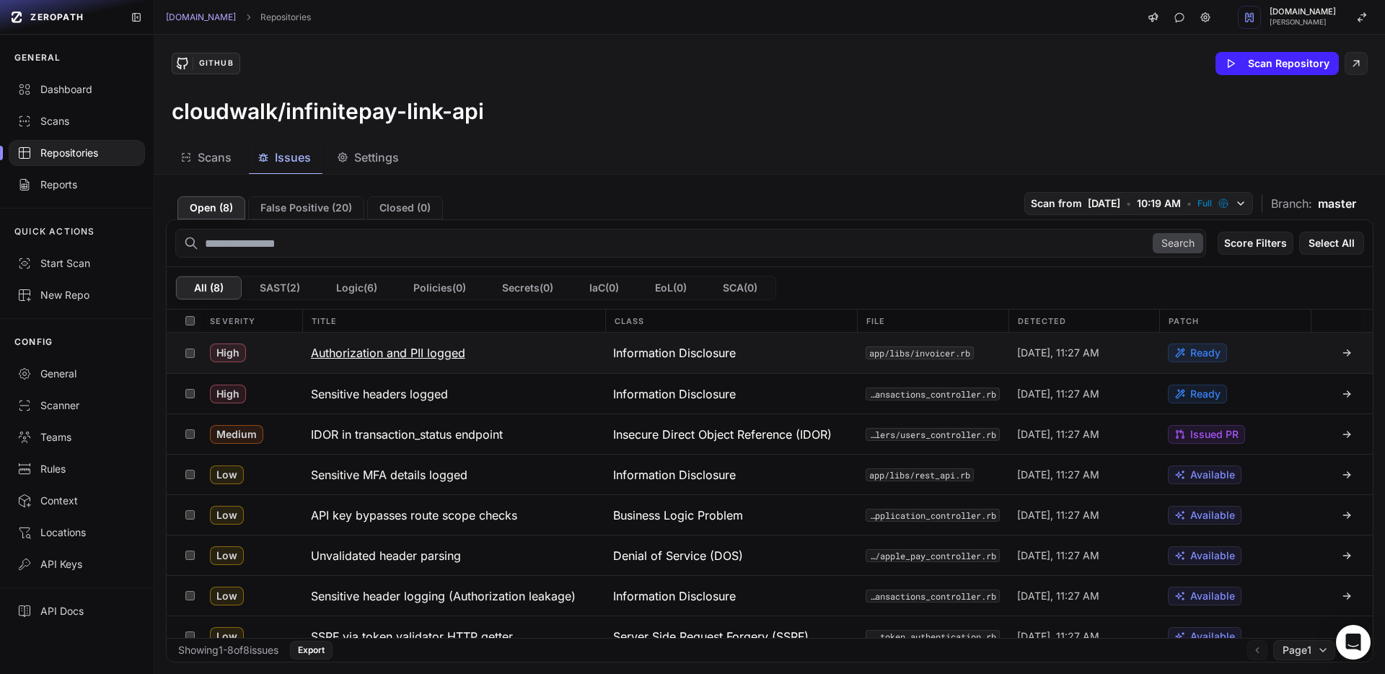
click at [392, 366] on button "Authorization and PII logged" at bounding box center [453, 352] width 303 height 40
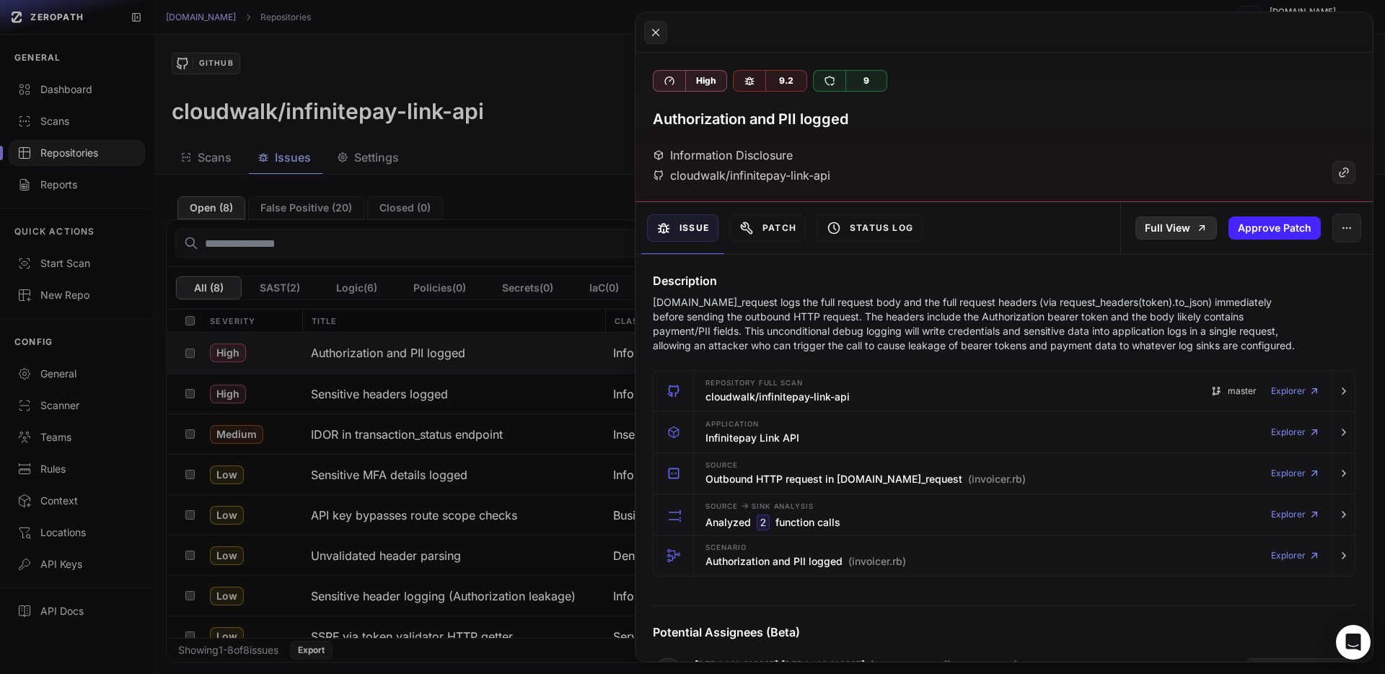
click at [1174, 227] on link "Full View" at bounding box center [1175, 227] width 81 height 23
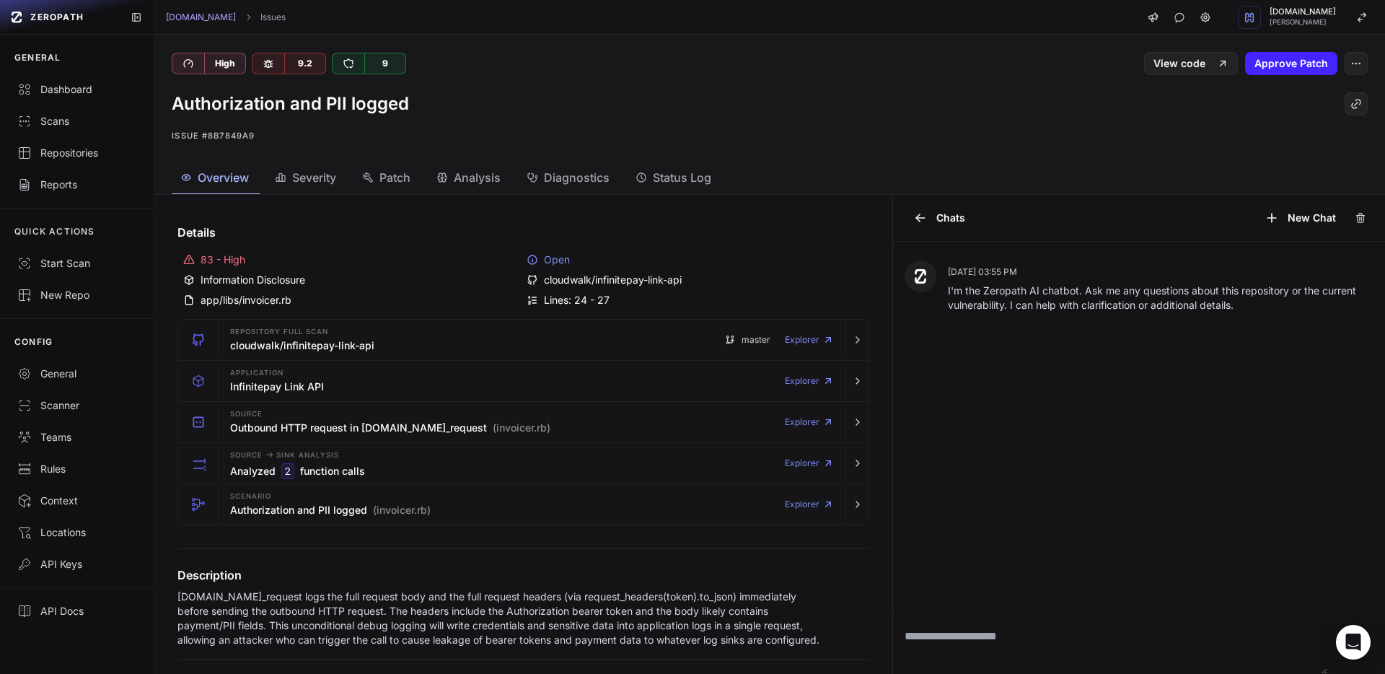
click at [921, 630] on textarea at bounding box center [1110, 645] width 434 height 58
type textarea "**"
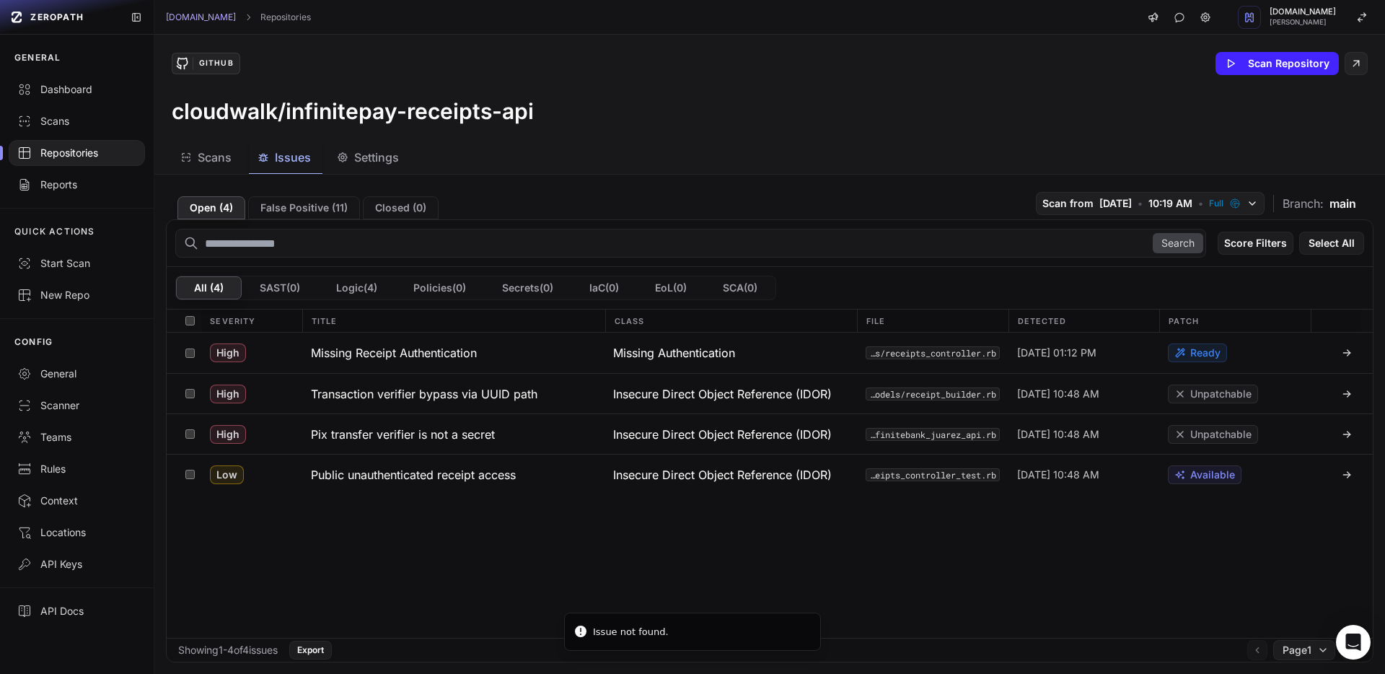
click at [315, 219] on div "Search Score Filters Select All All ( 4 ) SAST ( 0 ) Logic ( 4 ) Policies ( 0 )…" at bounding box center [769, 440] width 1207 height 443
click at [310, 211] on button "False Positive ( 11 )" at bounding box center [304, 207] width 112 height 23
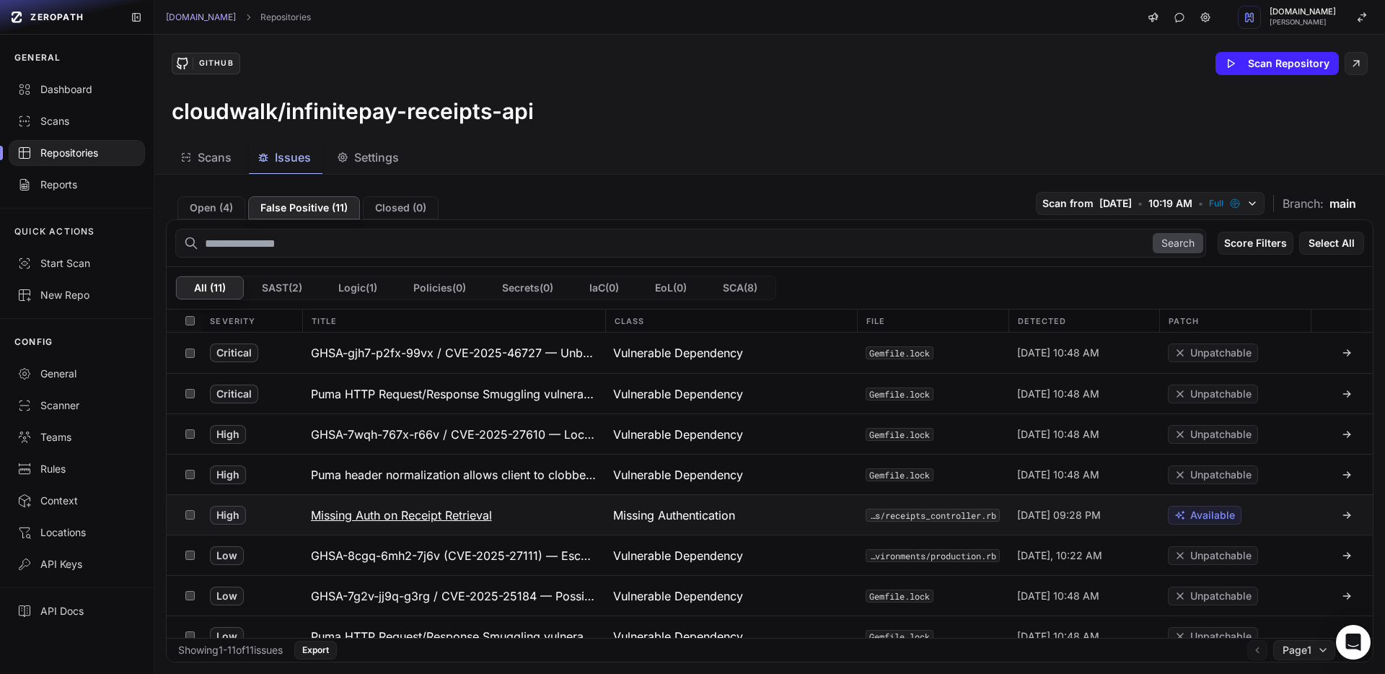
click at [396, 516] on h3 "Missing Auth on Receipt Retrieval" at bounding box center [401, 514] width 181 height 17
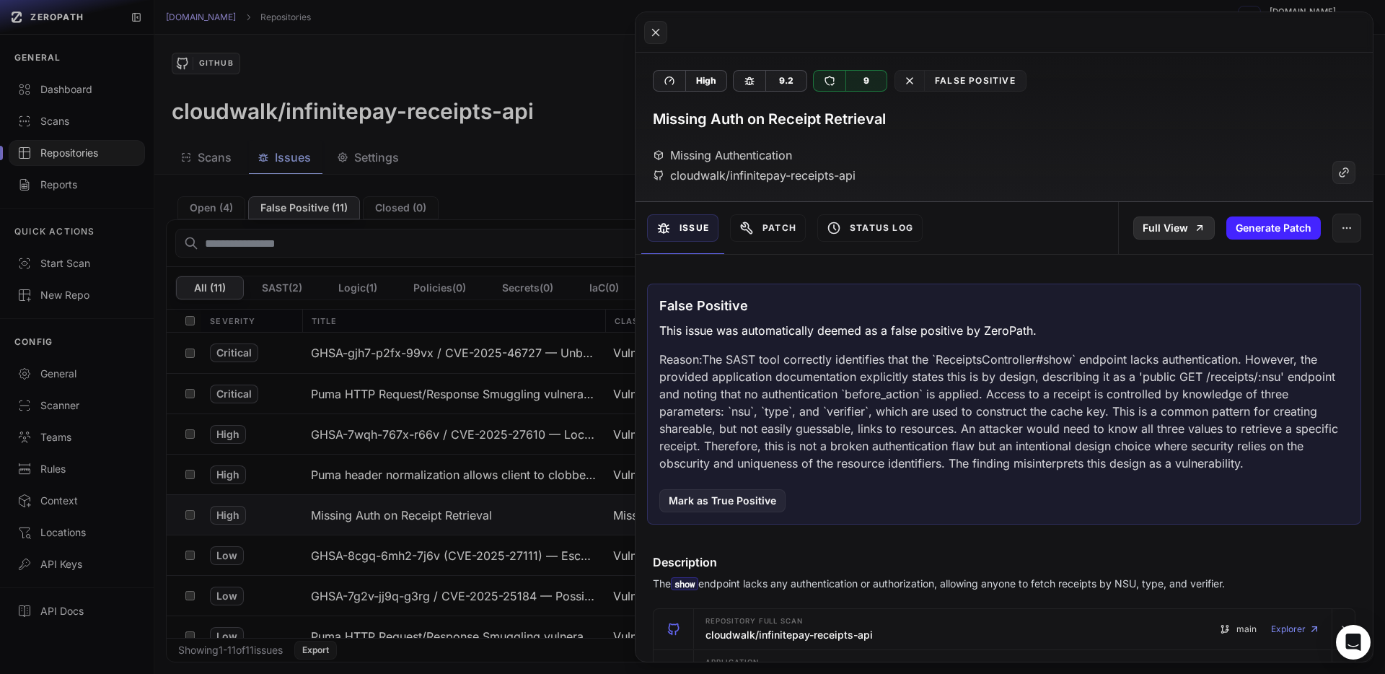
click at [1168, 233] on link "Full View" at bounding box center [1173, 227] width 81 height 23
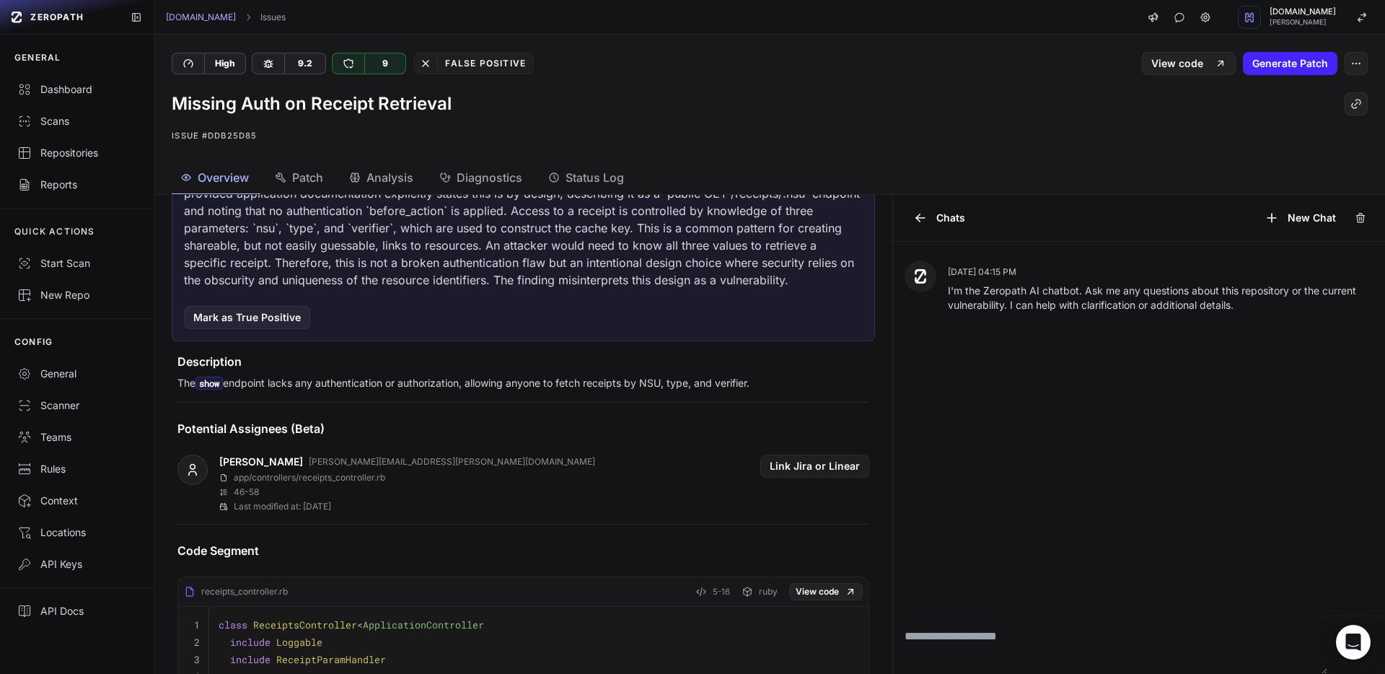
scroll to position [552, 0]
